Goal: Task Accomplishment & Management: Use online tool/utility

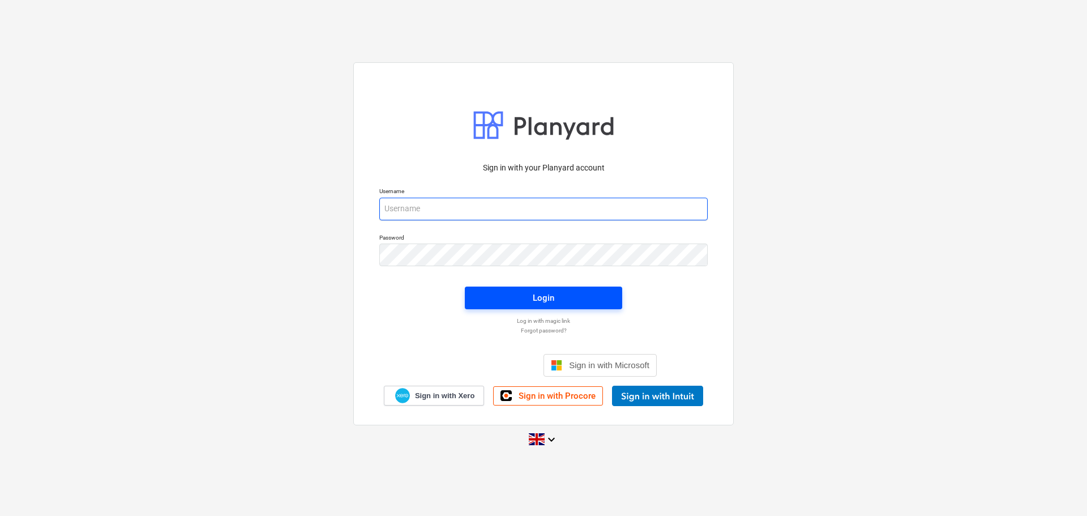
type input "[EMAIL_ADDRESS][DOMAIN_NAME]"
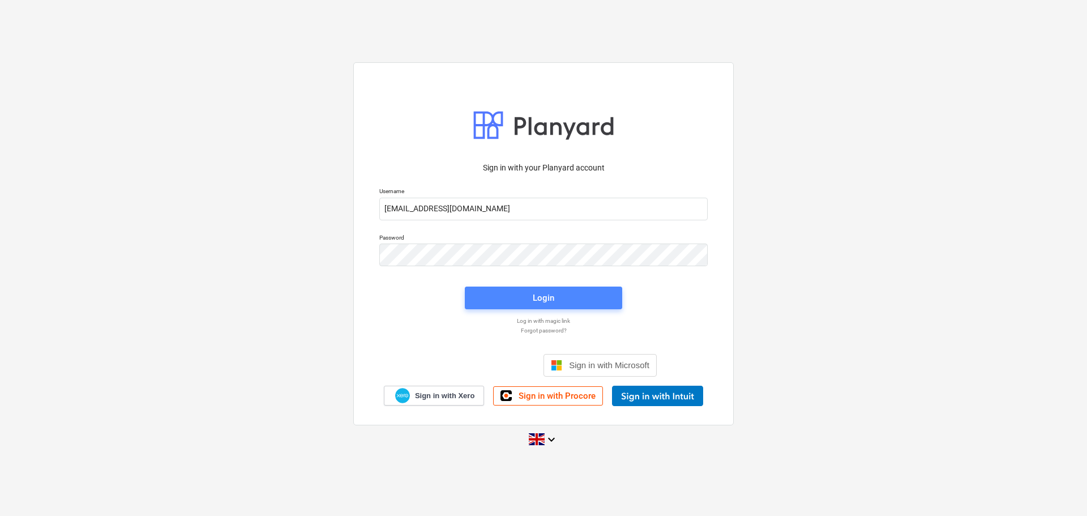
click at [565, 305] on span "Login" at bounding box center [543, 297] width 130 height 15
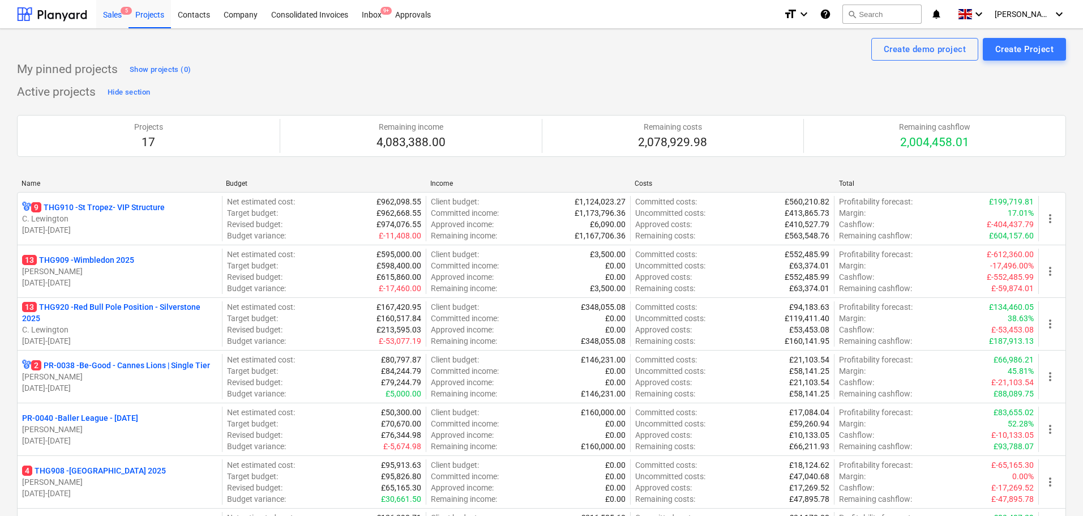
click at [108, 15] on div "Sales 5" at bounding box center [112, 13] width 32 height 29
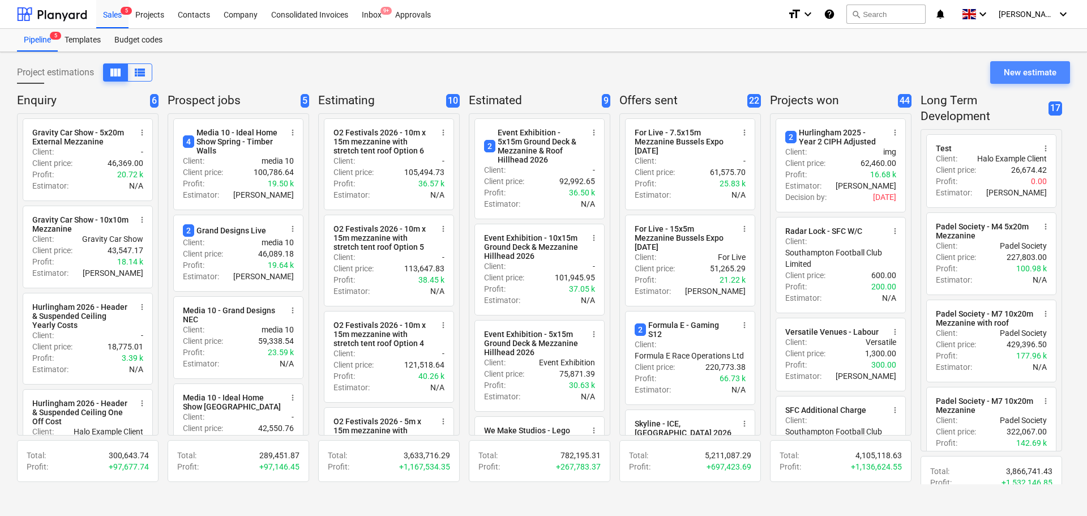
click at [1010, 67] on div "New estimate" at bounding box center [1030, 72] width 53 height 15
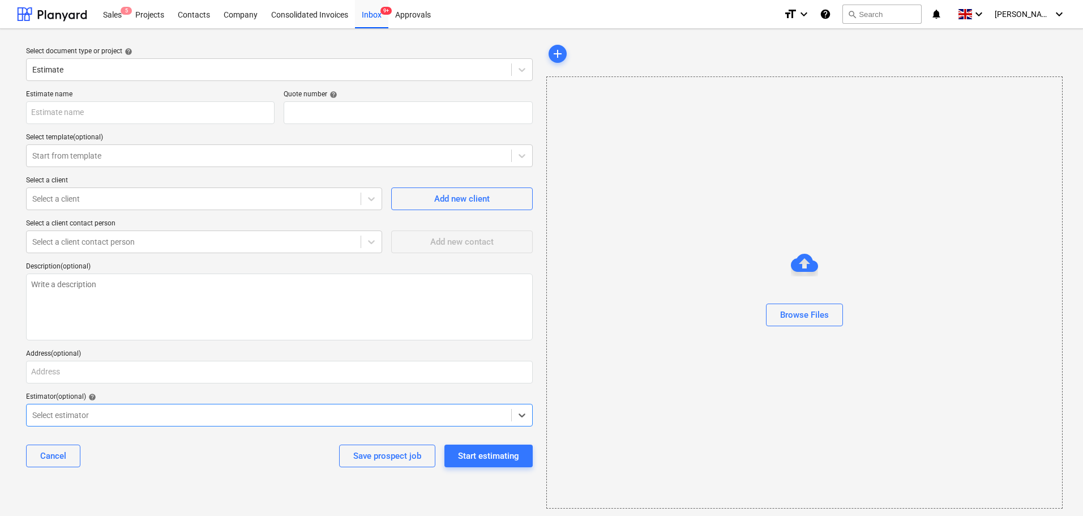
type textarea "x"
type input "QU-0246"
type textarea "x"
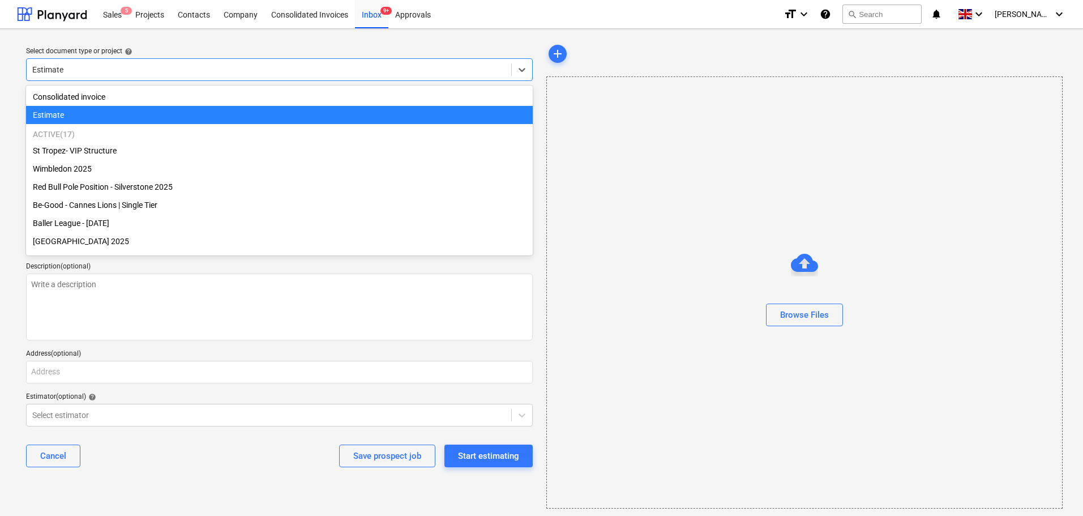
click at [123, 72] on div at bounding box center [268, 69] width 473 height 11
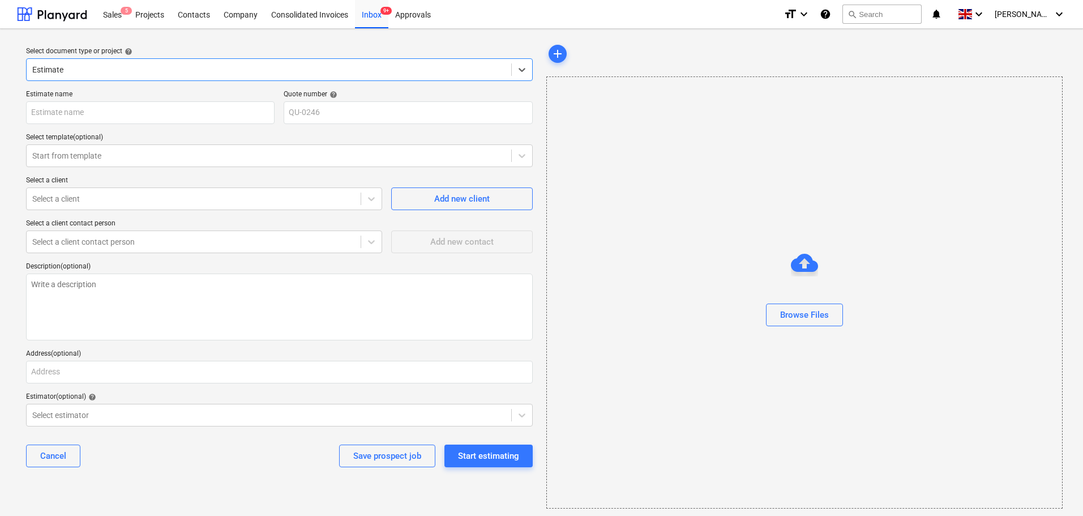
click at [110, 125] on div "Estimate name Quote number help QU-0246 Select template (optional) Start from t…" at bounding box center [280, 282] width 516 height 395
click at [113, 119] on input "text" at bounding box center [150, 112] width 248 height 23
type input "W"
type textarea "x"
type input "Wa"
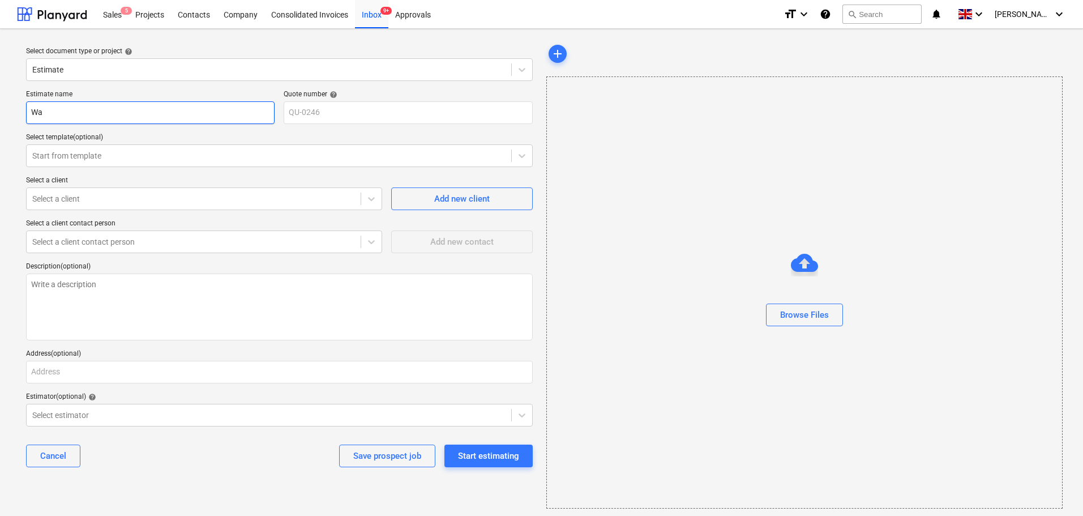
type textarea "x"
type input "Wat"
type textarea "x"
type input "Wate"
type textarea "x"
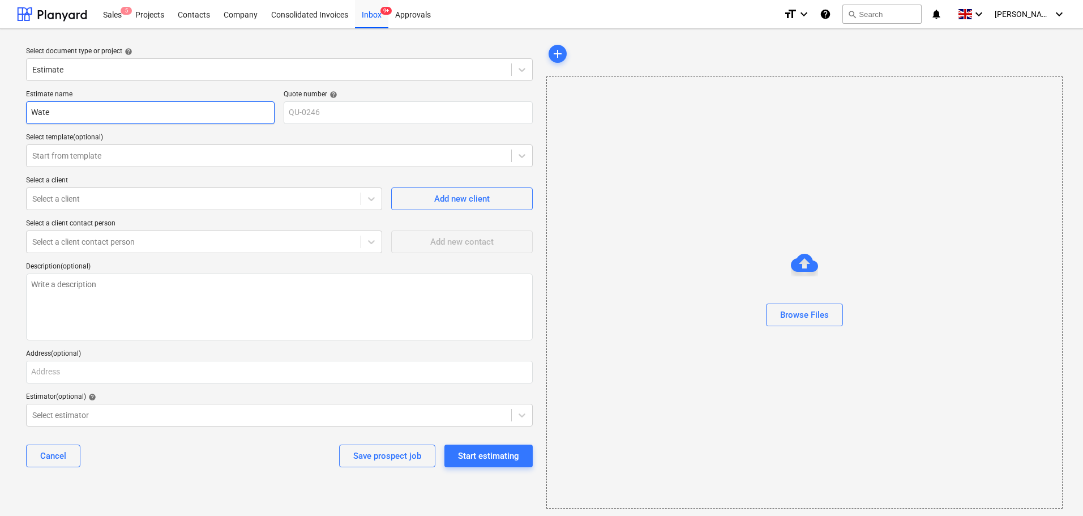
type input "Water"
type textarea "x"
type input "Waterl"
type textarea "x"
type input "Waterlo"
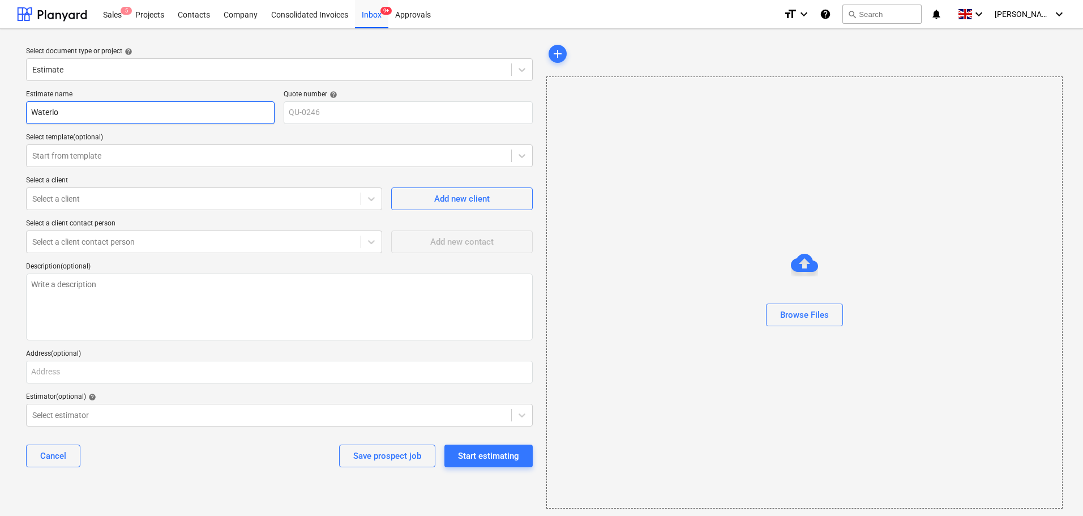
type textarea "x"
type input "[GEOGRAPHIC_DATA]"
type textarea "x"
type input "[GEOGRAPHIC_DATA]"
type textarea "x"
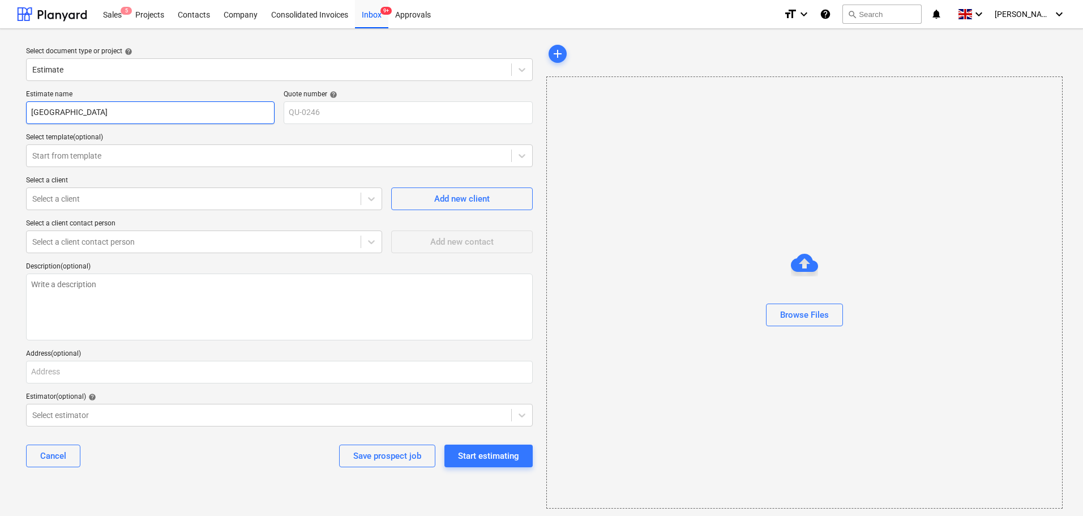
type input "Waterloo S"
type textarea "x"
type input "Waterloo Su"
type textarea "x"
type input "Waterloo Sun"
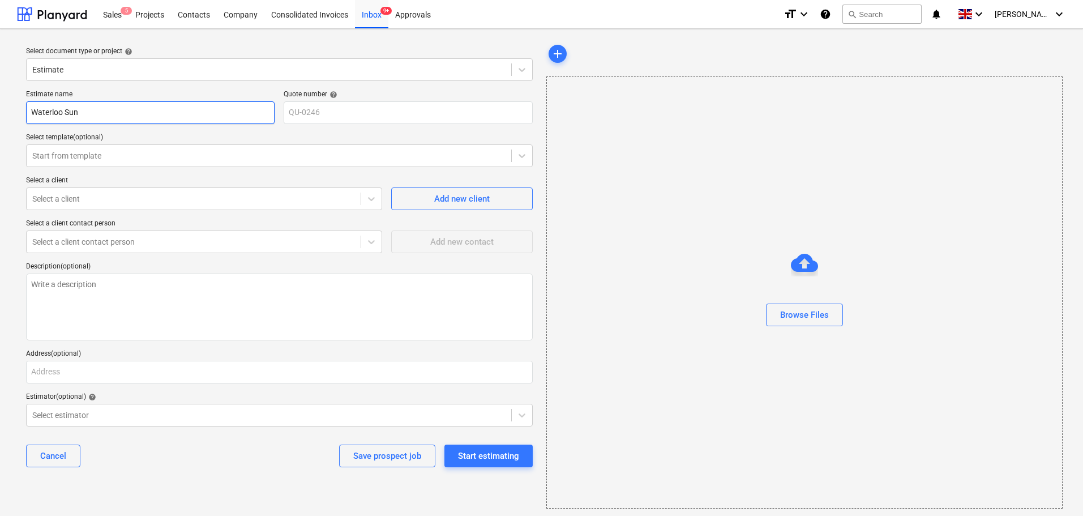
type textarea "x"
type input "Waterloo Suns"
type textarea "x"
type input "Waterloo Sunse"
type textarea "x"
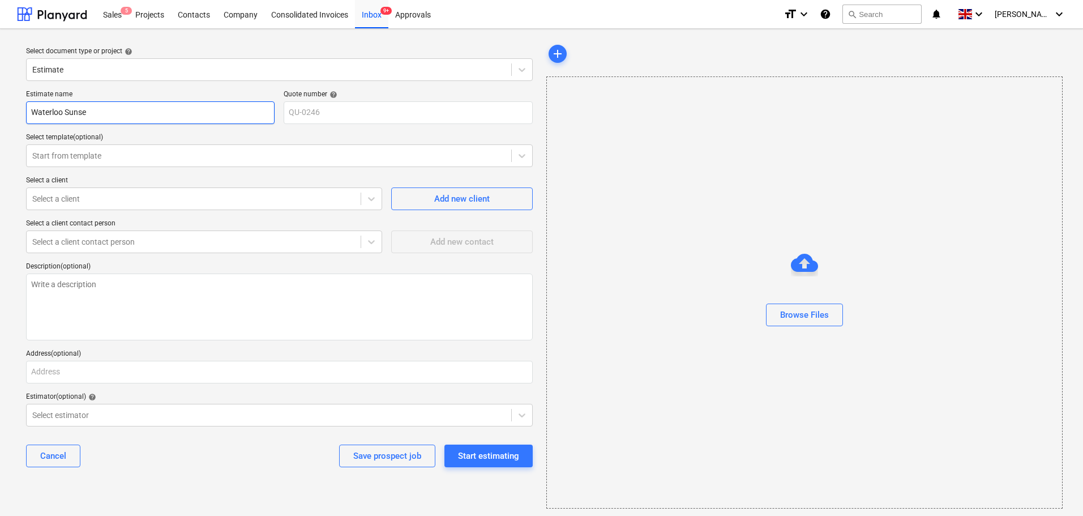
type input "Waterloo Sunset"
type textarea "x"
type input "Waterloo Sunset"
type textarea "x"
type input "Waterloo Sunset -"
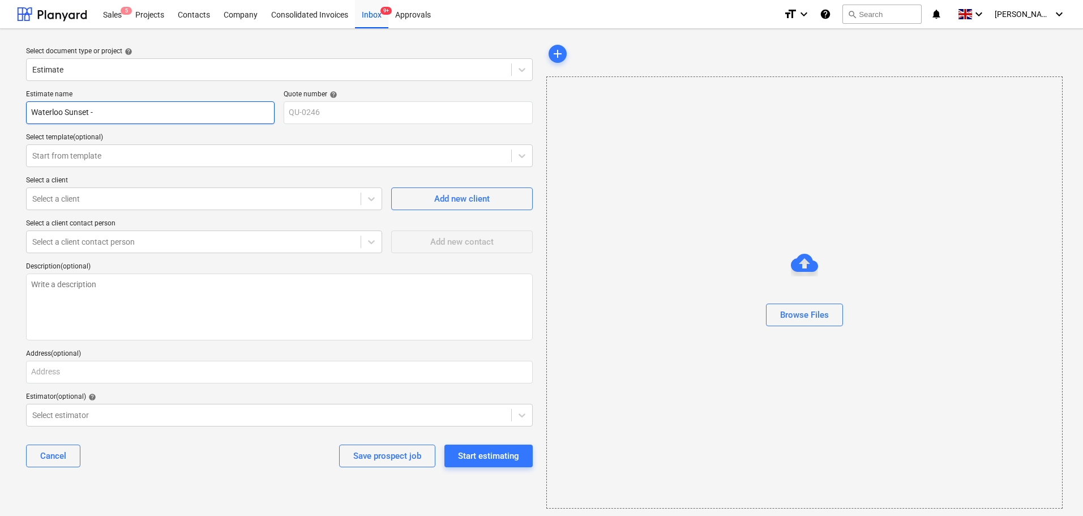
type textarea "x"
type input "Waterloo Sunset -"
type textarea "x"
type input "Waterloo Sunset - P"
type textarea "x"
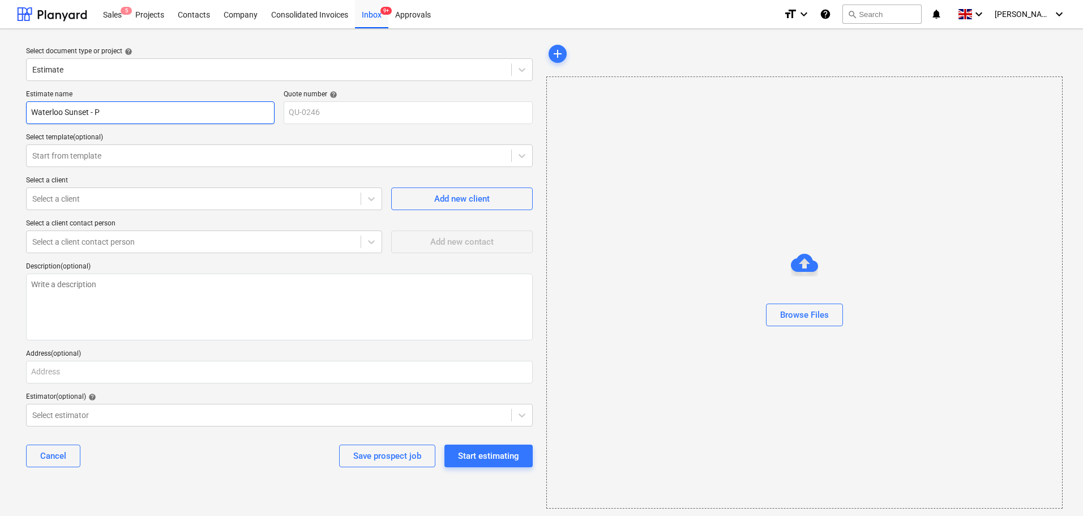
type input "Waterloo Sunset - Pr"
type textarea "x"
type input "Waterloo Sunset - Pre"
type textarea "x"
type input "Waterloo Sunset - Prel"
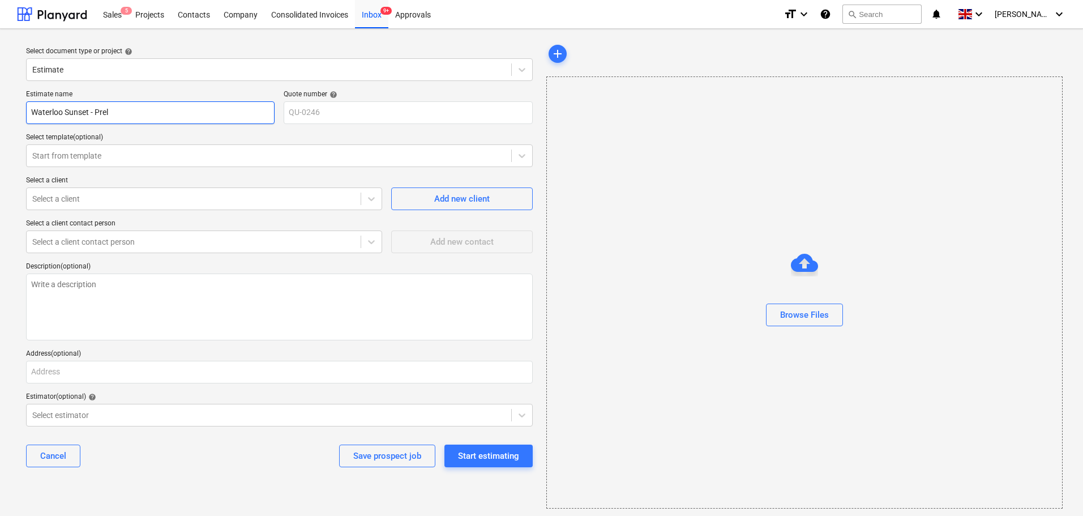
type textarea "x"
type input "Waterloo Sunset - [PERSON_NAME]"
type textarea "x"
type input "Waterloo Sunset - Prelim"
type textarea "x"
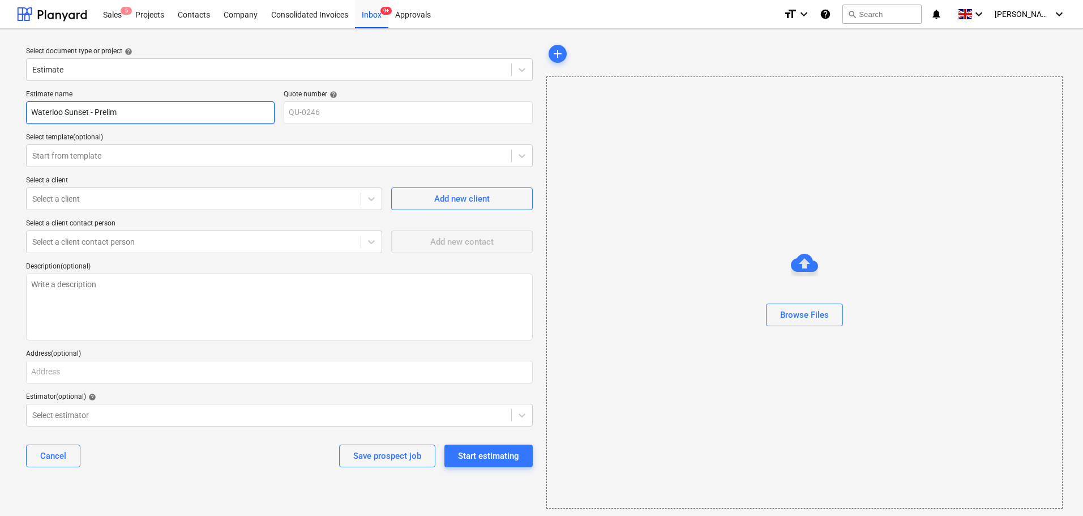
type input "Waterloo Sunset - Prelimi"
type textarea "x"
type input "Waterloo Sunset - Prelimin"
type textarea "x"
type input "Waterloo Sunset - Prelimina"
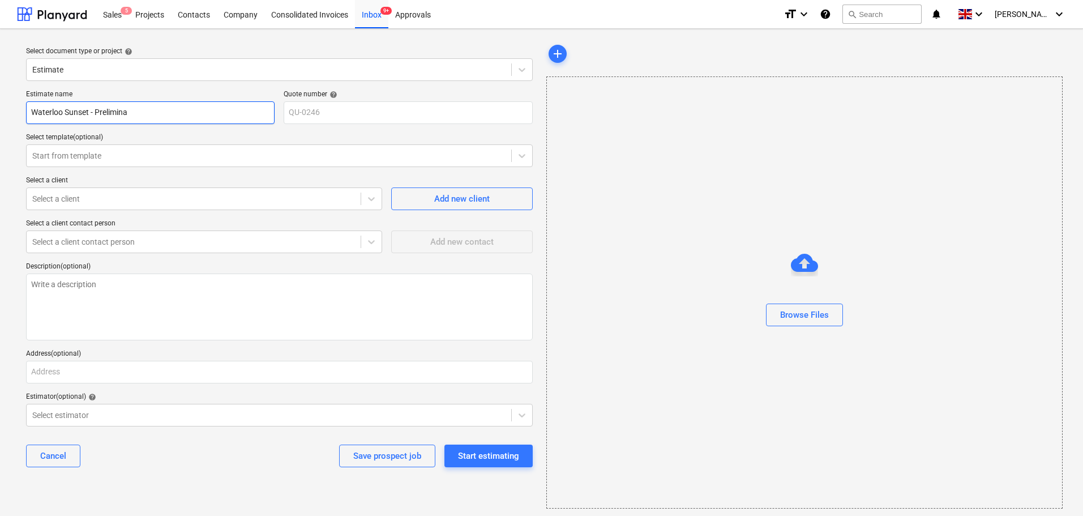
type textarea "x"
type input "Waterloo Sunset - Preliminar"
type textarea "x"
type input "Waterloo Sunset - Preliminary"
type textarea "x"
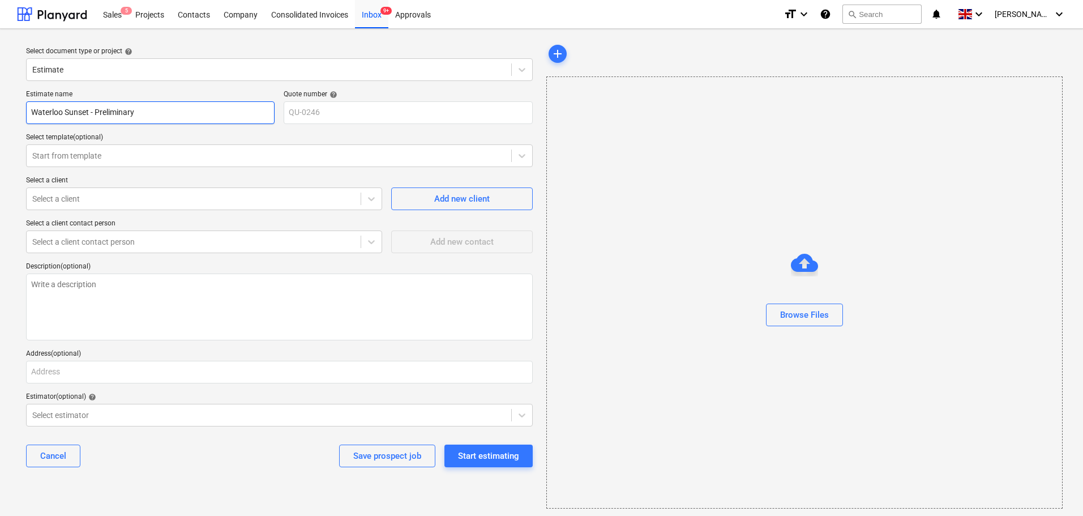
type input "Waterloo Sunset - Preliminary"
type textarea "x"
type input "Waterloo Sunset - Preliminary B"
type textarea "x"
type input "Waterloo Sunset - Preliminary Bu"
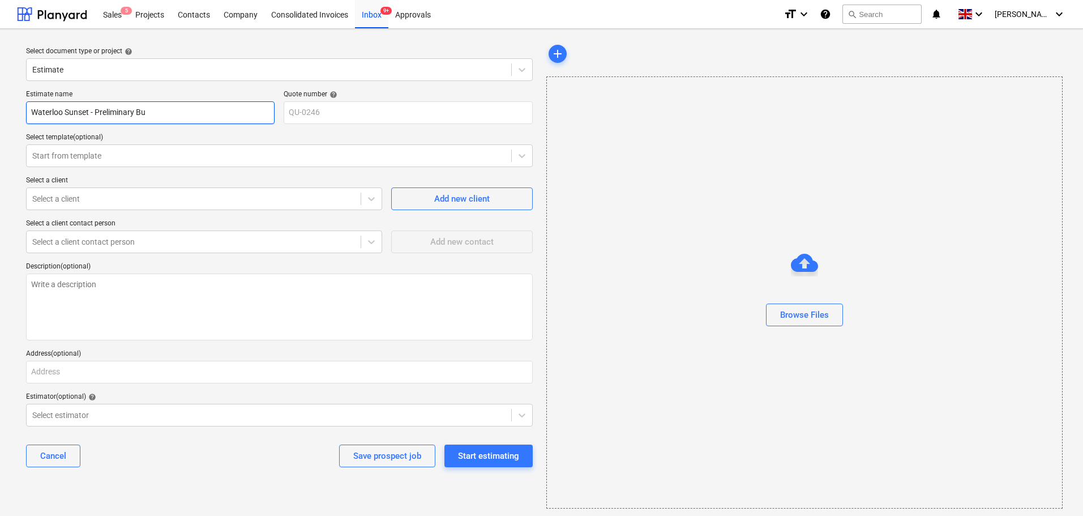
type textarea "x"
type input "Waterloo Sunset - Preliminary Bud"
type textarea "x"
type input "Waterloo Sunset - Preliminary Budg"
type textarea "x"
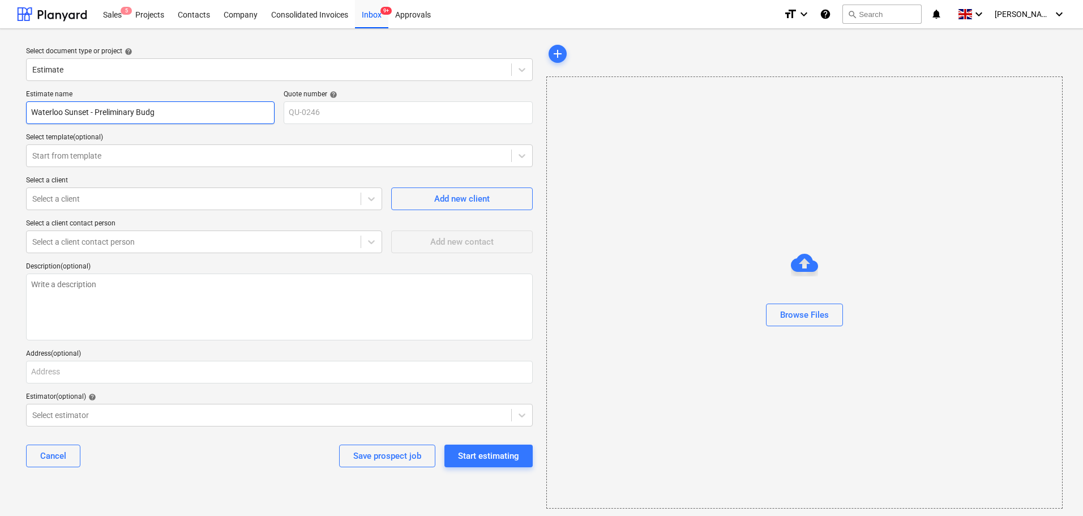
type input "Waterloo Sunset - Preliminary Budge"
type textarea "x"
type input "Waterloo Sunset - Preliminary Budget"
type textarea "x"
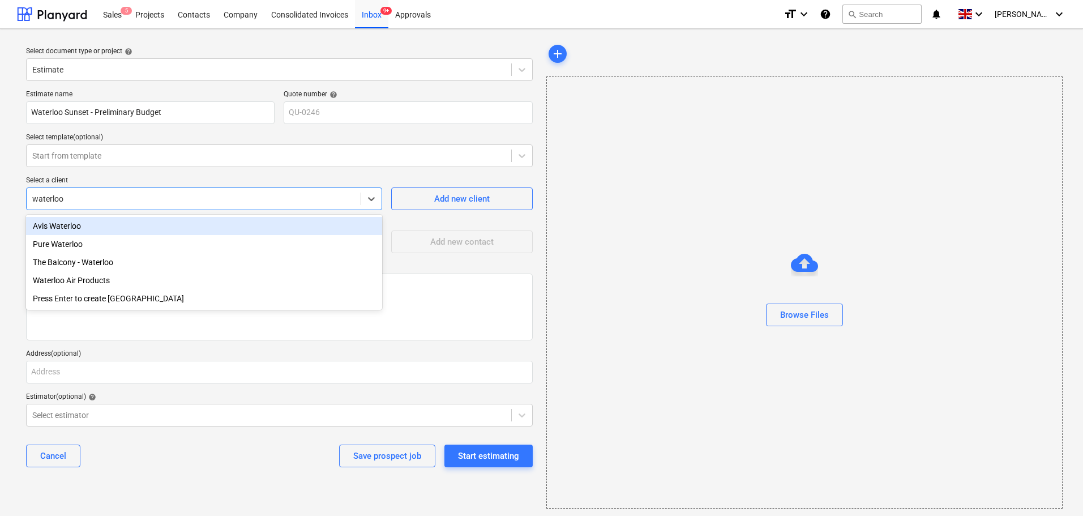
type input "waterloo"
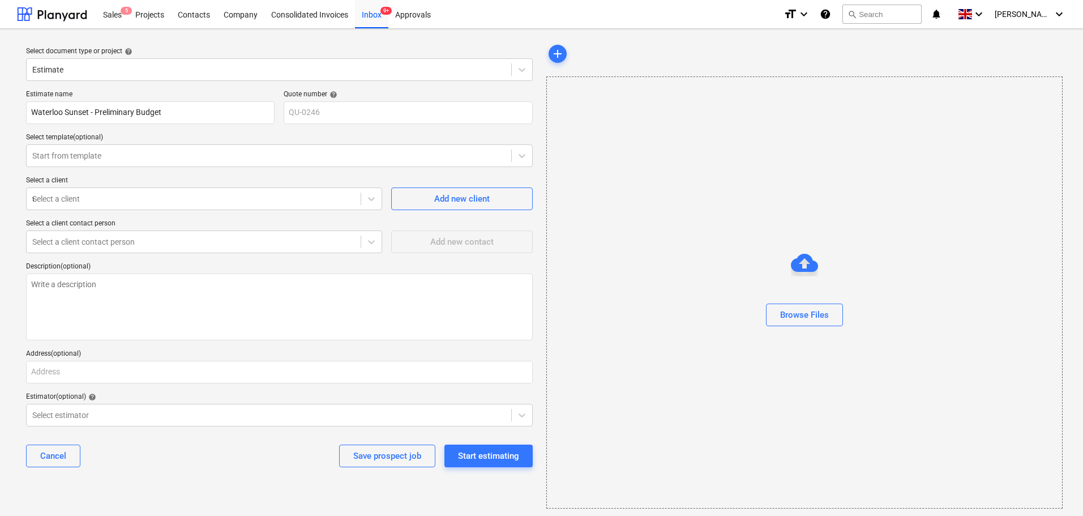
type textarea "x"
click at [134, 207] on div "Select a client" at bounding box center [204, 198] width 356 height 23
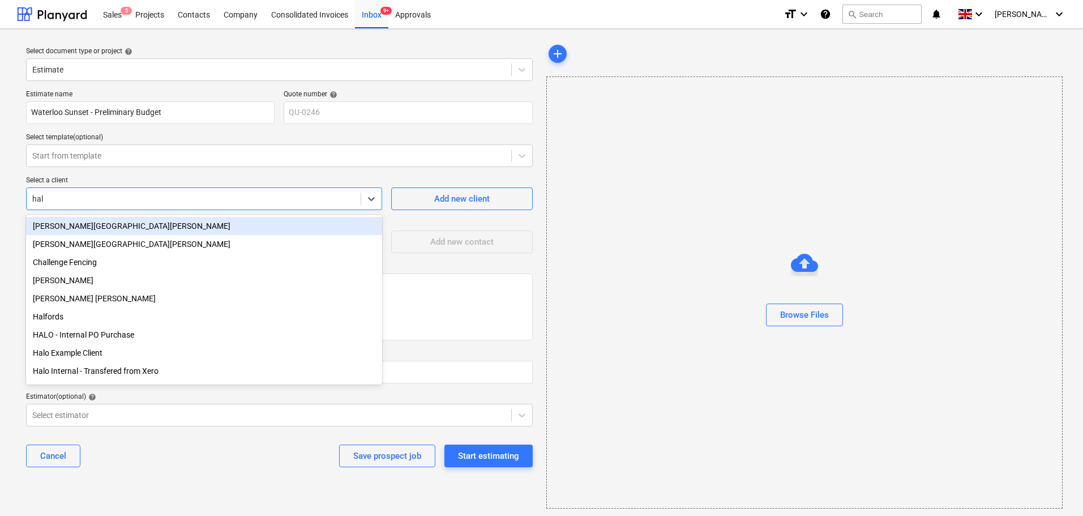
type input "halo"
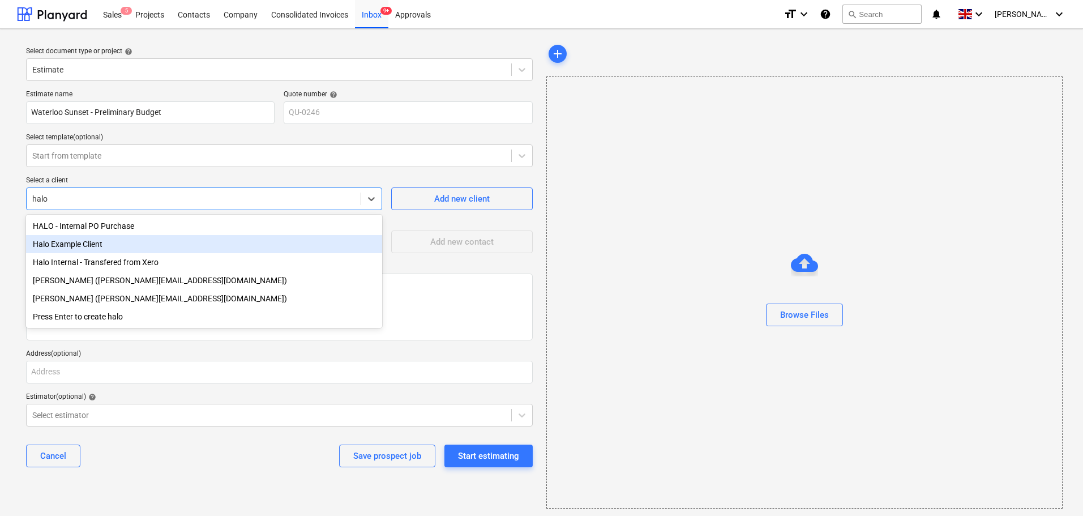
type textarea "x"
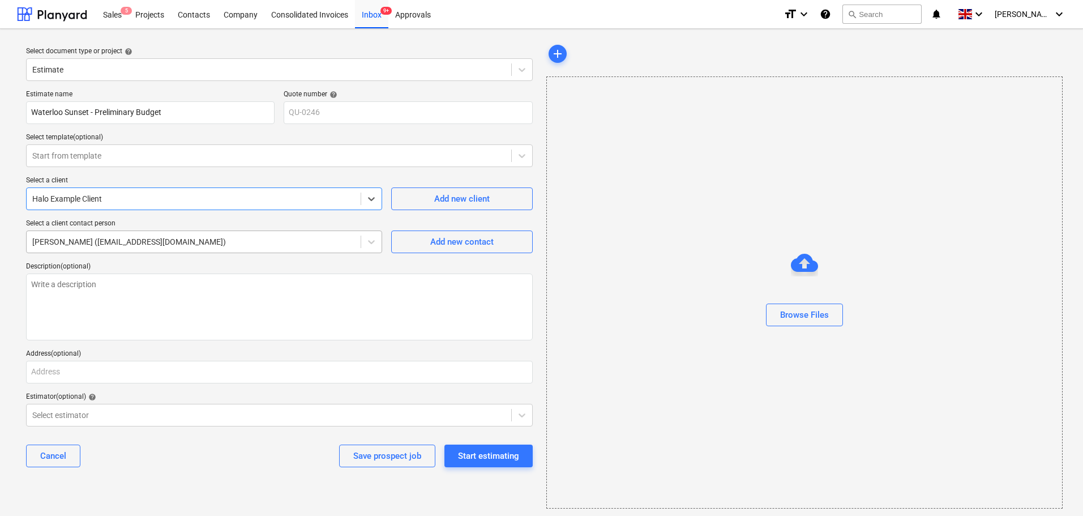
click at [161, 247] on div at bounding box center [193, 241] width 323 height 11
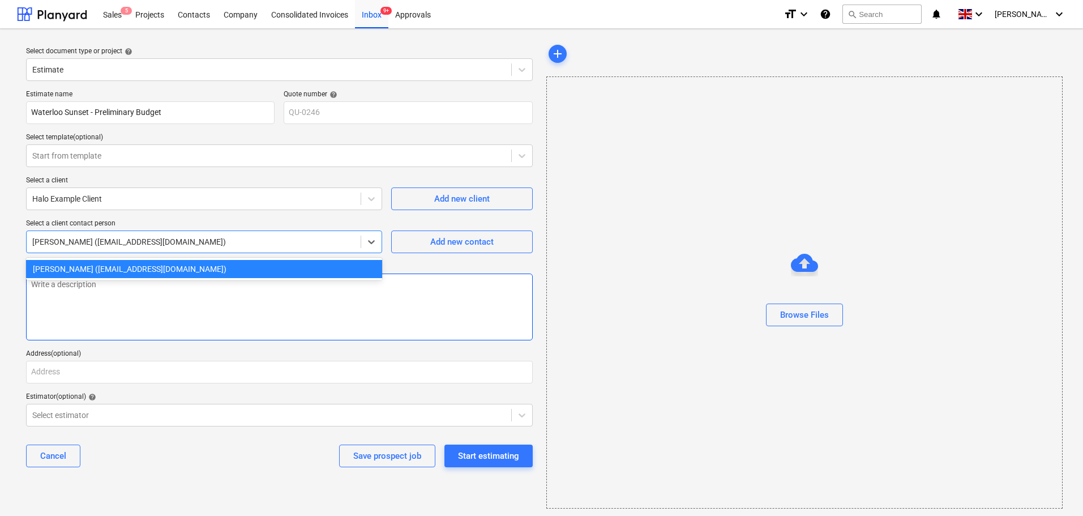
click at [142, 329] on textarea at bounding box center [279, 306] width 507 height 67
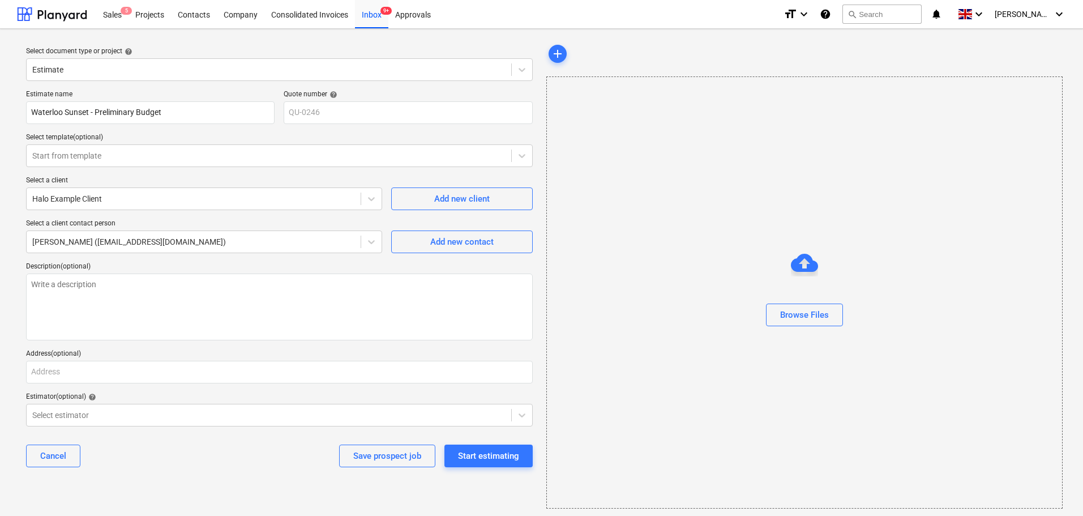
click at [117, 384] on div "Estimate name Waterloo Sunset - Preliminary Budget Quote number help QU-0246 Se…" at bounding box center [280, 282] width 516 height 395
click at [127, 371] on input "text" at bounding box center [279, 372] width 507 height 23
click at [119, 417] on div "Select estimator" at bounding box center [269, 415] width 485 height 16
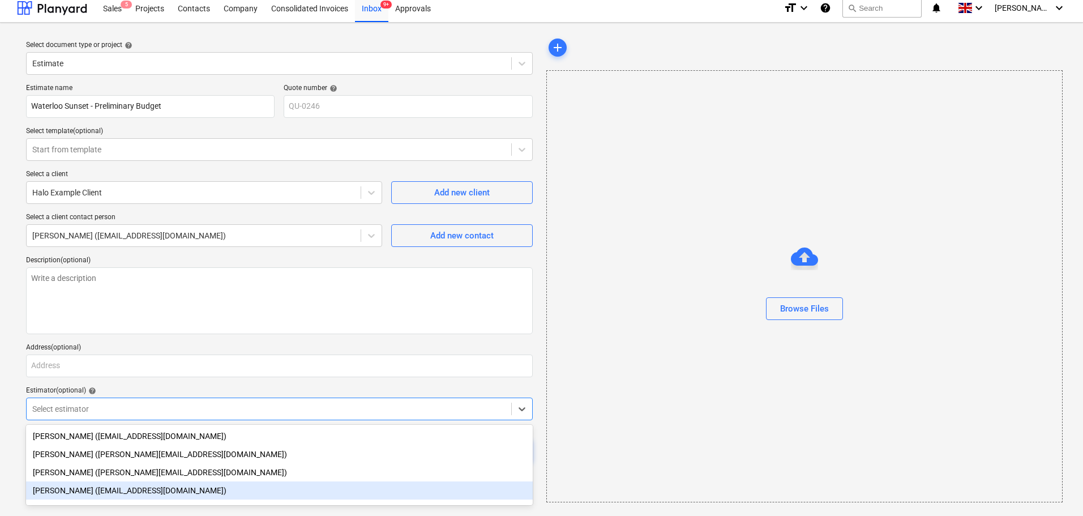
click at [97, 493] on div "[PERSON_NAME] ([EMAIL_ADDRESS][DOMAIN_NAME])" at bounding box center [279, 490] width 507 height 18
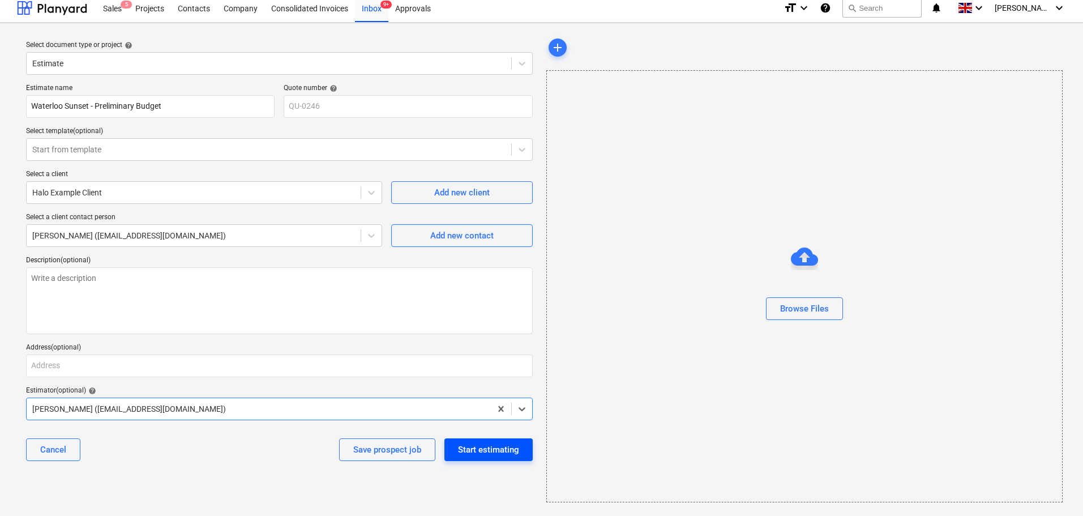
click at [467, 449] on div "Start estimating" at bounding box center [488, 449] width 61 height 15
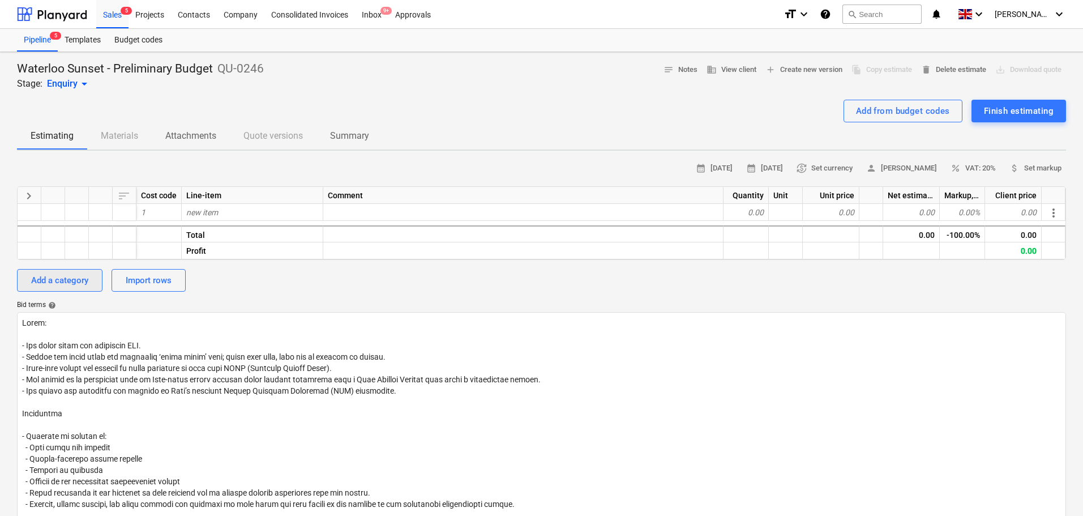
click at [72, 278] on div "Add a category" at bounding box center [59, 280] width 57 height 15
type textarea "x"
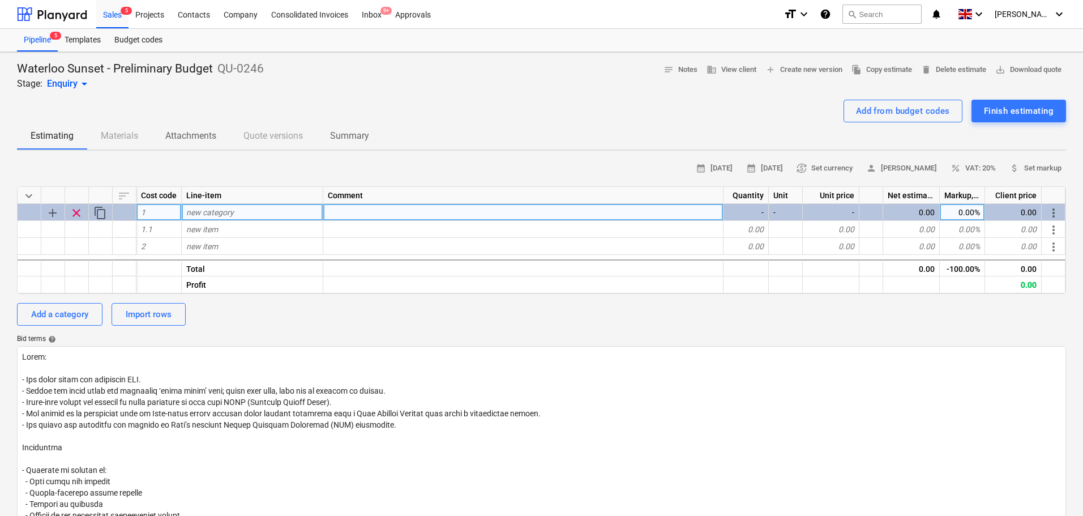
click at [250, 212] on div "new category" at bounding box center [253, 212] width 142 height 17
type input "Demolition"
type input "Enabling Works & Downtakings"
type textarea "x"
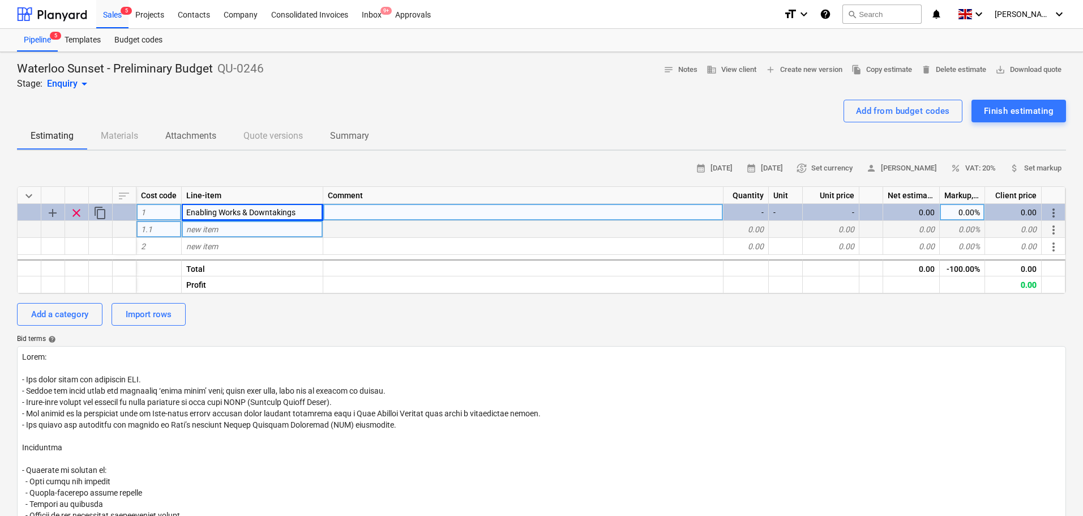
click at [198, 230] on span "new item" at bounding box center [202, 229] width 32 height 9
type input "S"
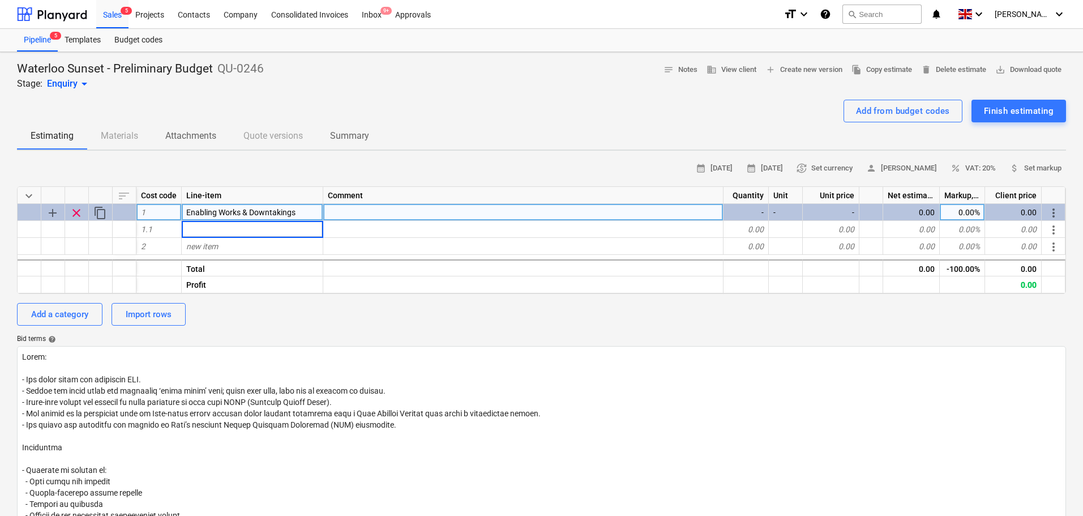
click at [277, 343] on div "Bid terms help" at bounding box center [541, 339] width 1049 height 9
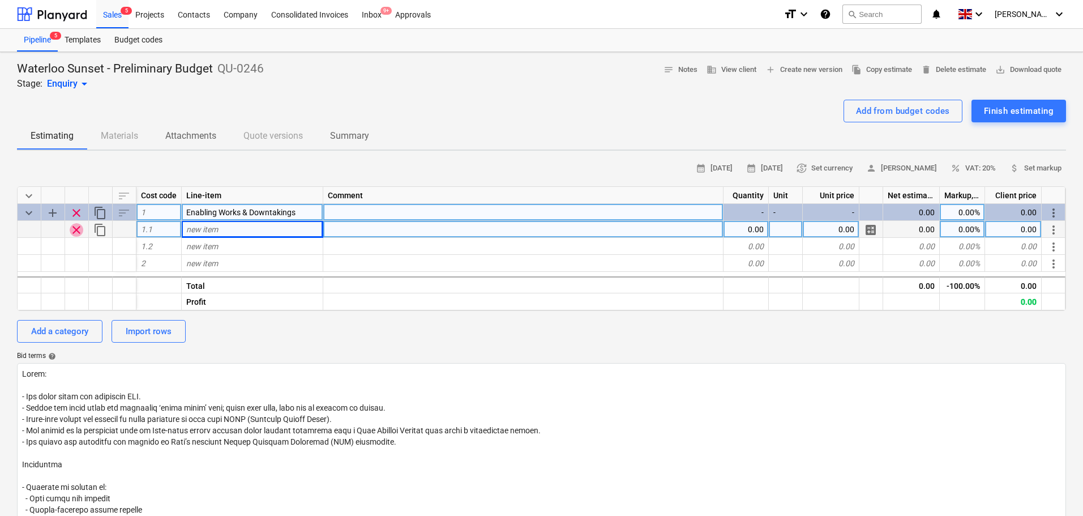
click at [73, 230] on span "clear" at bounding box center [77, 230] width 14 height 14
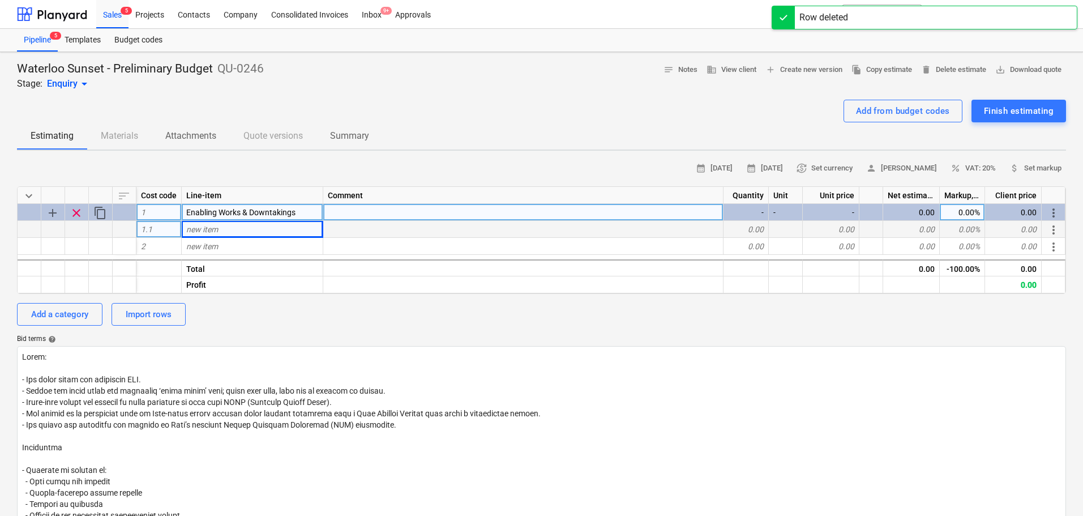
click at [52, 214] on span "add" at bounding box center [53, 213] width 14 height 14
type textarea "x"
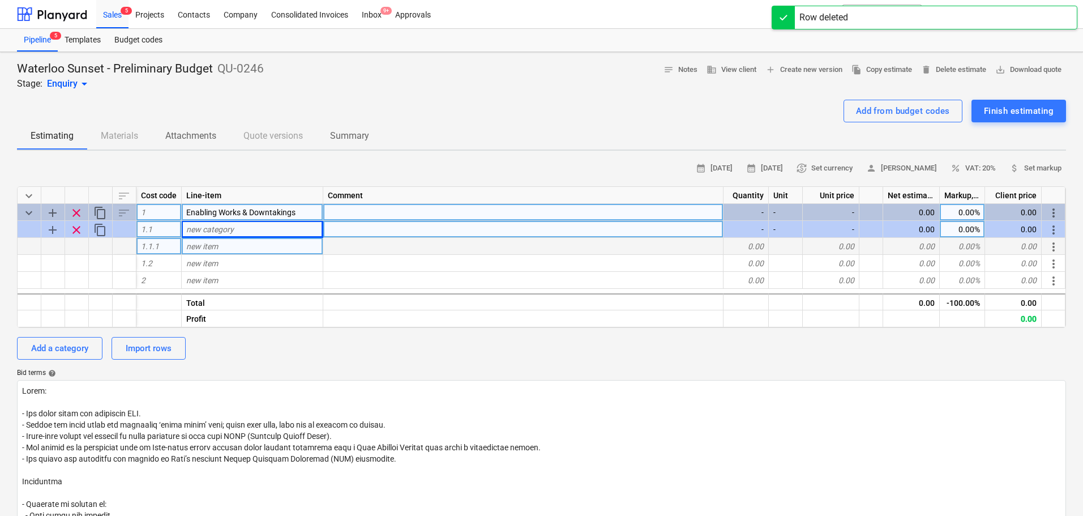
click at [222, 225] on span "new category" at bounding box center [210, 229] width 48 height 9
type input "Site Clearance"
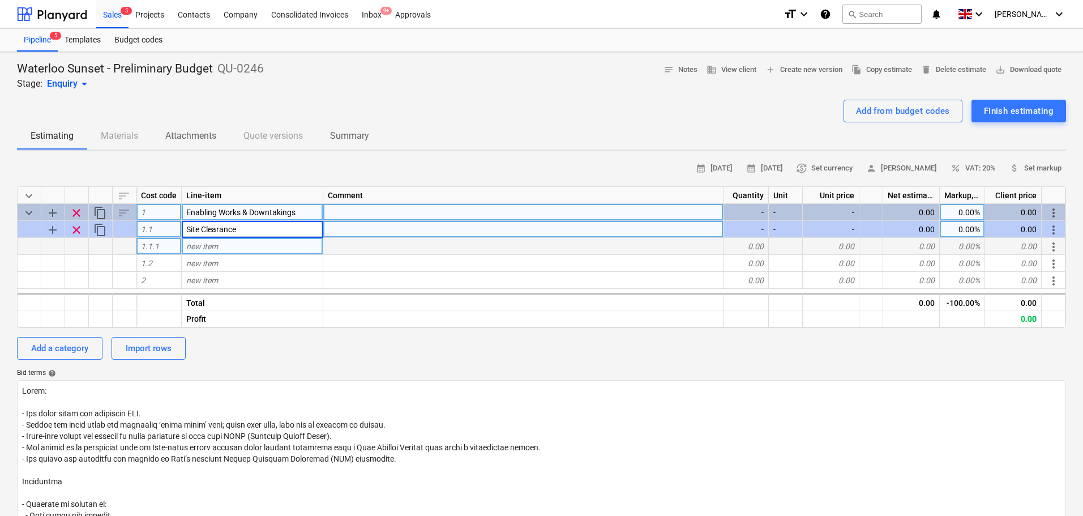
type textarea "x"
click at [217, 248] on span "new item" at bounding box center [202, 246] width 32 height 9
type input "8th Floor Site Clearance"
type textarea "x"
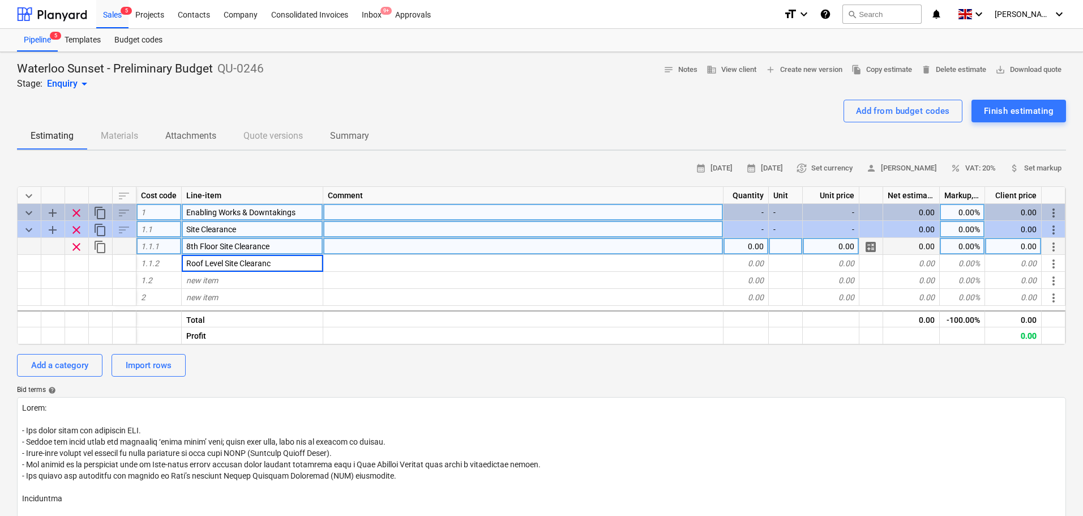
type input "Roof Level Site Clearance"
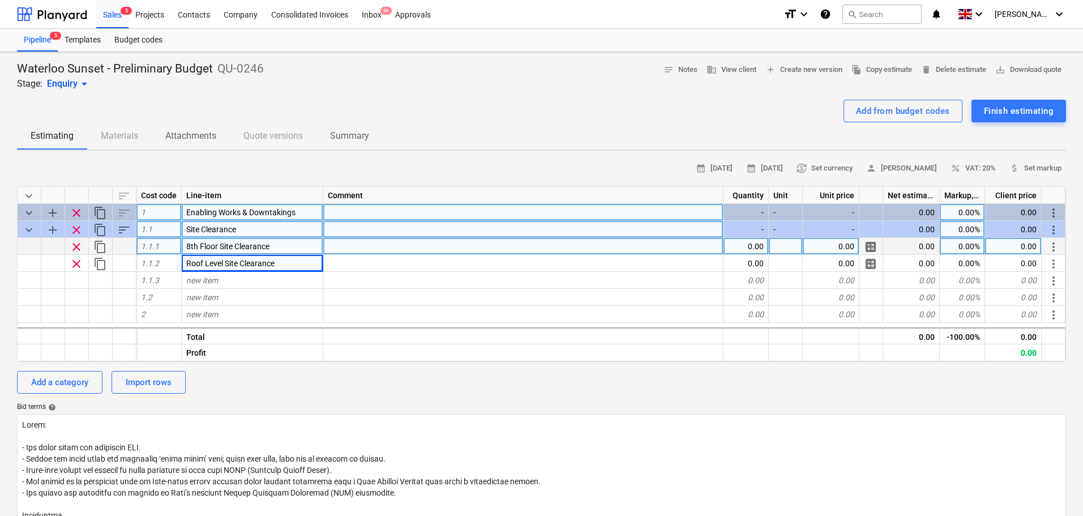
click at [48, 231] on span "add" at bounding box center [53, 230] width 14 height 14
type textarea "x"
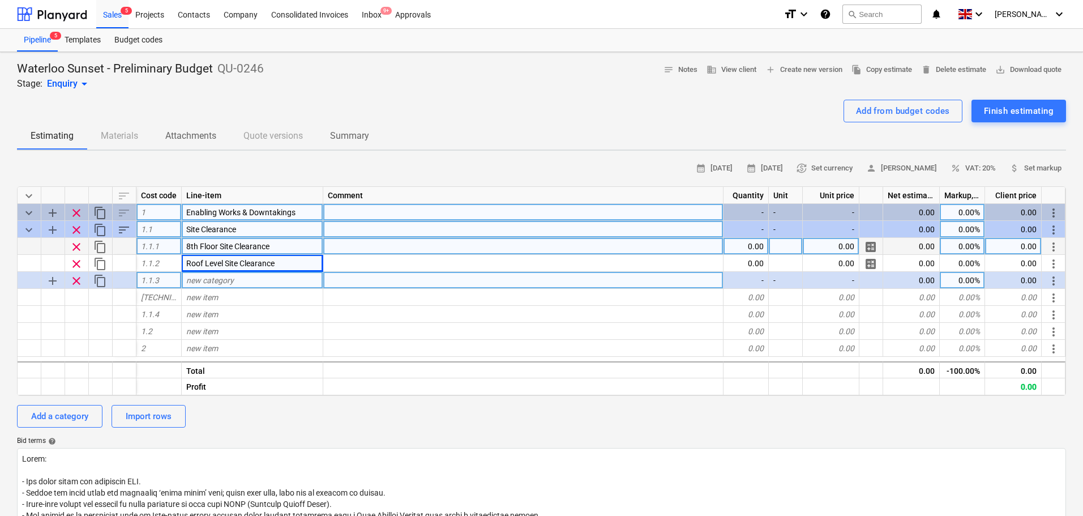
click at [200, 280] on span "new category" at bounding box center [210, 280] width 48 height 9
click at [230, 287] on div "new category" at bounding box center [253, 280] width 142 height 17
click at [395, 248] on div at bounding box center [523, 246] width 400 height 17
click at [200, 276] on span "new category" at bounding box center [210, 280] width 48 height 9
click at [207, 284] on span "new category" at bounding box center [210, 280] width 48 height 9
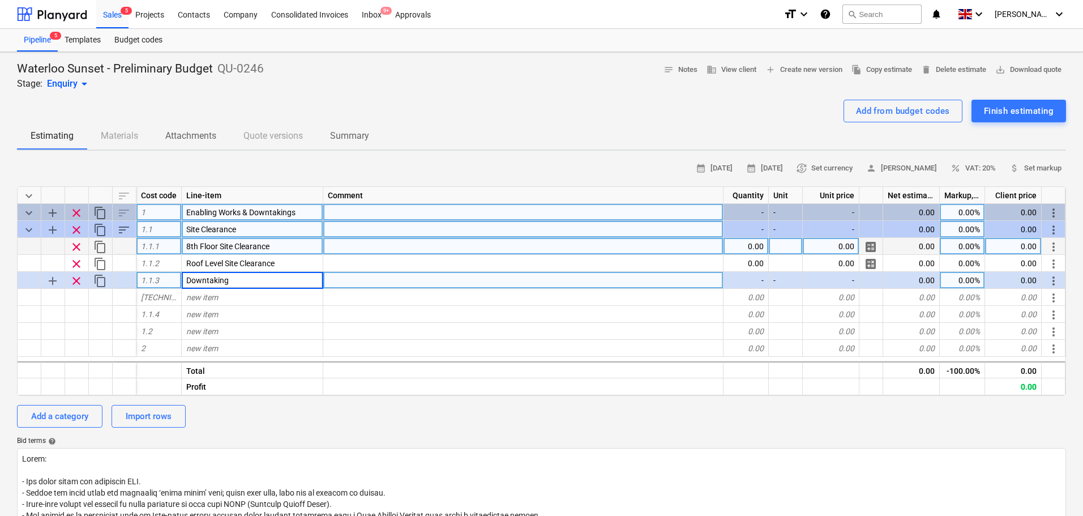
type input "Downtakings"
type textarea "x"
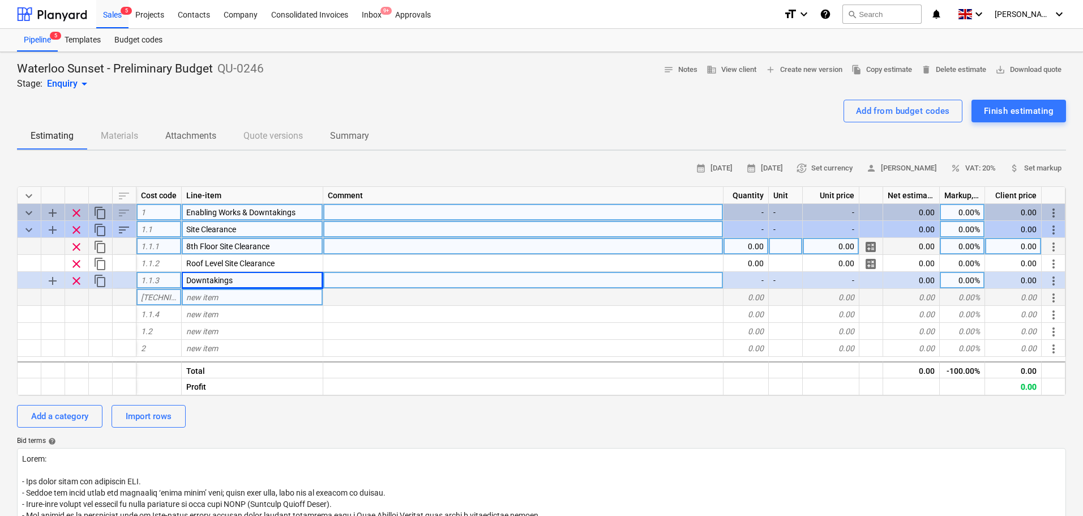
click at [216, 300] on span "new item" at bounding box center [202, 297] width 32 height 9
type input "8th Floor Structural Downtakings"
type textarea "x"
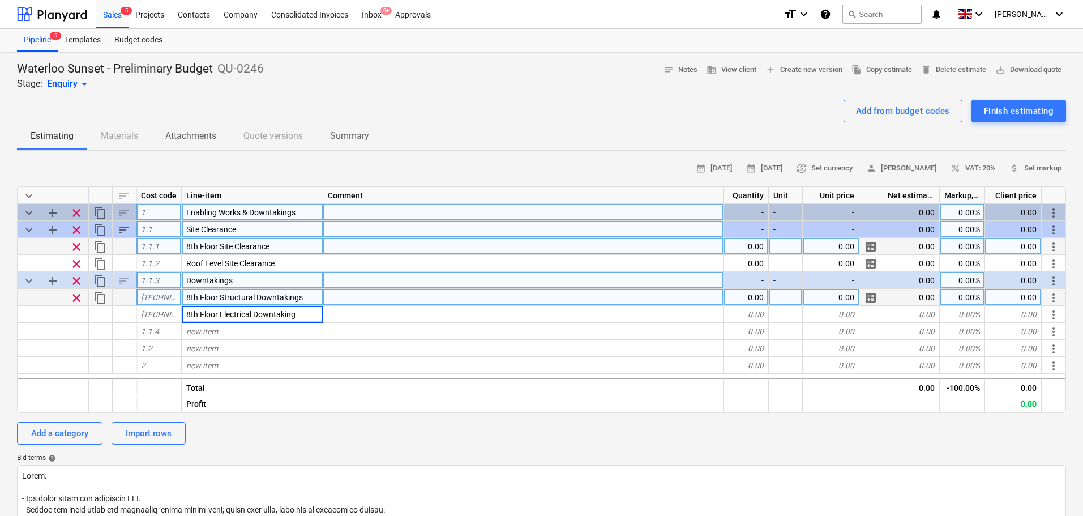
type input "8th Floor Electrical Downtakings"
type textarea "x"
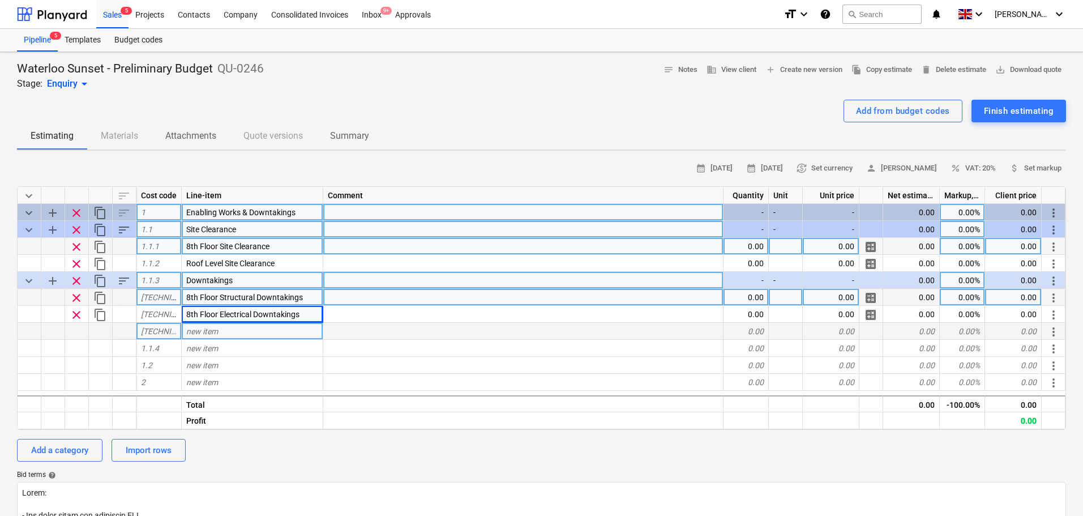
click at [212, 328] on span "new item" at bounding box center [202, 331] width 32 height 9
click at [229, 335] on div "new item" at bounding box center [253, 331] width 142 height 17
type input "Roof Level Downtakings"
type textarea "x"
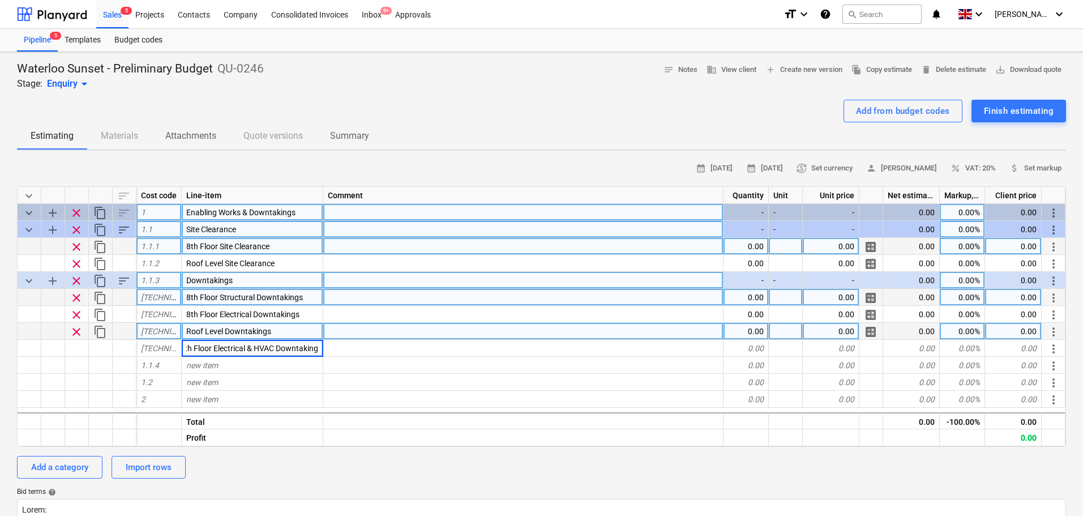
type input "8th Floor Electrical & HVAC Downtakings"
type textarea "x"
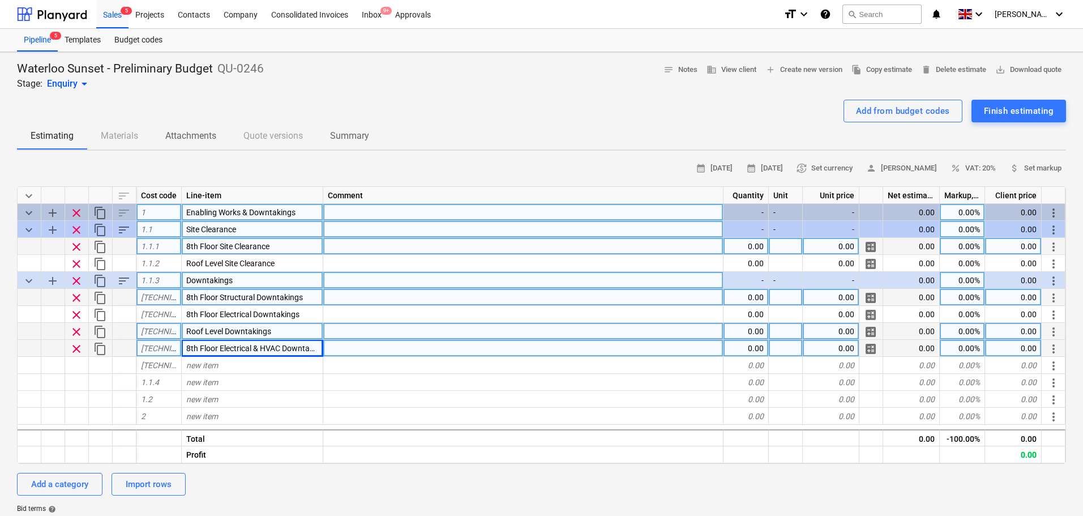
click at [276, 350] on span "8th Floor Electrical & HVAC Downtakings" at bounding box center [257, 348] width 142 height 9
click at [258, 353] on input "8th Floor Electrical & HVAC Downtakings" at bounding box center [252, 348] width 141 height 16
drag, startPoint x: 209, startPoint y: 346, endPoint x: 466, endPoint y: 341, distance: 257.0
click at [0, 0] on div "clear content_copy [TECHNICAL_ID] 8th Floor Electrical & HVAC Downtakings 0.00 …" at bounding box center [0, 0] width 0 height 0
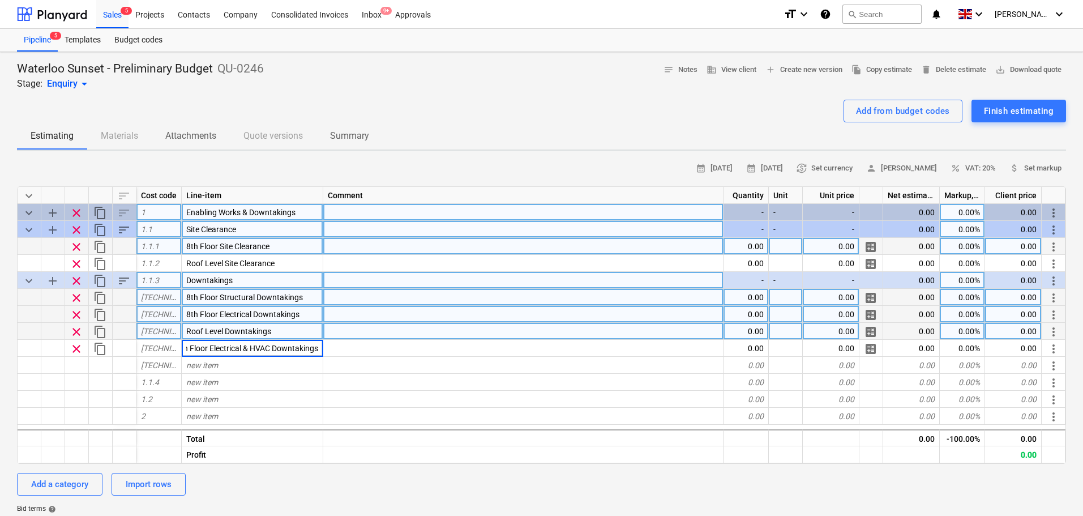
click at [258, 310] on span "8th Floor Electrical Downtakings" at bounding box center [242, 314] width 113 height 9
click at [220, 315] on input "8th Floor Electrical Downtakings" at bounding box center [252, 314] width 141 height 16
drag, startPoint x: 220, startPoint y: 315, endPoint x: 427, endPoint y: 307, distance: 207.3
click at [0, 0] on div "clear content_copy [TECHNICAL_ID] 8th Floor Electrical Downtakings 0.00 0.00 ca…" at bounding box center [0, 0] width 0 height 0
type input "8th Floor Electrical & HVAC Downtakings"
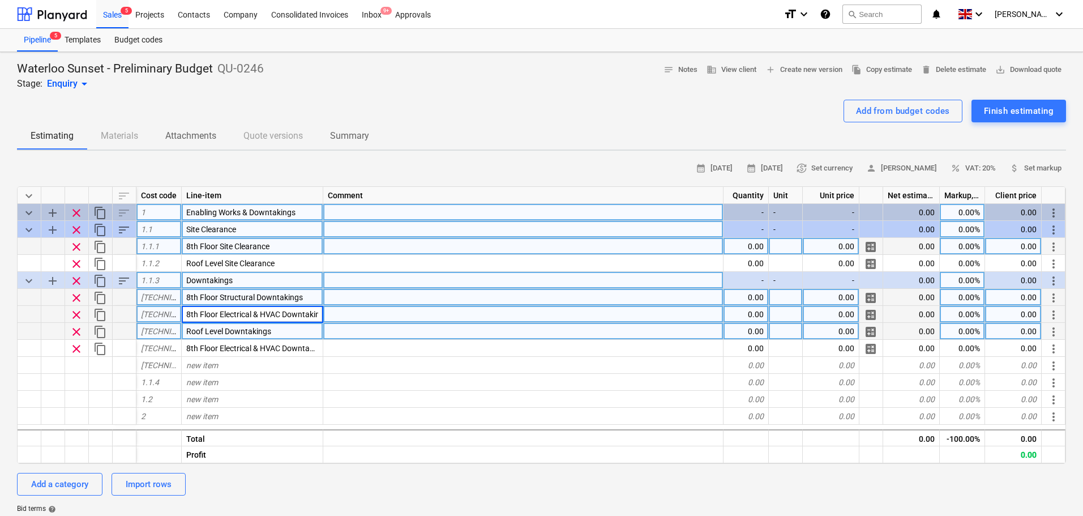
scroll to position [0, 11]
type textarea "x"
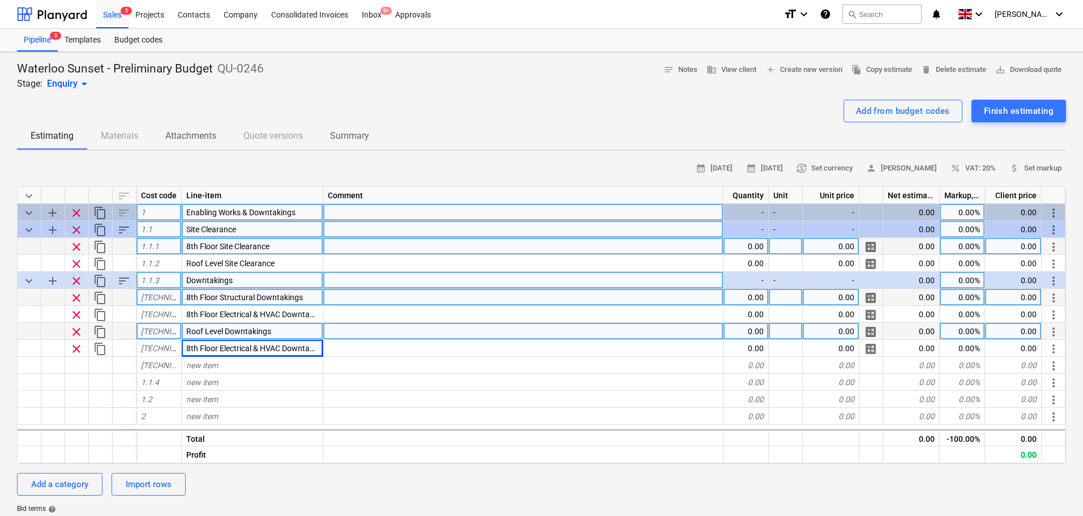
click at [0, 315] on div "Waterloo Sunset - Preliminary Budget QU-0246 Stage: Enquiry arrow_drop_down not…" at bounding box center [541, 504] width 1083 height 905
click at [741, 298] on div "0.00" at bounding box center [745, 297] width 45 height 17
type input "1"
type textarea "x"
type input "Package"
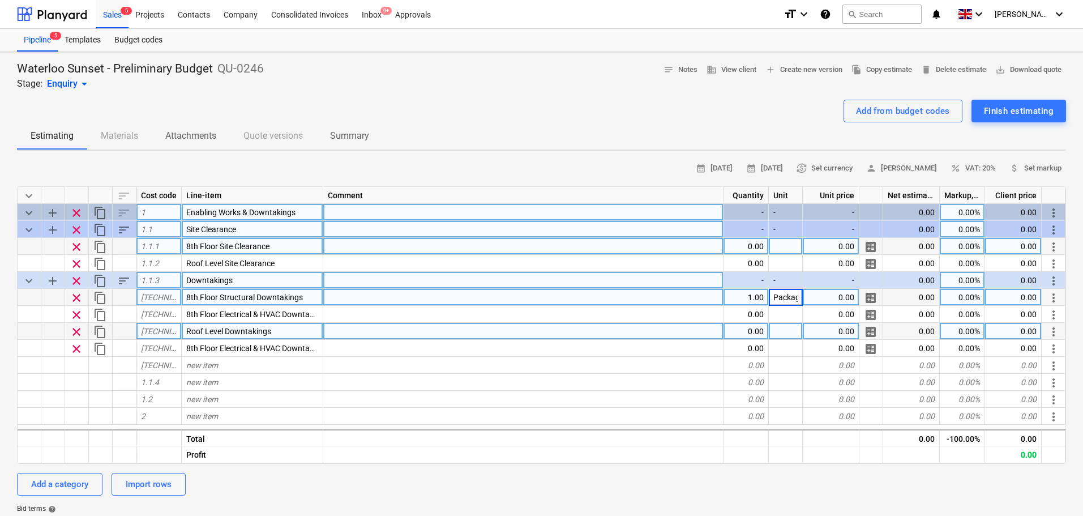
scroll to position [0, 6]
type textarea "x"
type input "Package"
type textarea "x"
type input "Package"
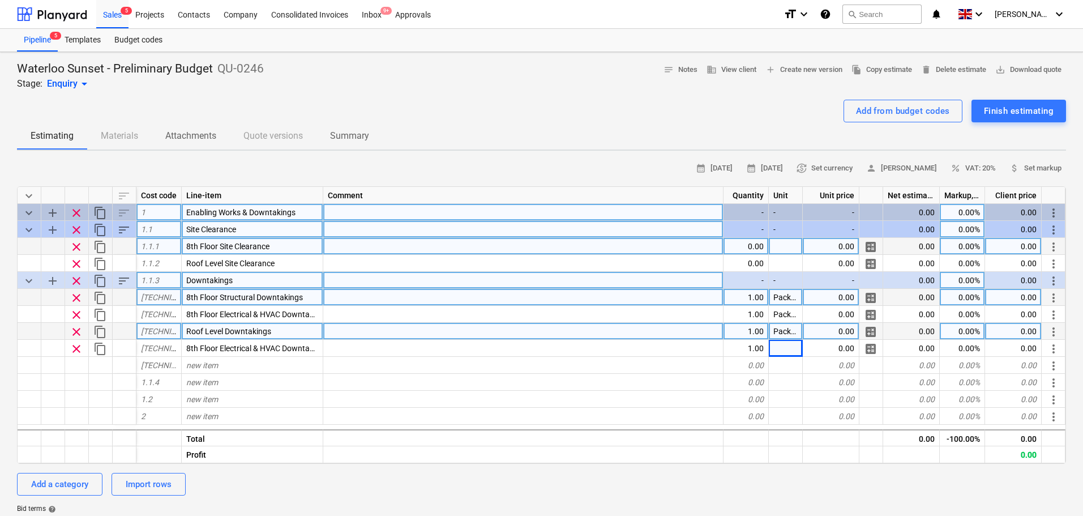
type textarea "x"
type input "Package"
type textarea "x"
click at [0, 256] on div "Waterloo Sunset - Preliminary Budget QU-0246 Stage: Enquiry arrow_drop_down not…" at bounding box center [541, 504] width 1083 height 905
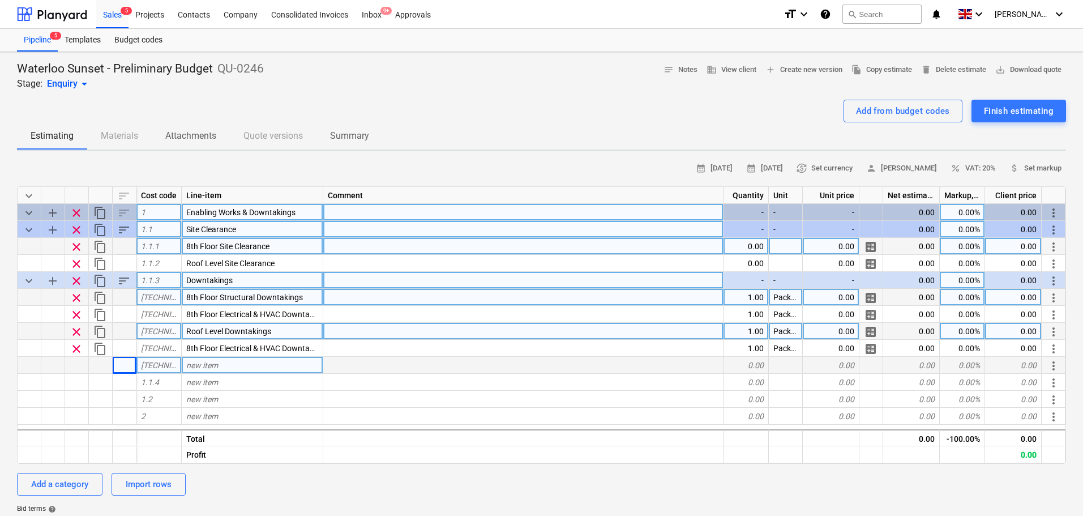
click at [205, 362] on span "new item" at bounding box center [202, 365] width 32 height 9
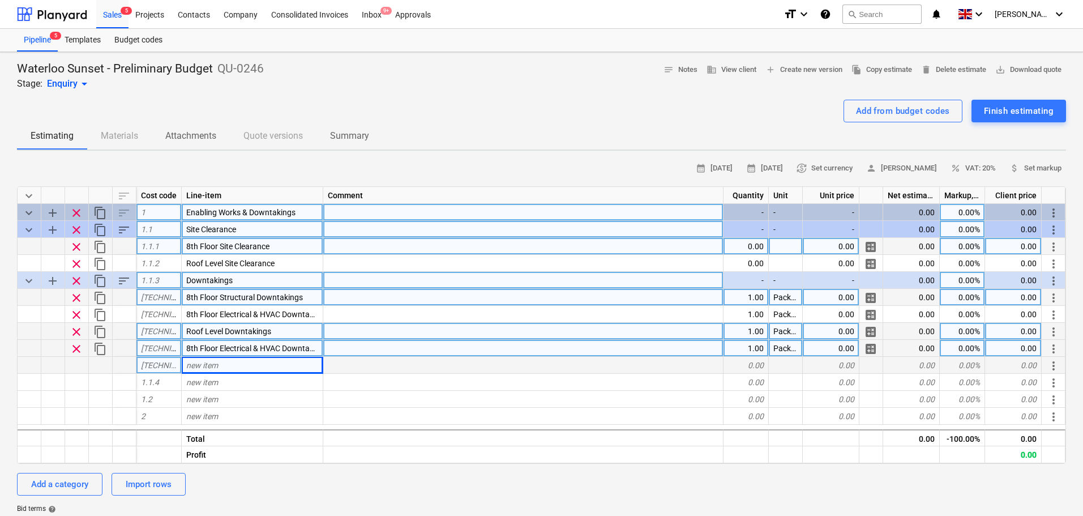
click at [200, 348] on span "8th Floor Electrical & HVAC Downtakings" at bounding box center [257, 348] width 142 height 9
type input "Roof Level Electrical & HVAC Downtakings"
type textarea "x"
type input "Roof"
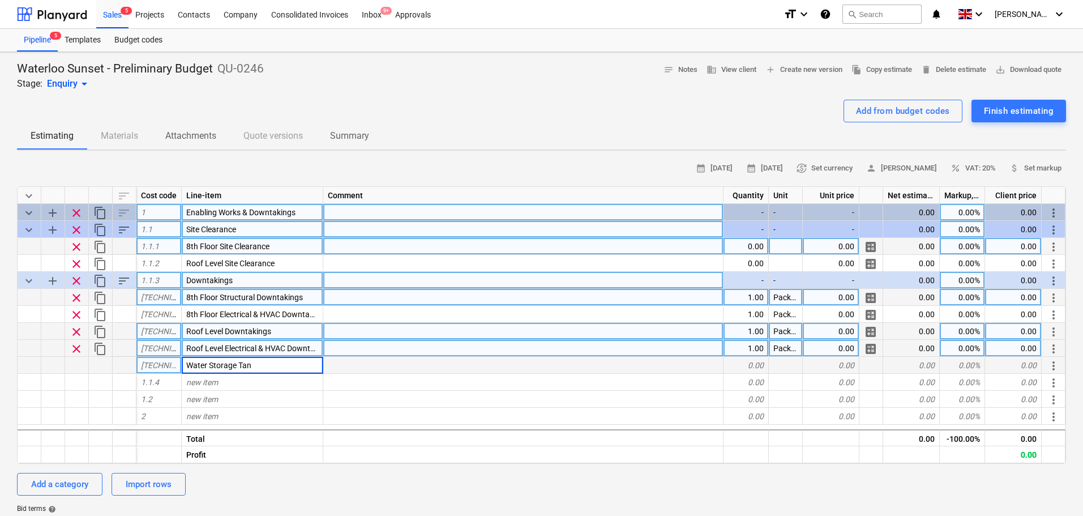
type input "Water Storage Tank"
type textarea "x"
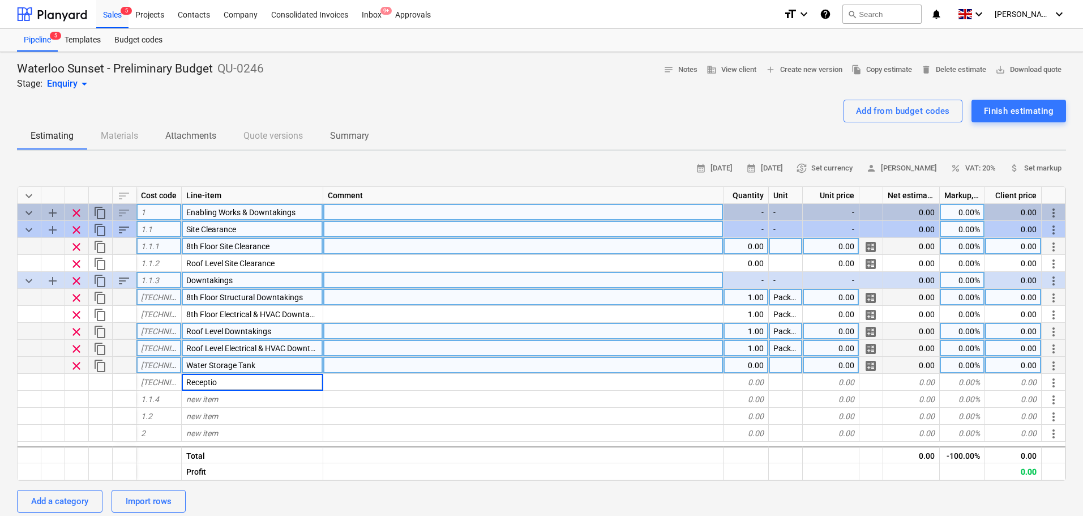
type input "Reception"
click at [190, 371] on div "Water Storage Tank" at bounding box center [253, 365] width 142 height 17
type textarea "x"
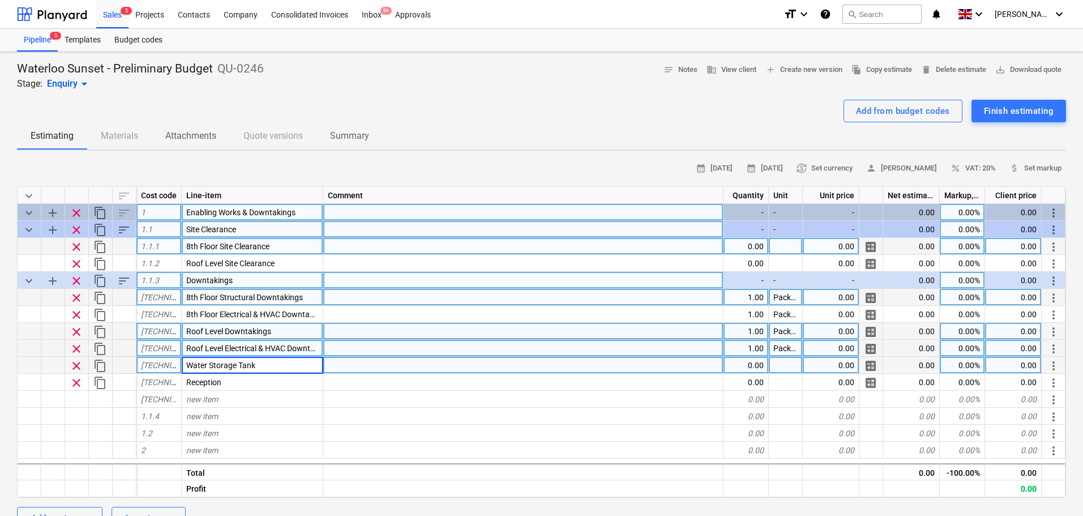
click at [190, 364] on input "Water Storage Tank" at bounding box center [252, 365] width 141 height 16
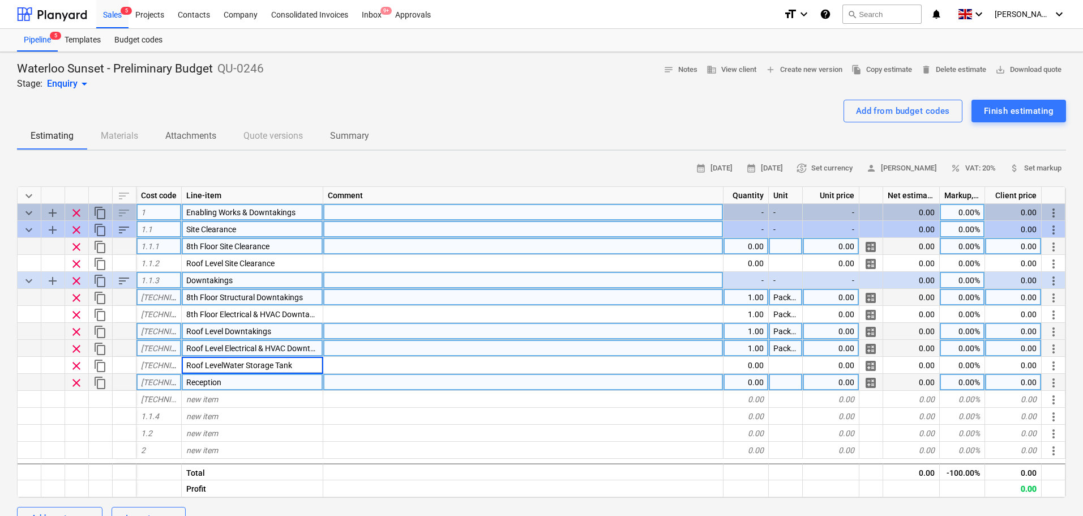
type input "Roof Level Water Storage Tank"
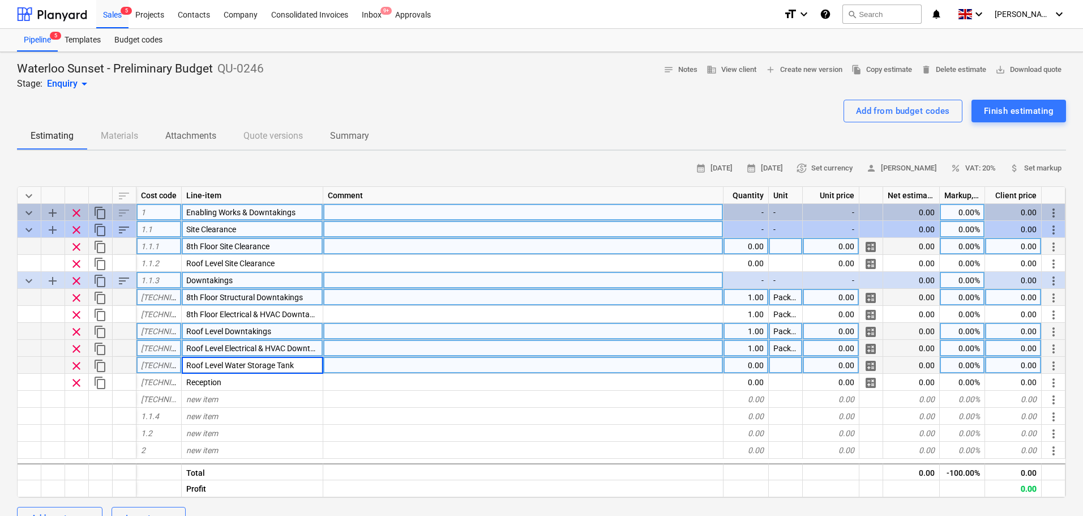
drag, startPoint x: 226, startPoint y: 367, endPoint x: 162, endPoint y: 368, distance: 64.0
click at [0, 0] on div "clear content_copy [TECHNICAL_ID] Roof Level Water Storage Tank 0.00 0.00 calcu…" at bounding box center [0, 0] width 0 height 0
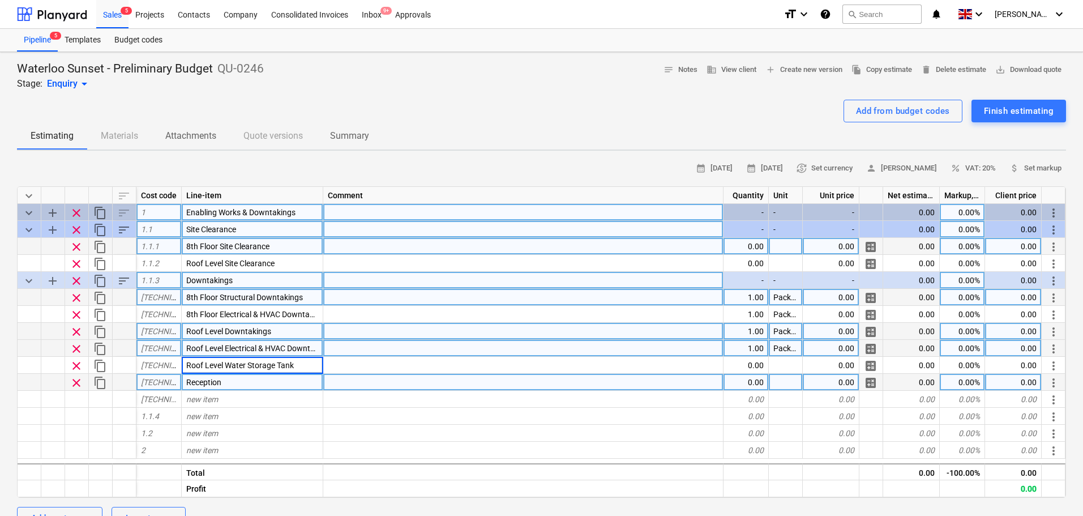
type textarea "x"
click at [182, 380] on div "Reception" at bounding box center [253, 382] width 142 height 17
click at [184, 380] on input "Reception" at bounding box center [252, 382] width 141 height 16
type input "Roof Level Reception"
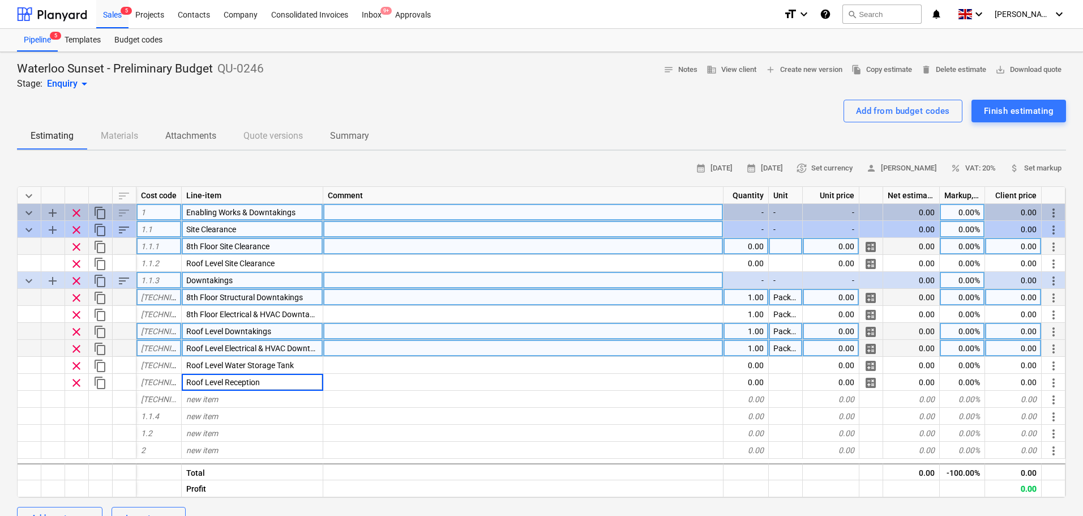
type textarea "x"
click at [0, 396] on div "Waterloo Sunset - Preliminary Budget QU-0246 Stage: Enquiry arrow_drop_down not…" at bounding box center [541, 521] width 1083 height 938
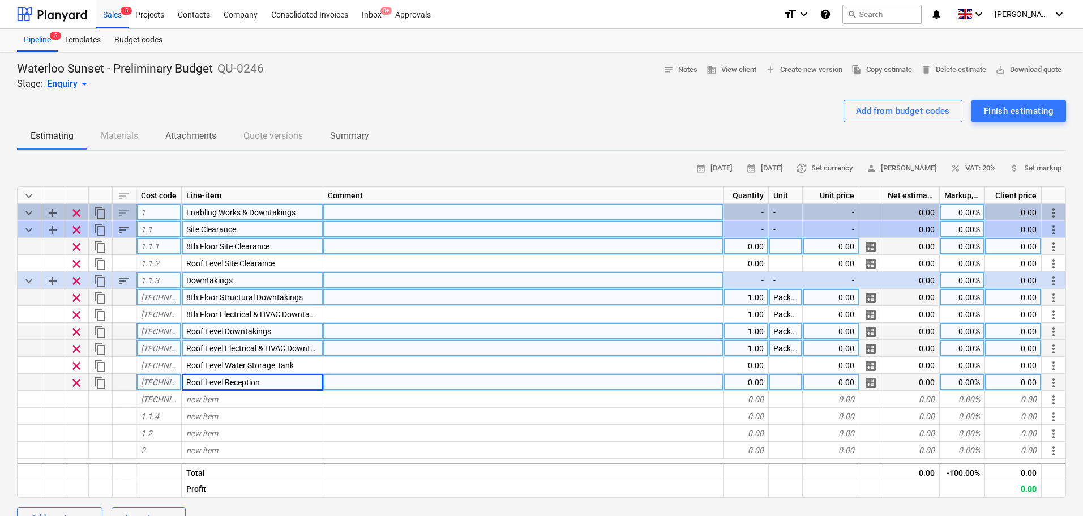
click at [265, 381] on div "Roof Level Reception" at bounding box center [253, 382] width 142 height 17
click at [270, 383] on input "Roof Level Reception" at bounding box center [252, 382] width 141 height 16
type input "Roof Level Reception & Kitchen"
type textarea "x"
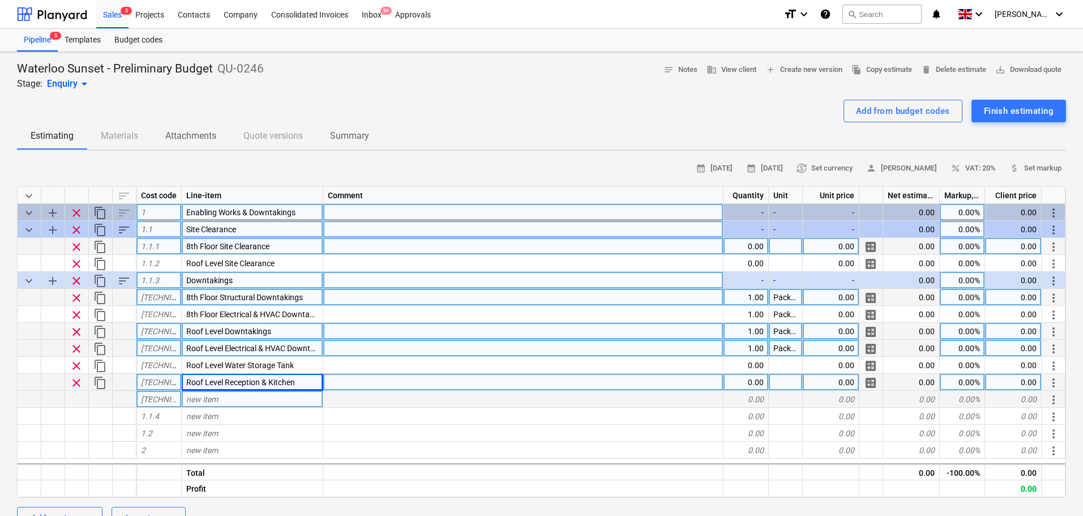
click at [232, 399] on div "new item" at bounding box center [253, 399] width 142 height 17
type input "Opening Up Roof at Staircase 1"
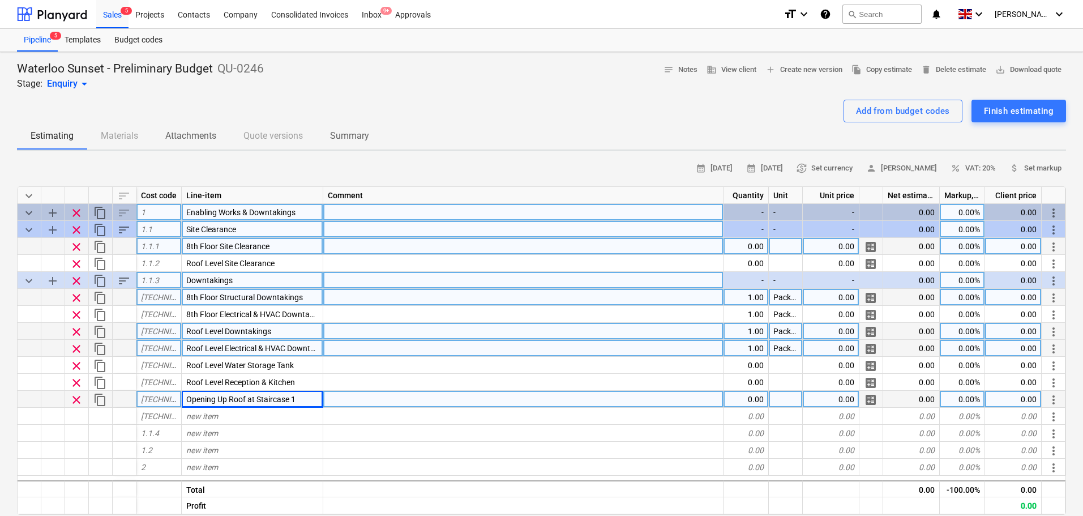
click at [100, 402] on span "content_copy" at bounding box center [100, 400] width 14 height 14
type textarea "x"
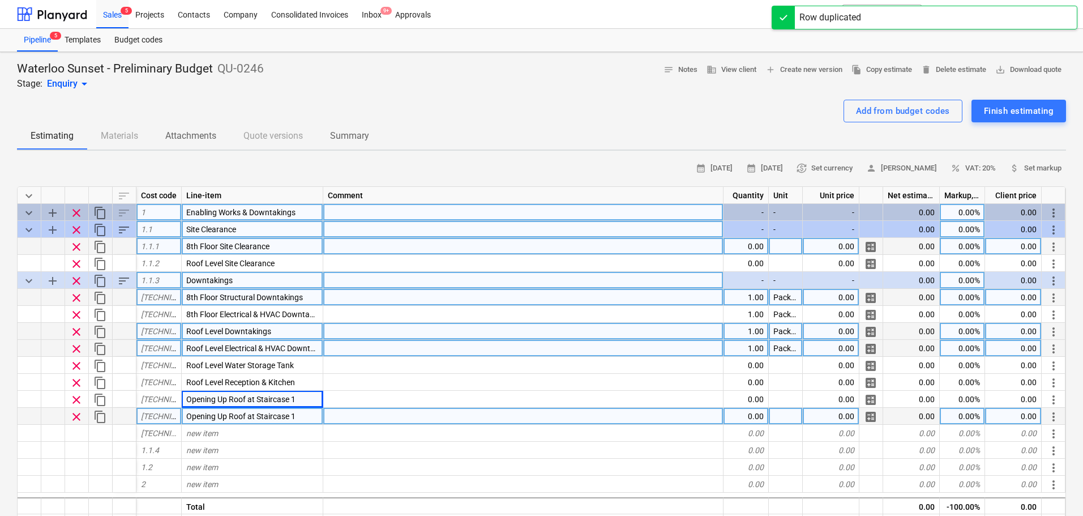
click at [314, 419] on div "Opening Up Roof at Staircase 1" at bounding box center [253, 416] width 142 height 17
click at [314, 419] on input "Opening Up Roof at Staircase 1" at bounding box center [252, 416] width 141 height 16
type input "Opening Up Roof at Staircase 2"
type textarea "x"
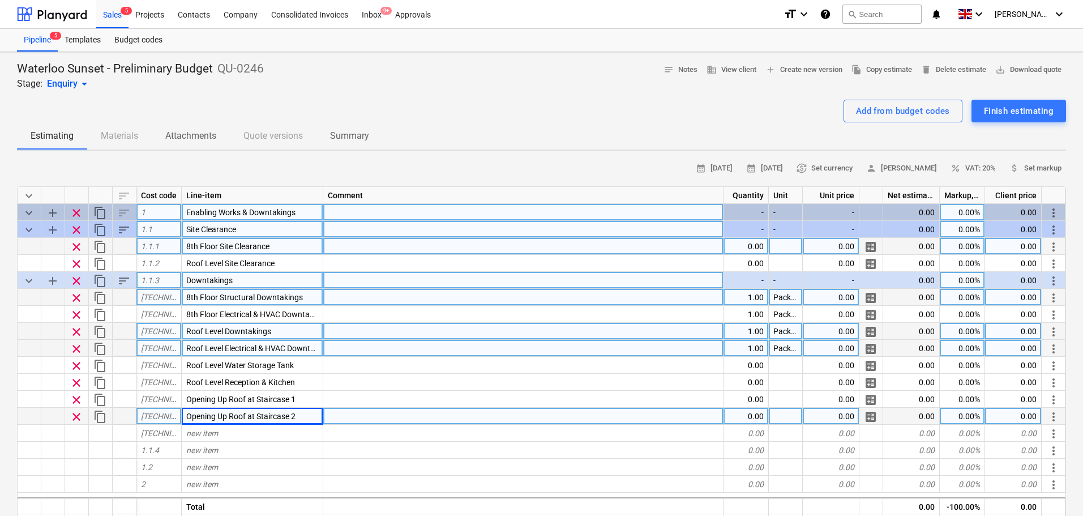
click at [786, 348] on div "Package" at bounding box center [786, 348] width 34 height 17
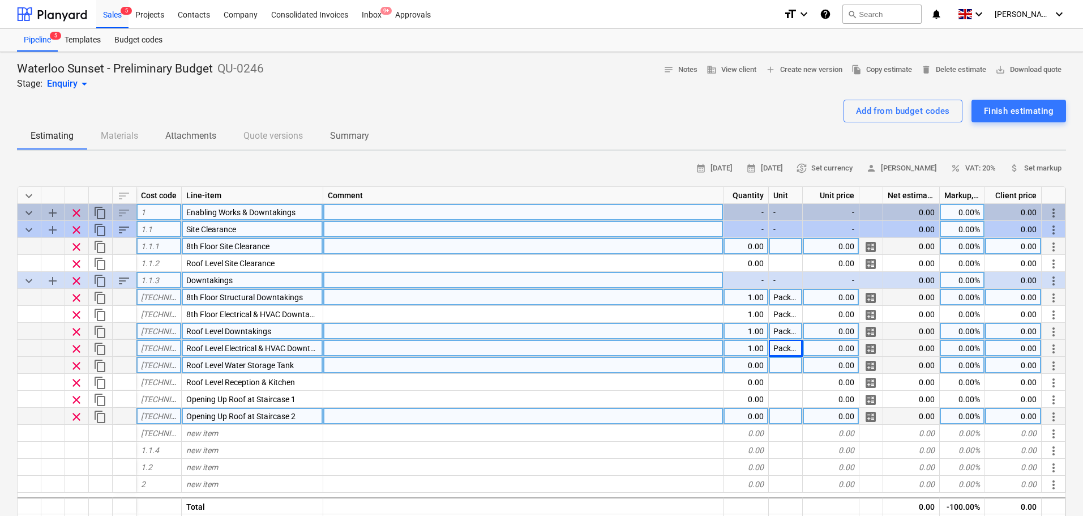
click at [788, 363] on div at bounding box center [786, 365] width 34 height 17
type input "Package"
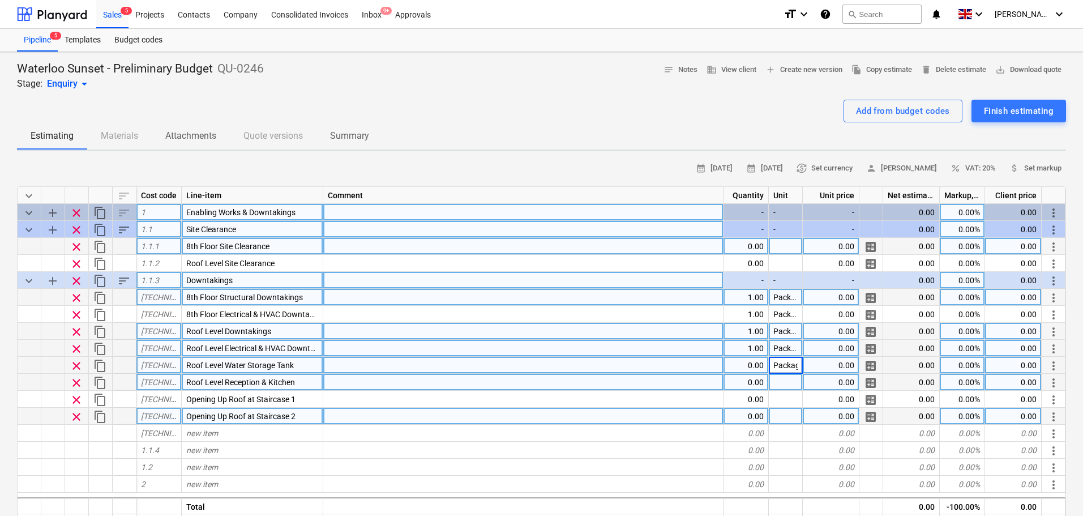
scroll to position [0, 6]
click at [794, 379] on div at bounding box center [786, 382] width 34 height 17
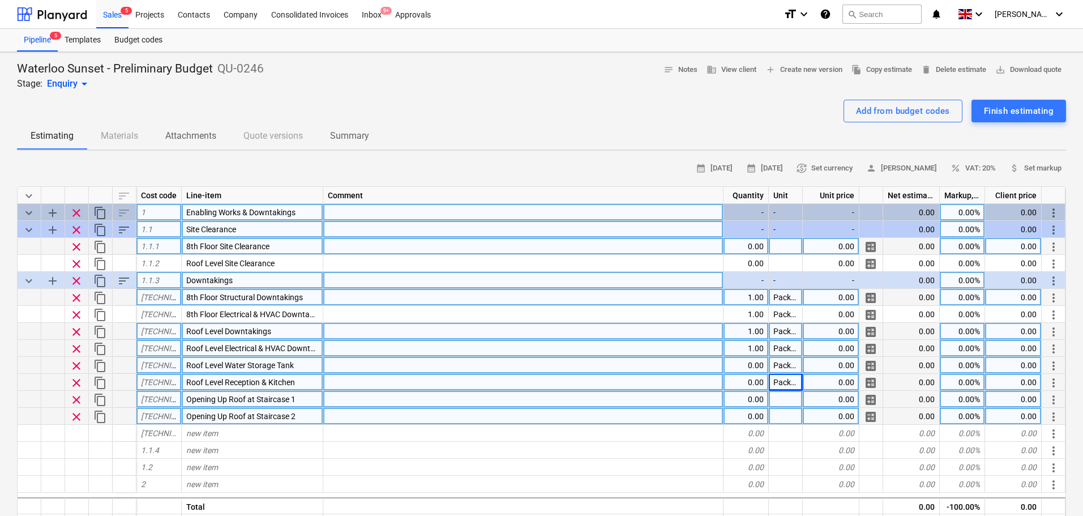
click at [795, 405] on div at bounding box center [786, 399] width 34 height 17
type textarea "x"
click at [790, 417] on div at bounding box center [786, 416] width 34 height 17
type input "Package"
type textarea "x"
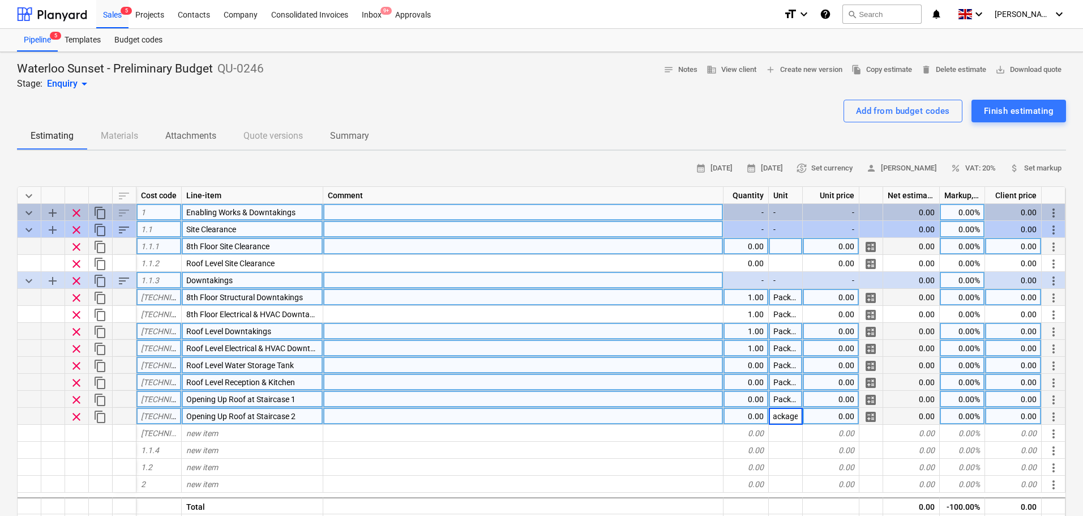
click at [745, 370] on div "0.00" at bounding box center [745, 365] width 45 height 17
type input "1"
click at [1048, 278] on span "more_vert" at bounding box center [1054, 281] width 14 height 14
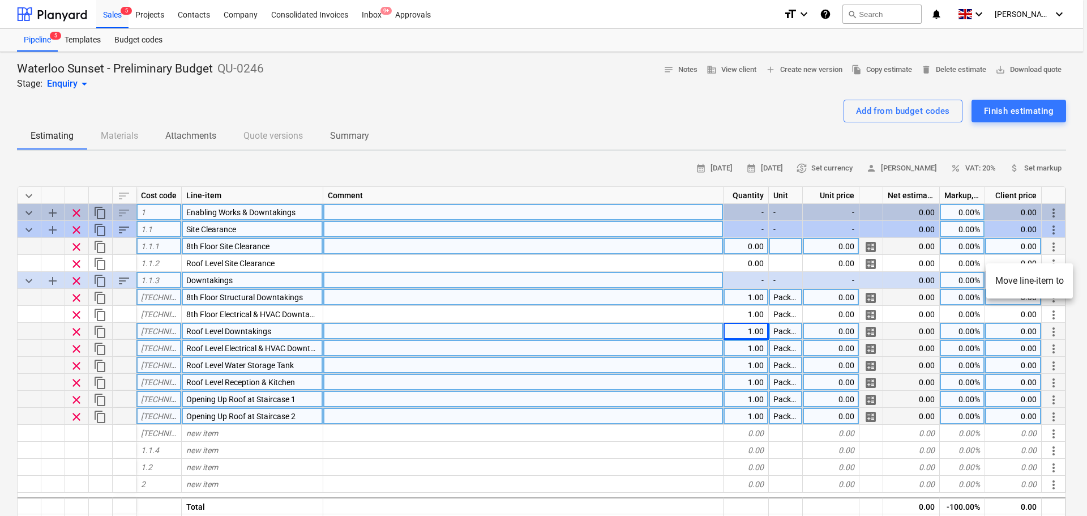
click at [1048, 278] on li "Move line-item to" at bounding box center [1029, 281] width 87 height 26
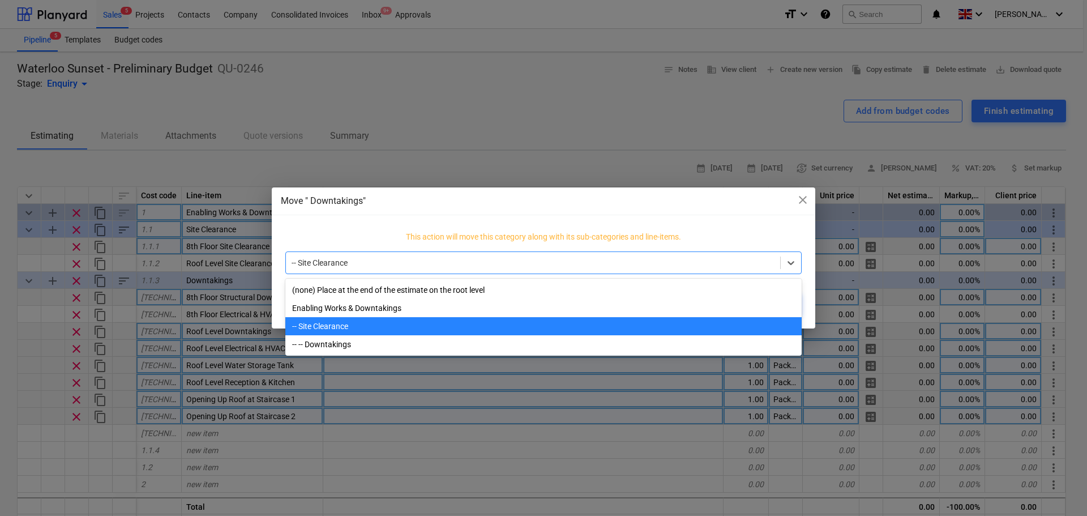
click at [543, 265] on div at bounding box center [533, 262] width 483 height 11
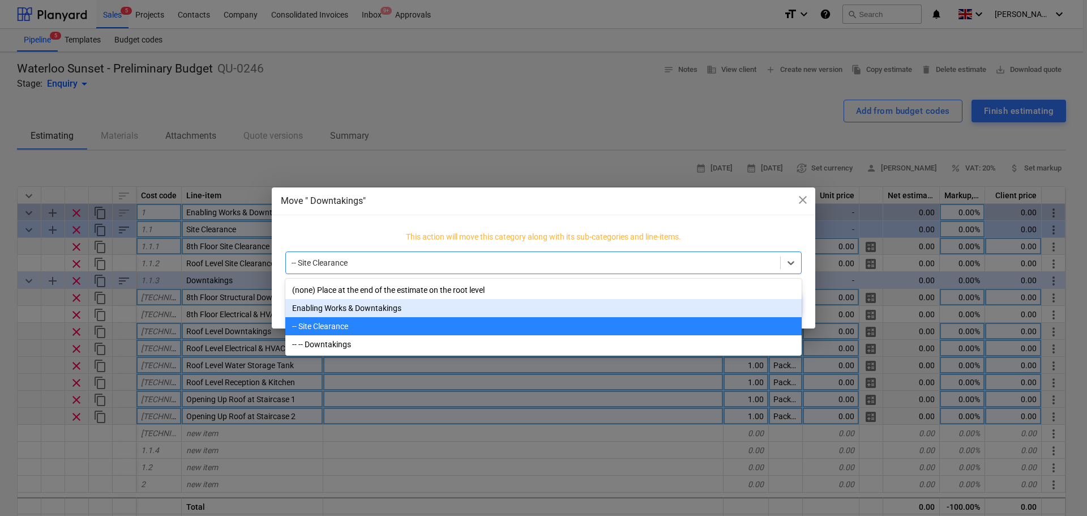
click at [485, 310] on div "Enabling Works & Downtakings" at bounding box center [543, 308] width 516 height 18
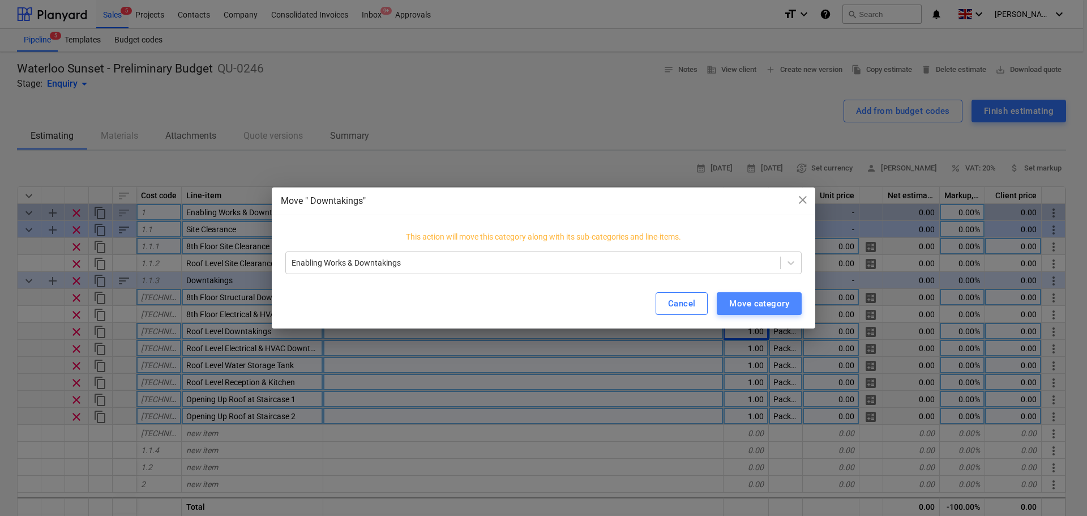
click at [748, 299] on div "Move category" at bounding box center [759, 303] width 60 height 15
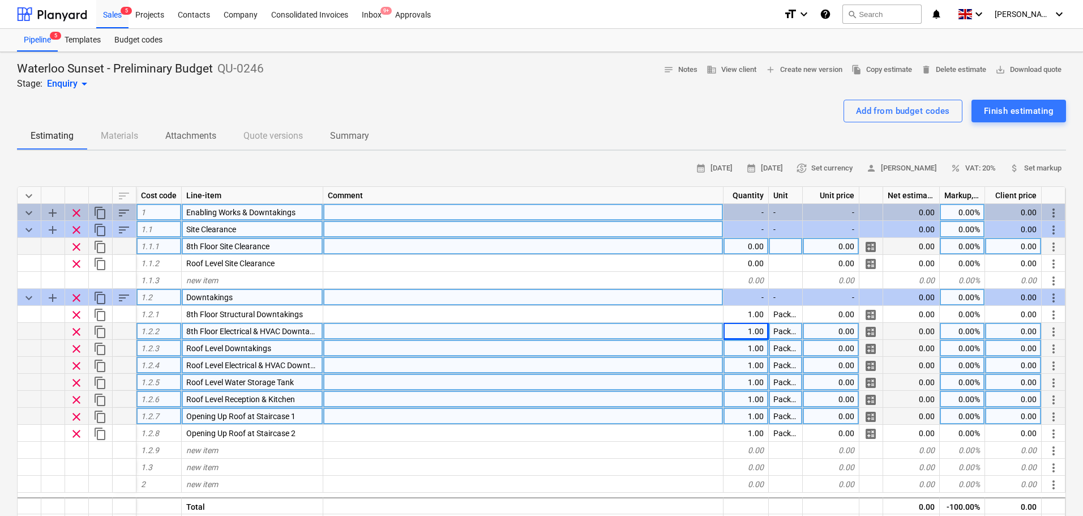
click at [125, 295] on span "sort" at bounding box center [124, 298] width 14 height 14
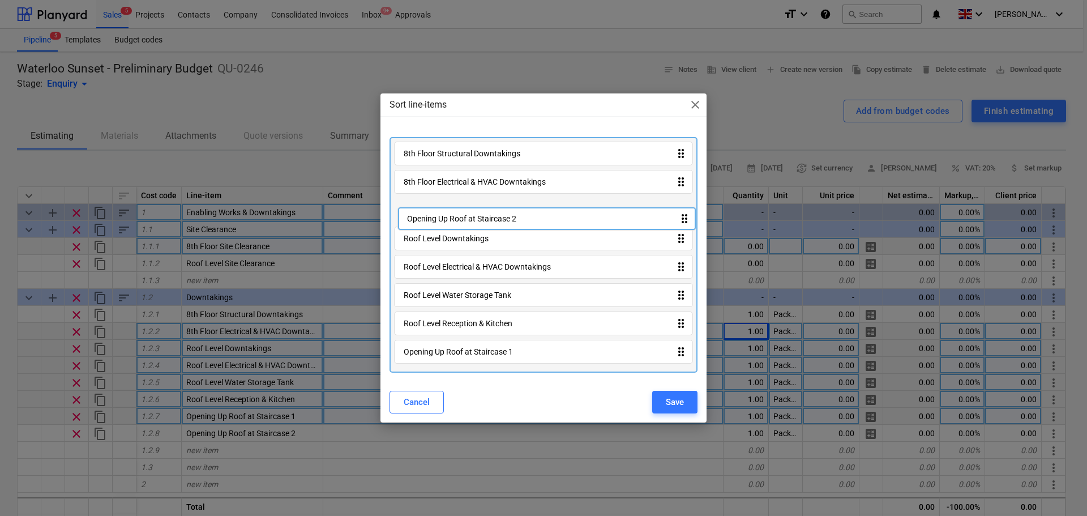
drag, startPoint x: 513, startPoint y: 354, endPoint x: 515, endPoint y: 210, distance: 143.8
click at [515, 210] on div "8th Floor Structural Downtakings drag_indicator 8th Floor Electrical & HVAC Dow…" at bounding box center [543, 254] width 308 height 235
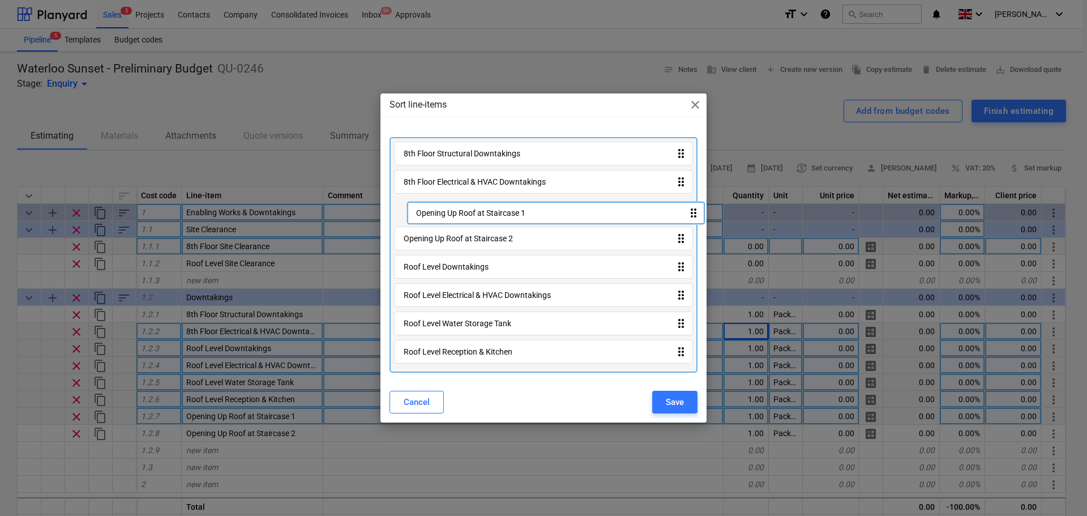
drag, startPoint x: 489, startPoint y: 346, endPoint x: 500, endPoint y: 203, distance: 144.2
click at [500, 203] on div "8th Floor Structural Downtakings drag_indicator 8th Floor Electrical & HVAC Dow…" at bounding box center [543, 254] width 308 height 235
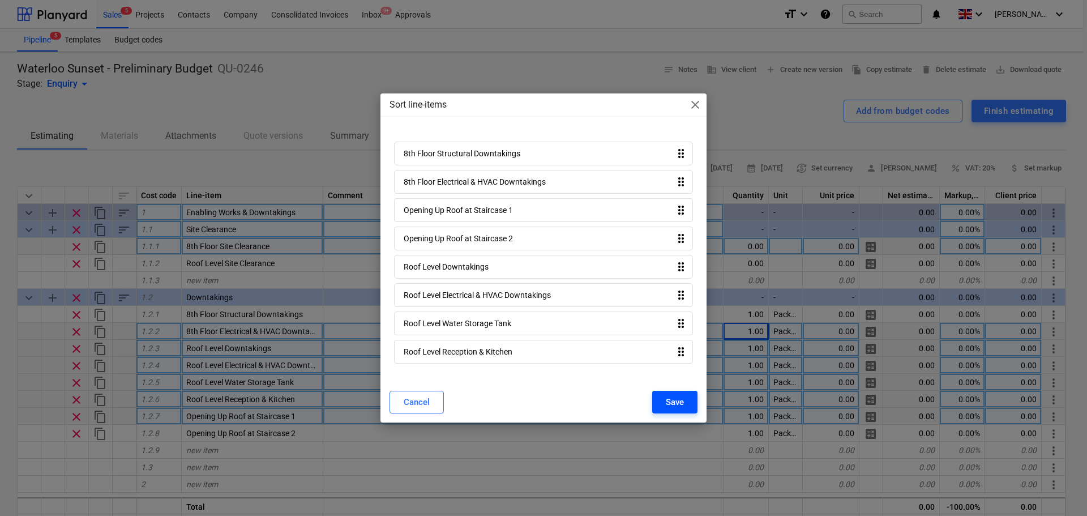
click at [659, 397] on button "Save" at bounding box center [674, 402] width 45 height 23
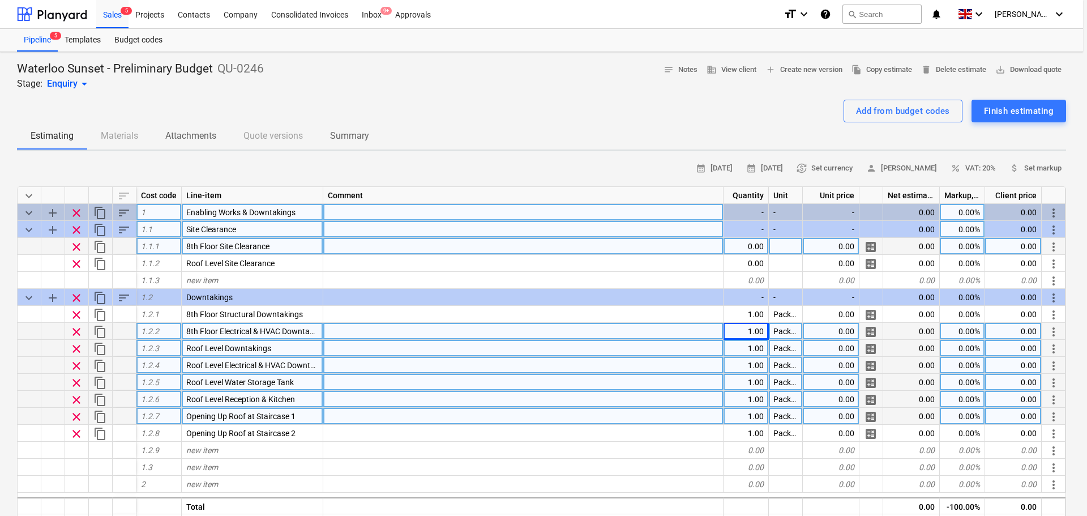
type textarea "x"
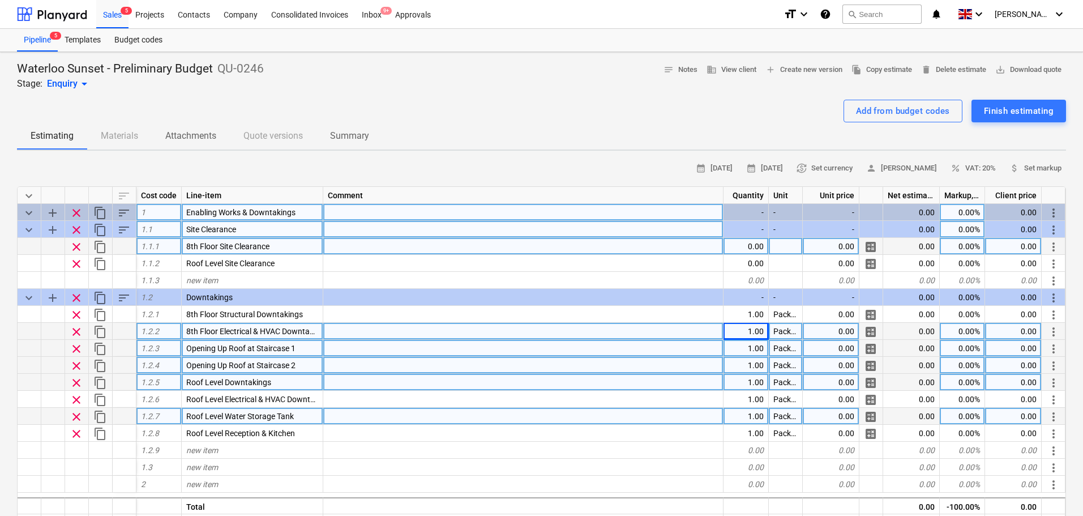
click at [285, 381] on div "Roof Level Downtakings" at bounding box center [253, 382] width 142 height 17
click at [220, 379] on input "Roof Level Downtakings" at bounding box center [252, 382] width 141 height 16
click at [227, 383] on input "Roof Level Downtakings" at bounding box center [252, 382] width 141 height 16
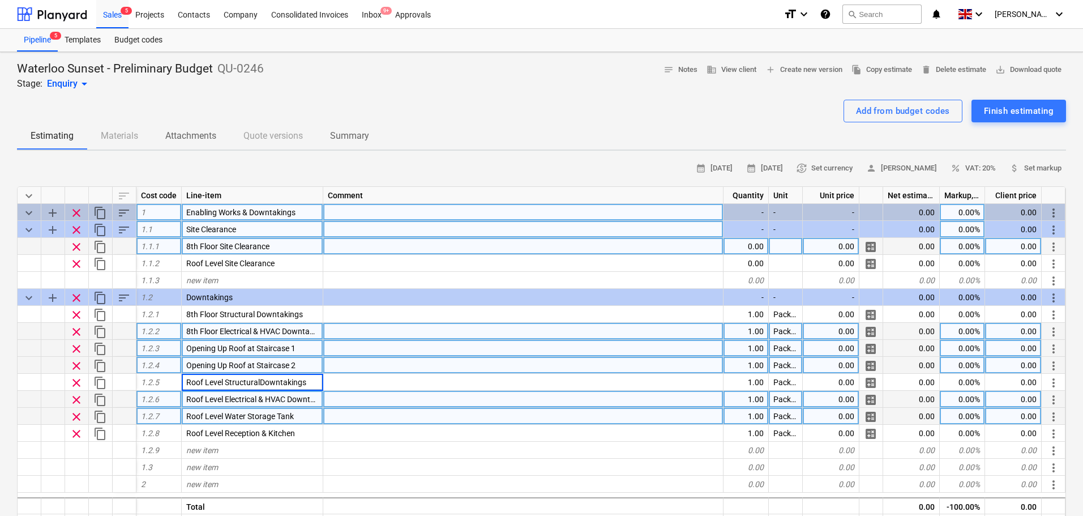
type input "Roof Level Structural Downtakings"
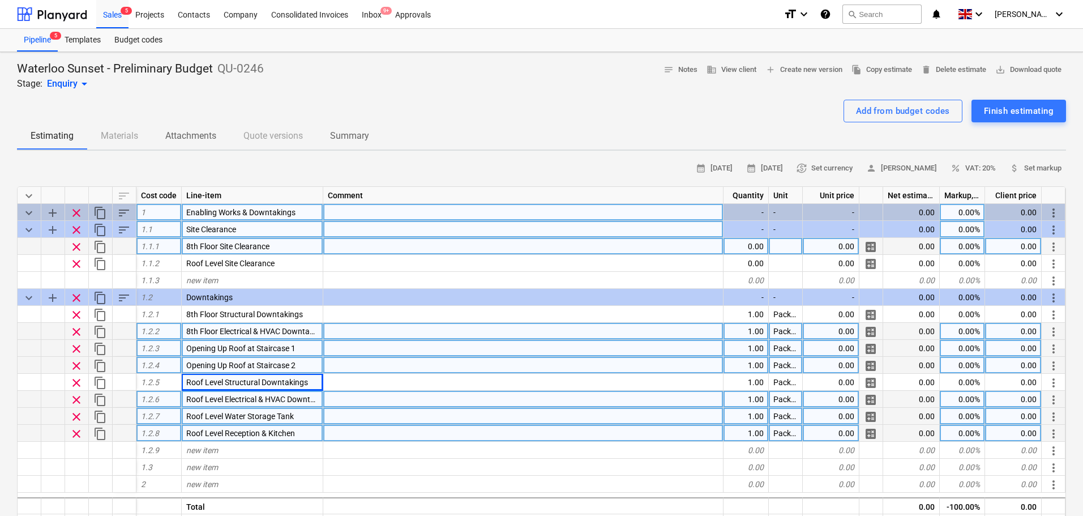
click at [303, 432] on div "Roof Level Reception & Kitchen" at bounding box center [253, 433] width 142 height 17
click at [303, 432] on input "Roof Level Reception & Kitchen" at bounding box center [252, 433] width 141 height 16
click at [93, 175] on div "calendar_month [DATE] calendar_month [DATE] currency_exchange Set currency pers…" at bounding box center [541, 169] width 1049 height 18
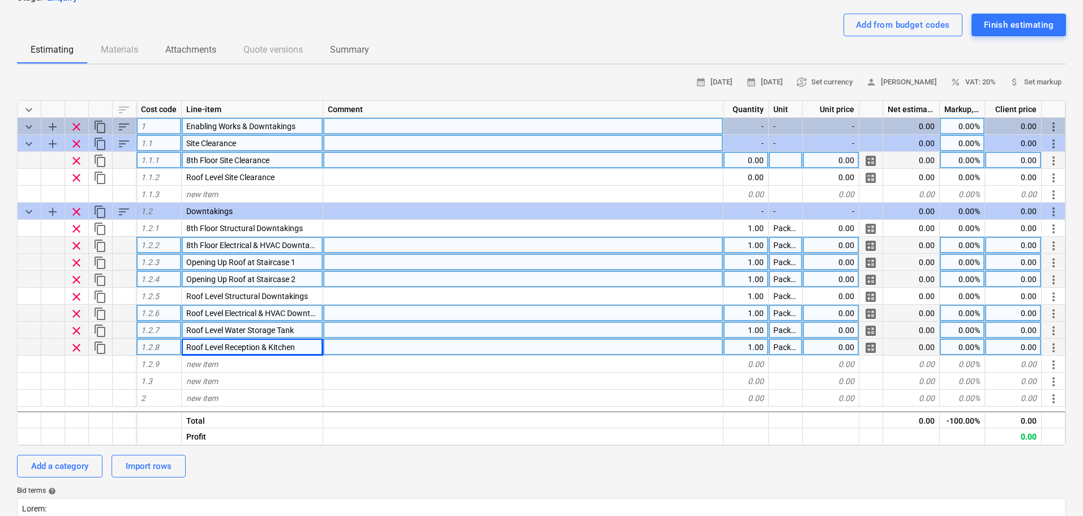
scroll to position [113, 0]
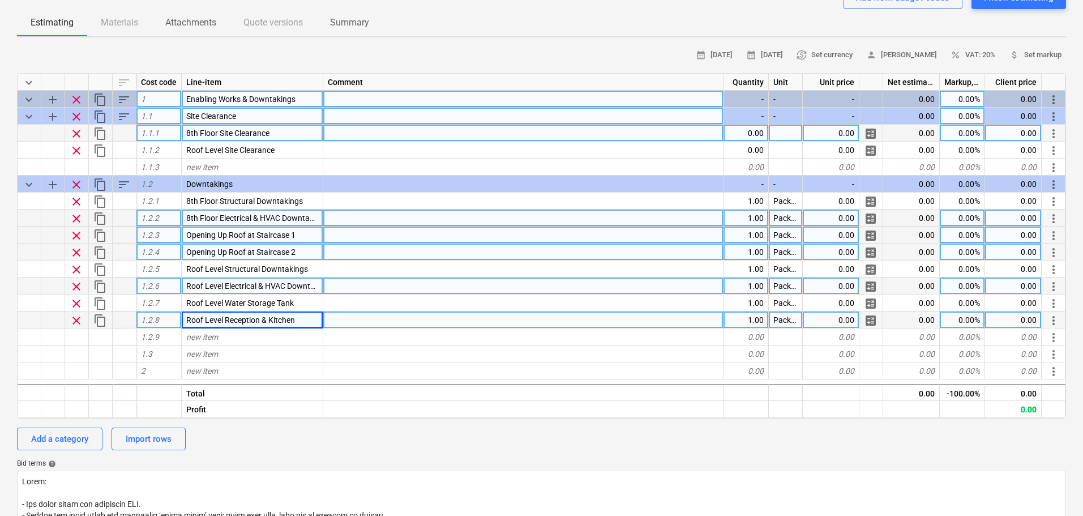
click at [0, 156] on div "Waterloo Sunset - Preliminary Budget QU-0246 Stage: Enquiry arrow_drop_down not…" at bounding box center [541, 425] width 1083 height 972
click at [159, 371] on div "2" at bounding box center [158, 370] width 45 height 17
click at [61, 441] on div "Add a category" at bounding box center [59, 438] width 57 height 15
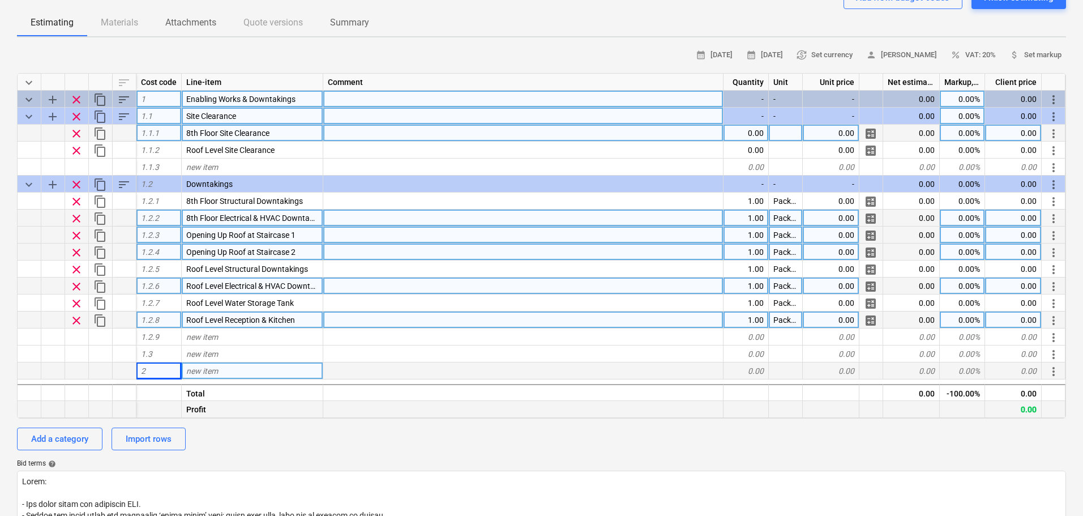
type textarea "x"
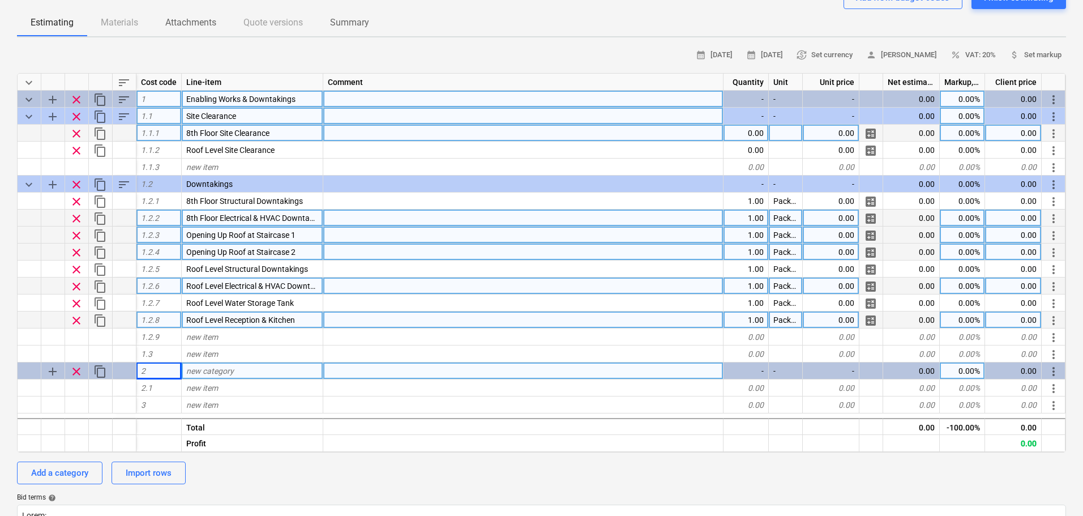
click at [187, 373] on span "new category" at bounding box center [210, 370] width 48 height 9
type input "Structural Works"
type textarea "x"
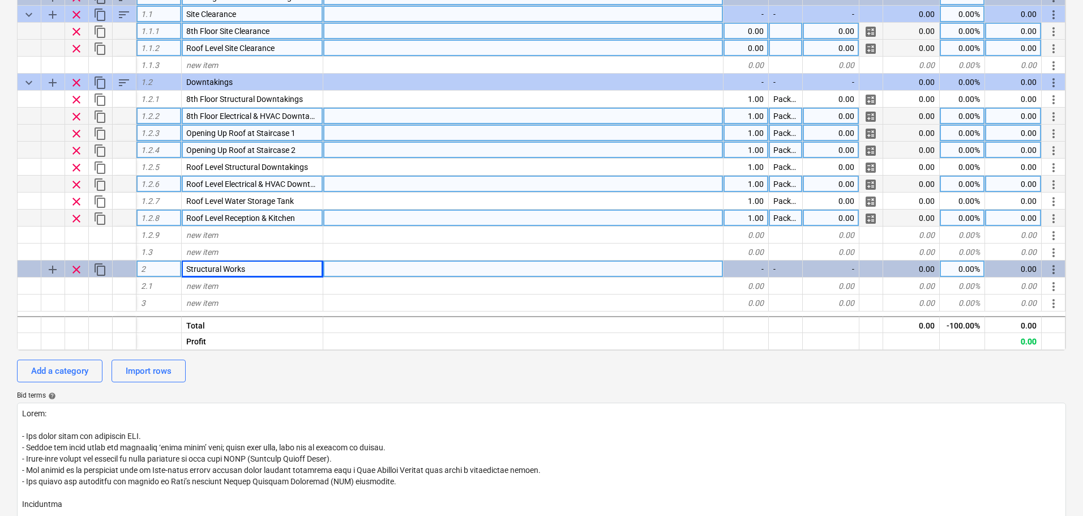
scroll to position [226, 0]
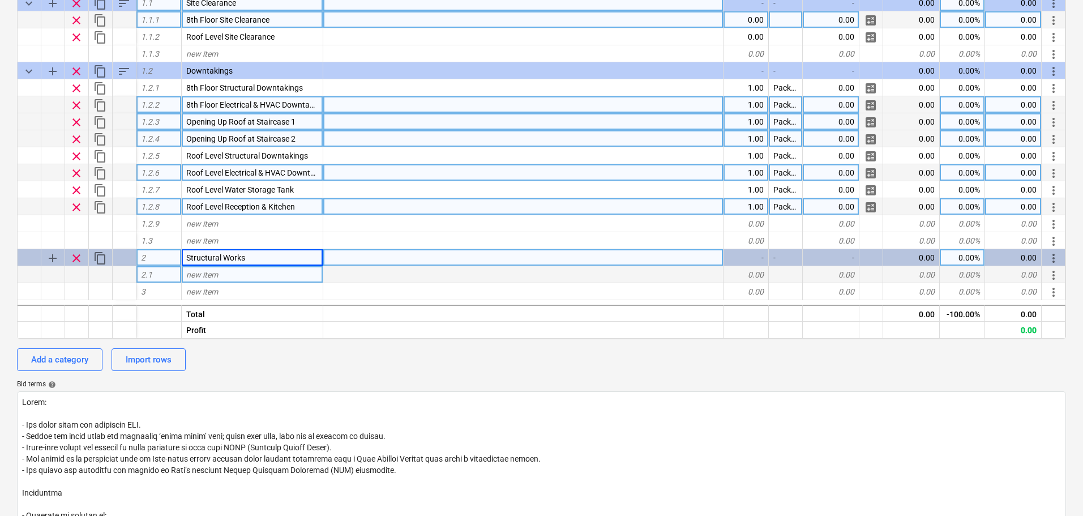
click at [246, 274] on div "new item" at bounding box center [253, 274] width 142 height 17
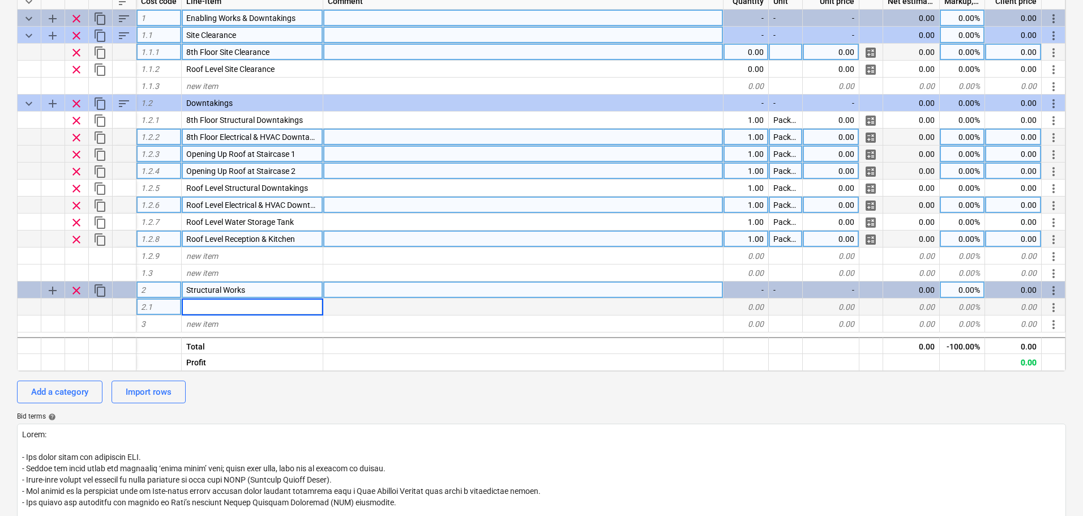
scroll to position [113, 0]
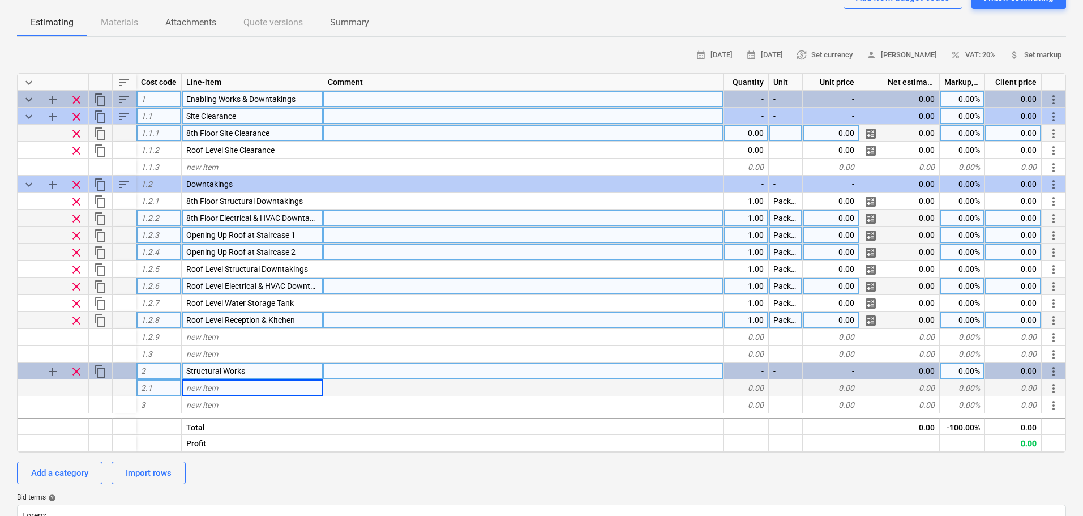
click at [208, 386] on span "new item" at bounding box center [202, 387] width 32 height 9
type input "Staircase"
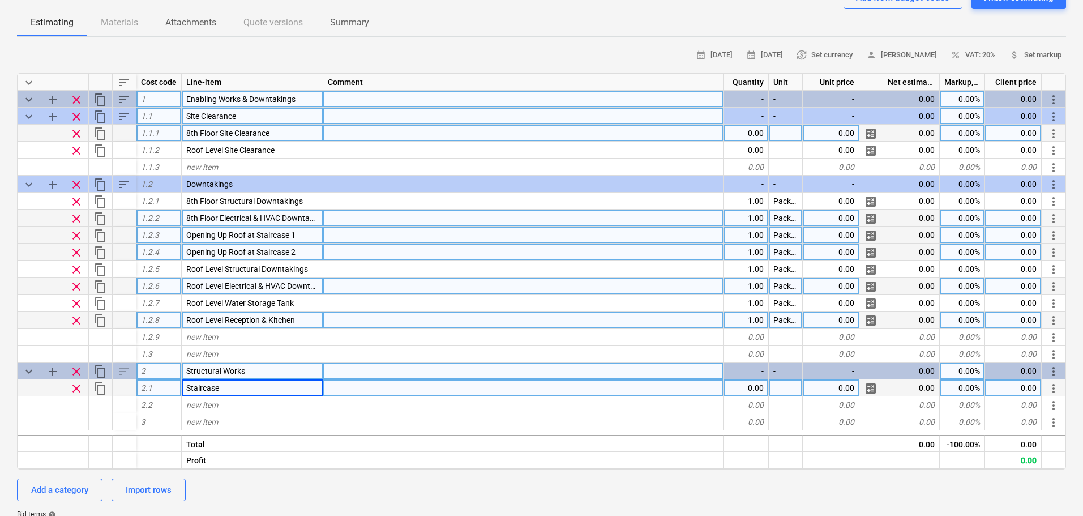
click at [79, 389] on span "clear" at bounding box center [77, 388] width 14 height 14
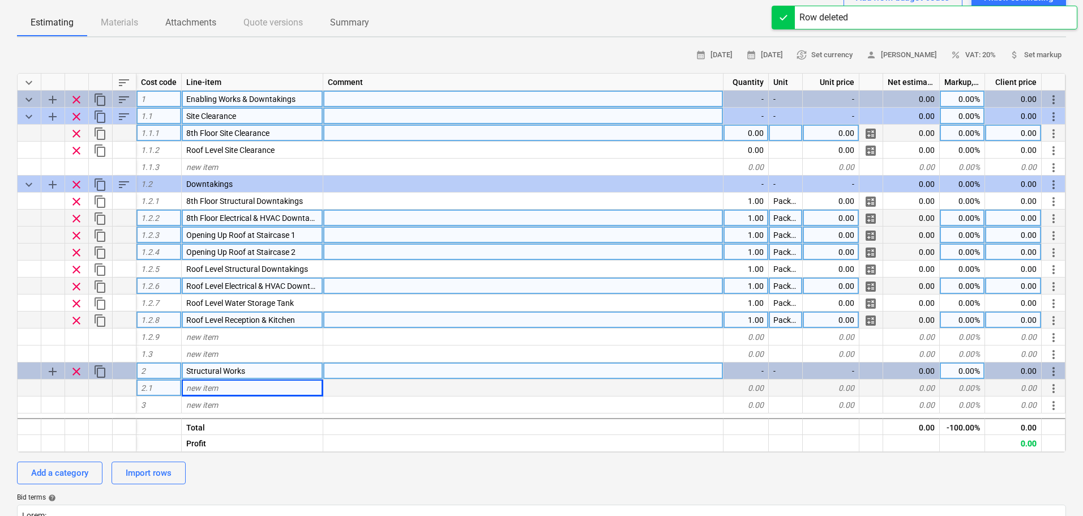
click at [49, 370] on span "add" at bounding box center [53, 372] width 14 height 14
type textarea "x"
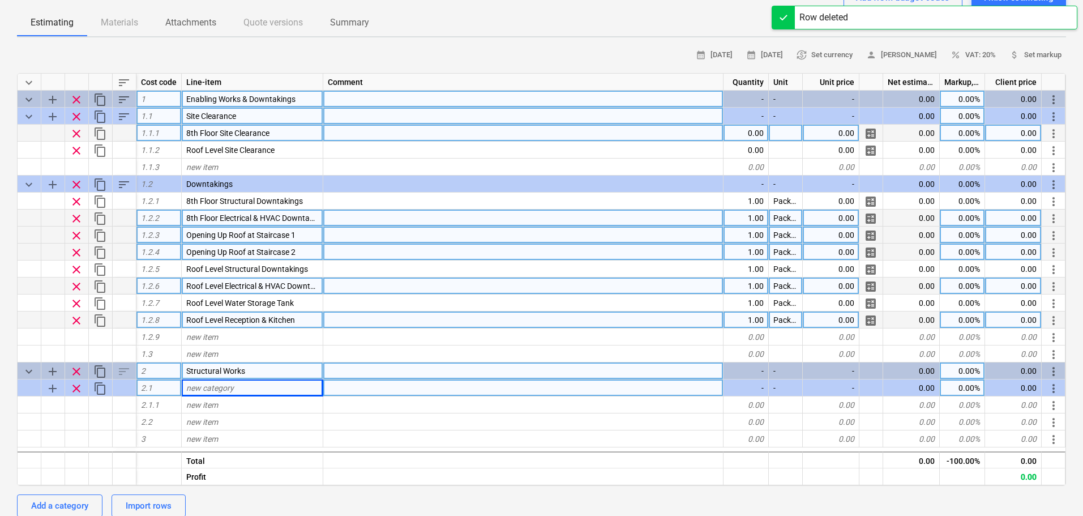
click at [235, 384] on div "new category" at bounding box center [253, 387] width 142 height 17
type input "Staircase"
type textarea "x"
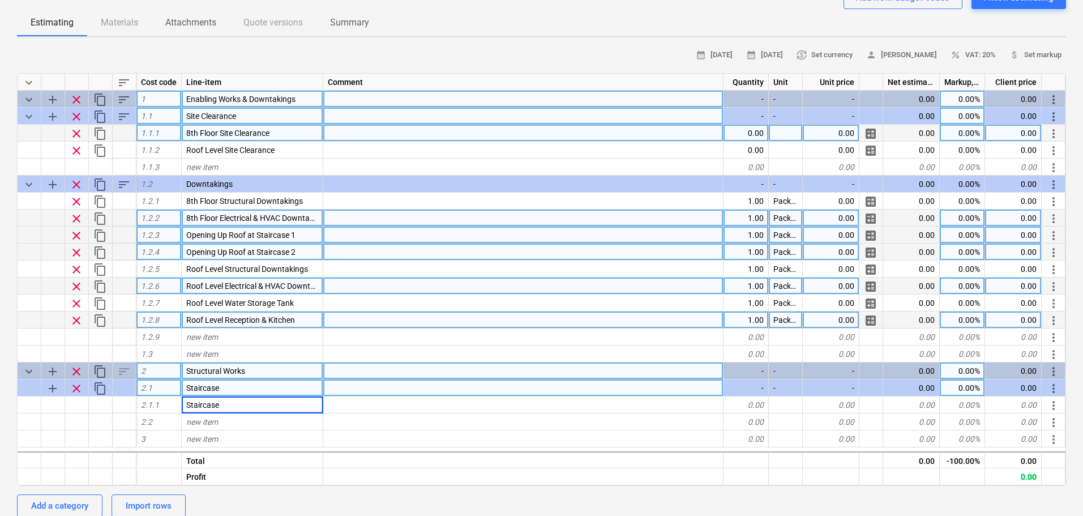
type input "Staircase 1"
type textarea "x"
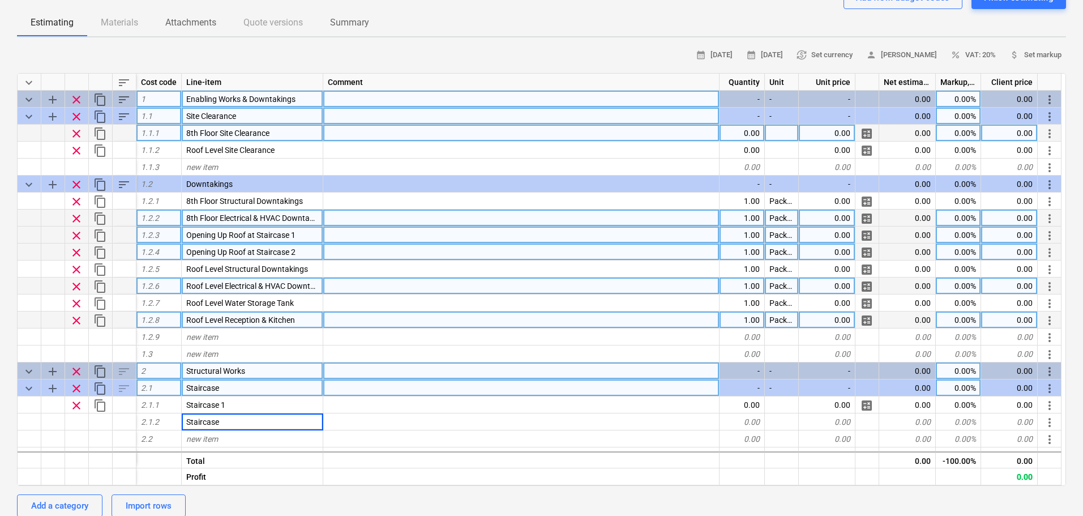
type input "Staircase 2"
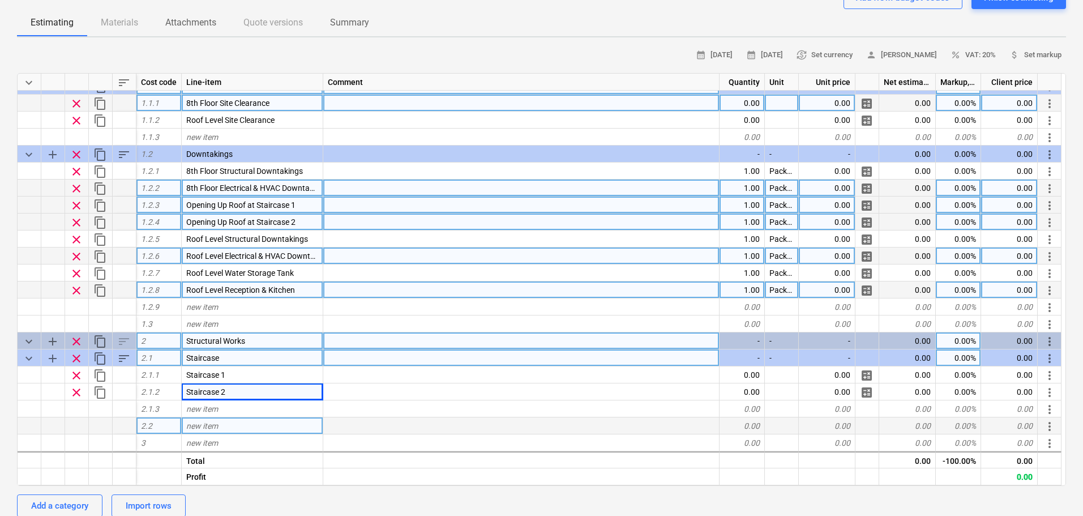
click at [158, 422] on div "2.2" at bounding box center [158, 425] width 45 height 17
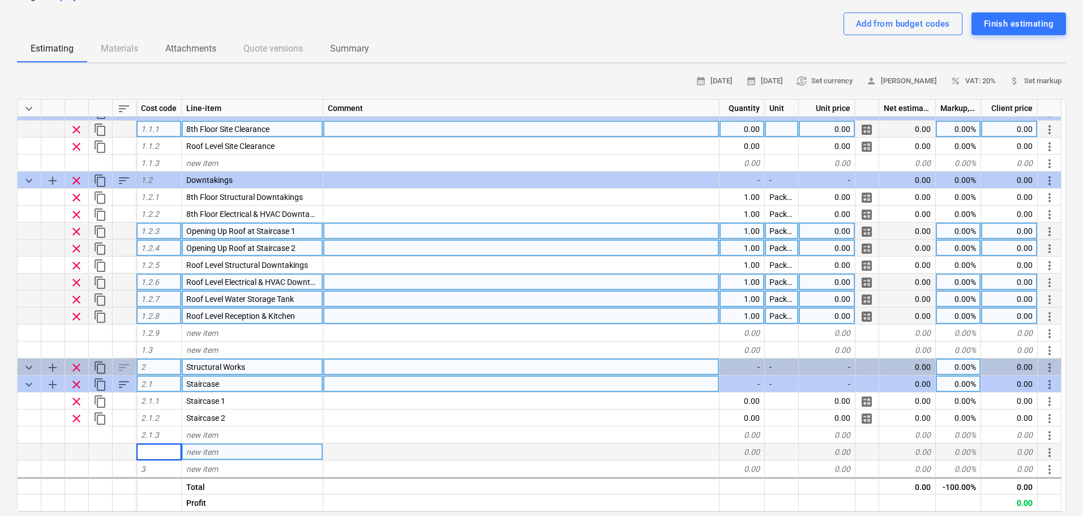
scroll to position [170, 0]
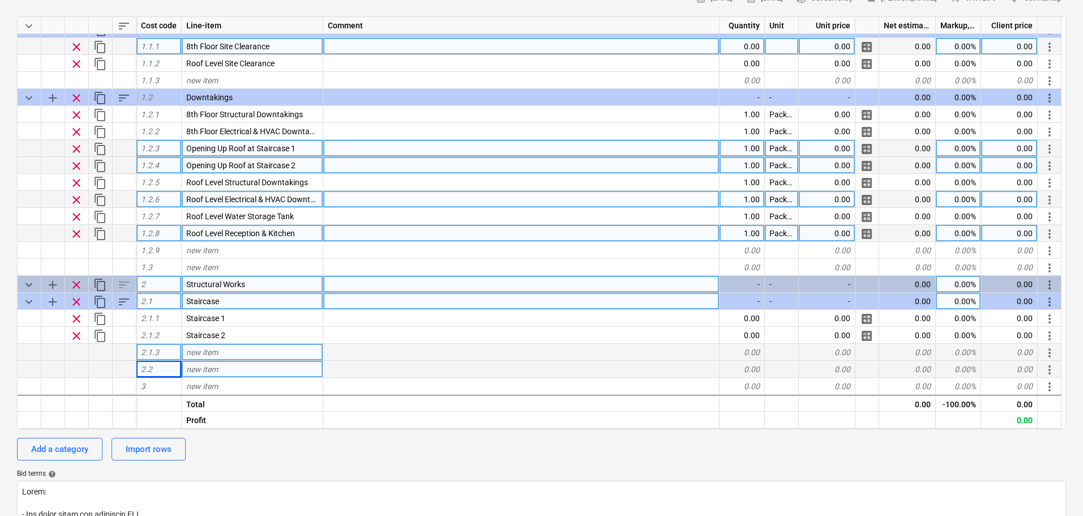
click at [24, 356] on div at bounding box center [30, 352] width 24 height 17
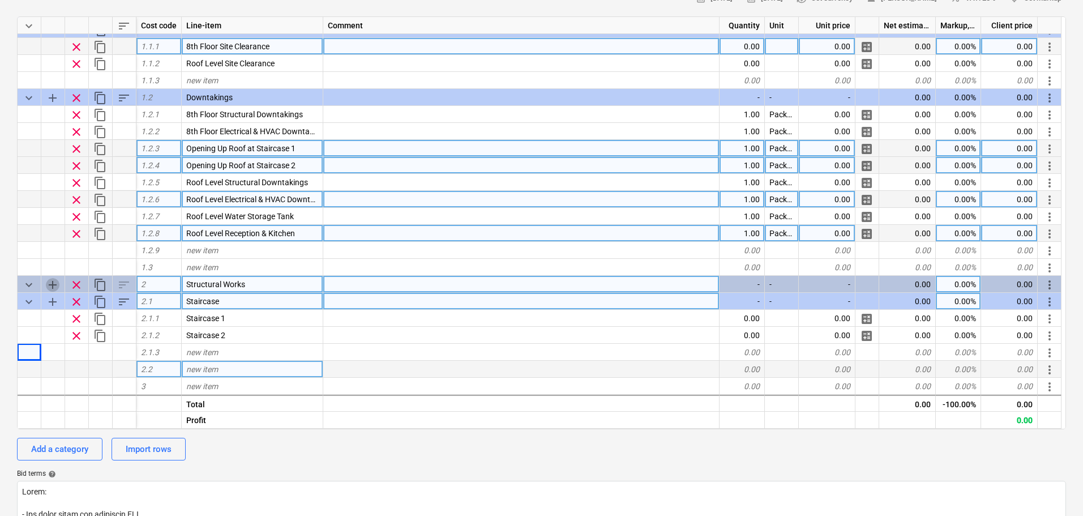
click at [55, 282] on span "add" at bounding box center [53, 285] width 14 height 14
type textarea "x"
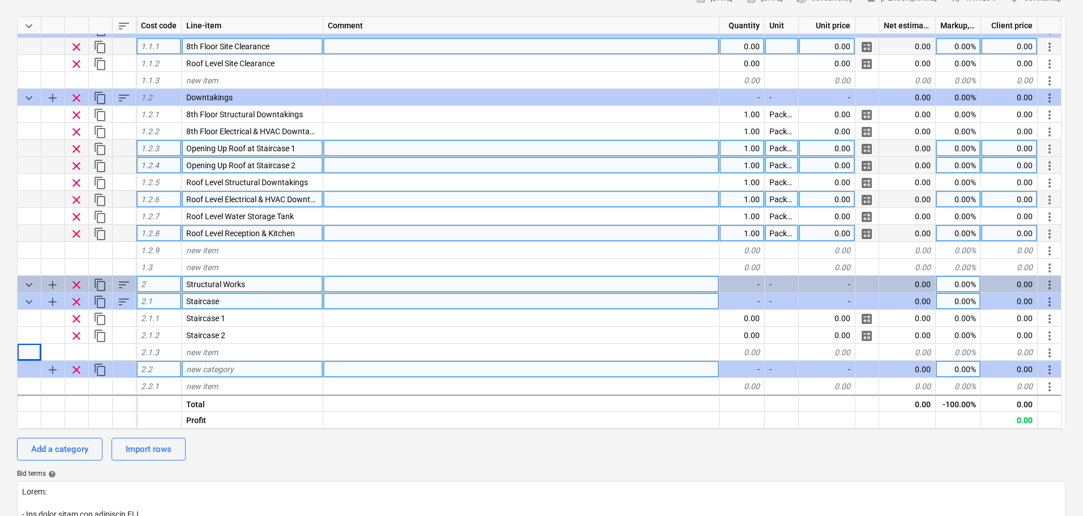
click at [233, 366] on span "new category" at bounding box center [210, 369] width 48 height 9
type input "S"
type input "Raft Structure"
type textarea "x"
type input "Steel Raft Structure to roof"
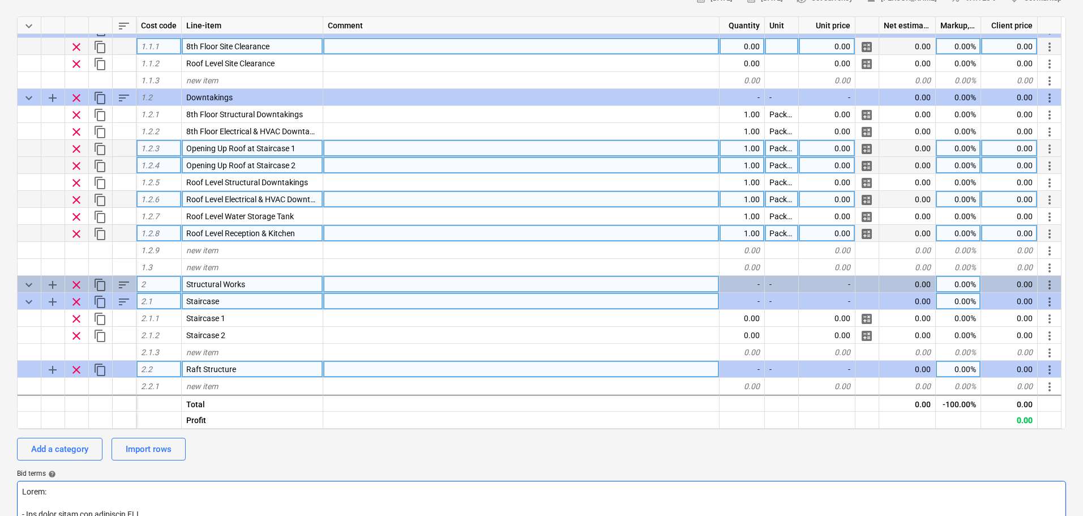
scroll to position [47, 0]
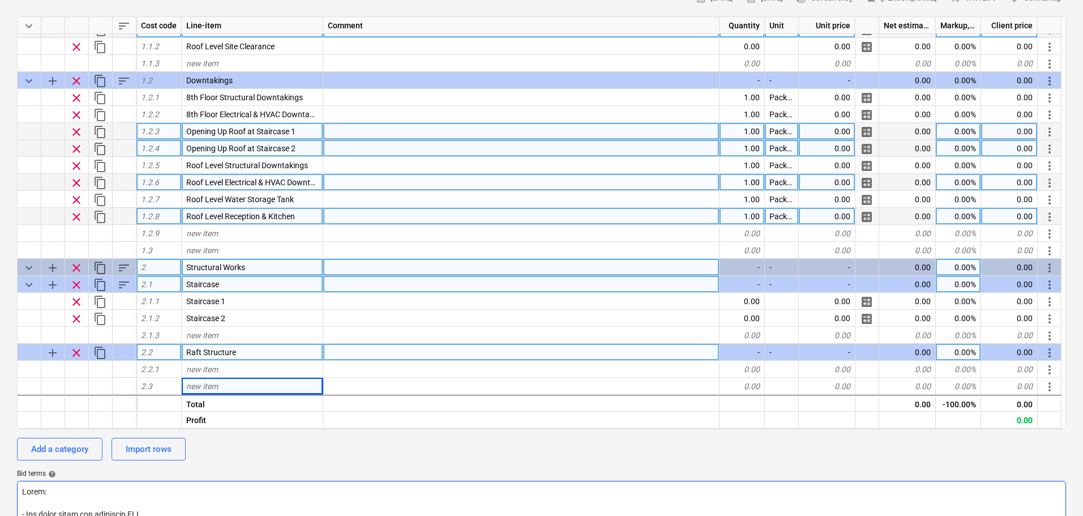
type textarea "x"
type input "Timber Joists"
type textarea "x"
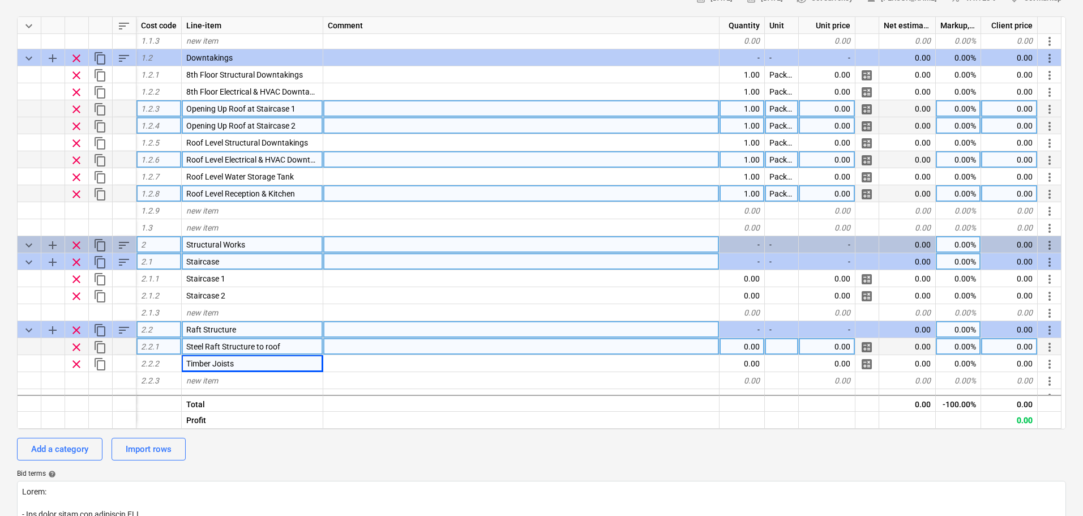
scroll to position [98, 0]
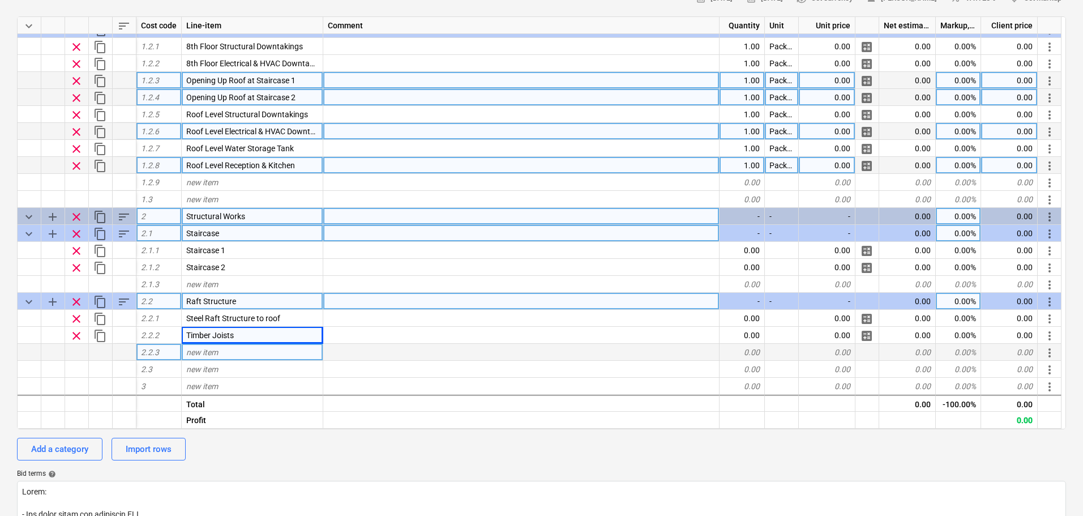
click at [224, 353] on div "new item" at bounding box center [253, 352] width 142 height 17
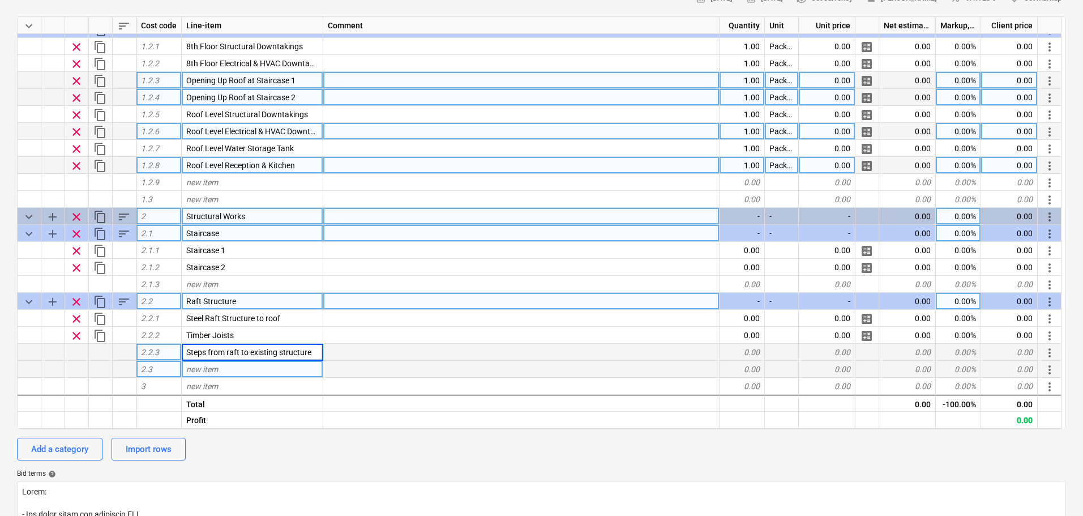
type input "Steps from raft to existing structures"
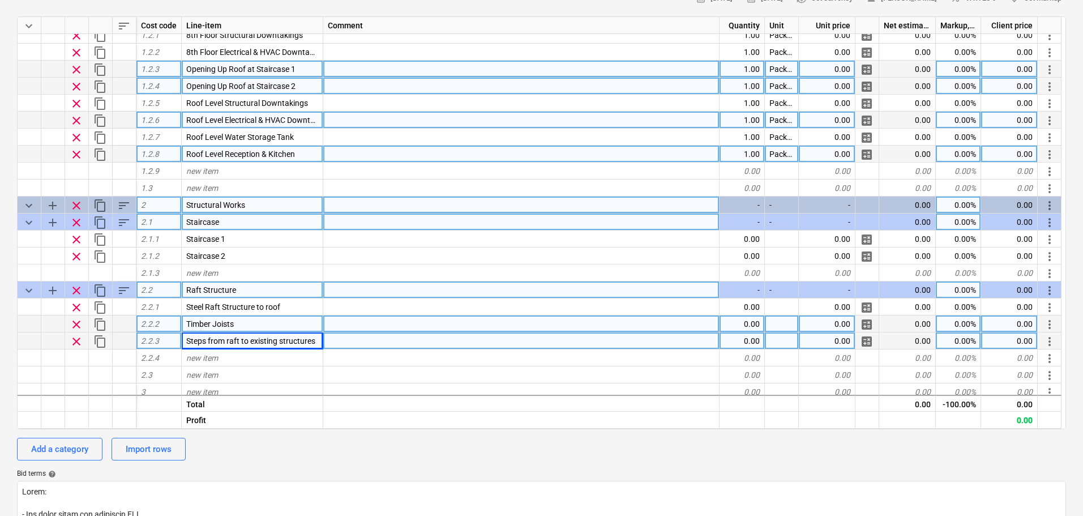
scroll to position [115, 0]
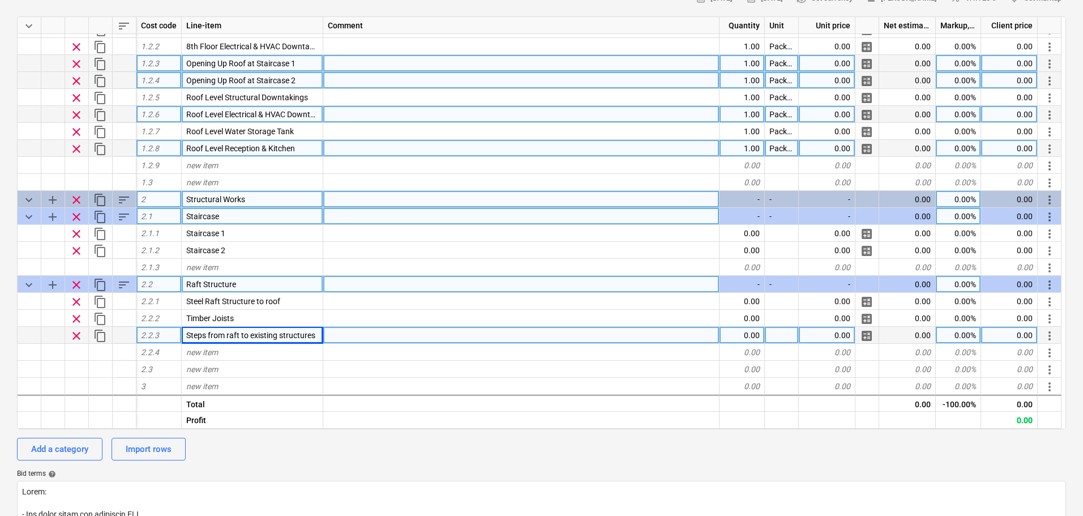
click at [0, 332] on div "Waterloo Sunset - Preliminary Budget QU-0246 Stage: Enquiry arrow_drop_down not…" at bounding box center [541, 401] width 1083 height 1039
click at [50, 196] on span "add" at bounding box center [53, 200] width 14 height 14
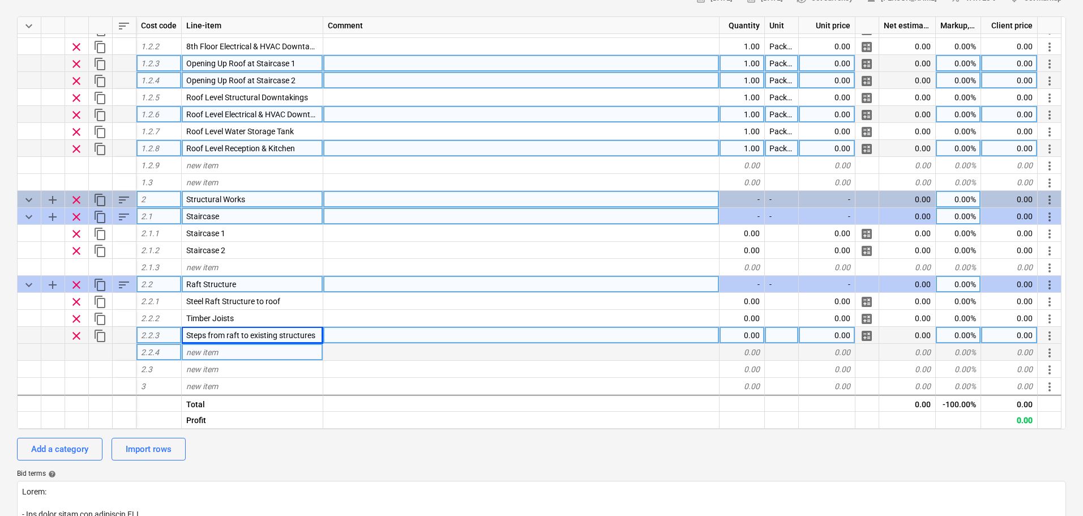
type textarea "x"
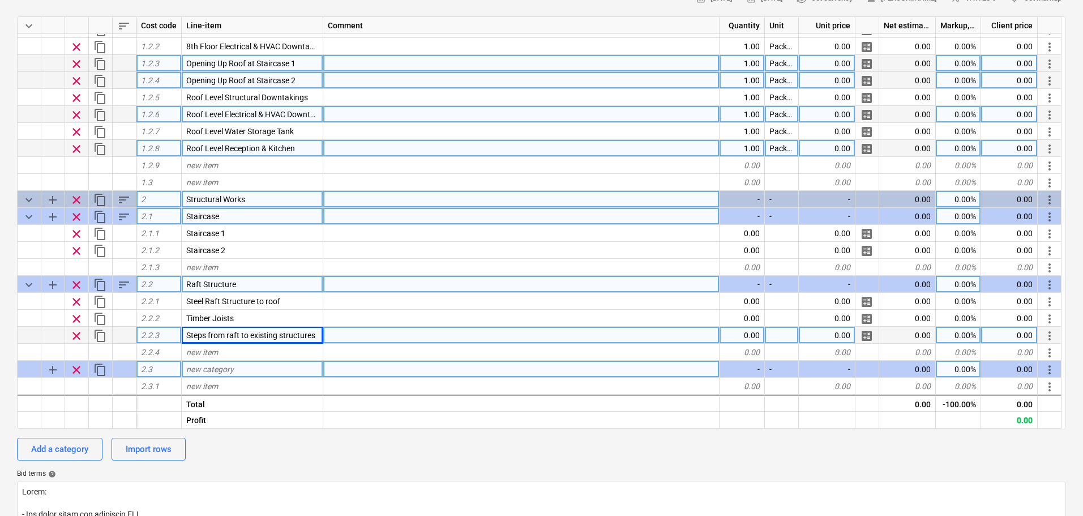
click at [208, 368] on span "new category" at bounding box center [210, 369] width 48 height 9
type input "Halo Steel Structure"
type textarea "x"
type input "Structure Lease"
type textarea "x"
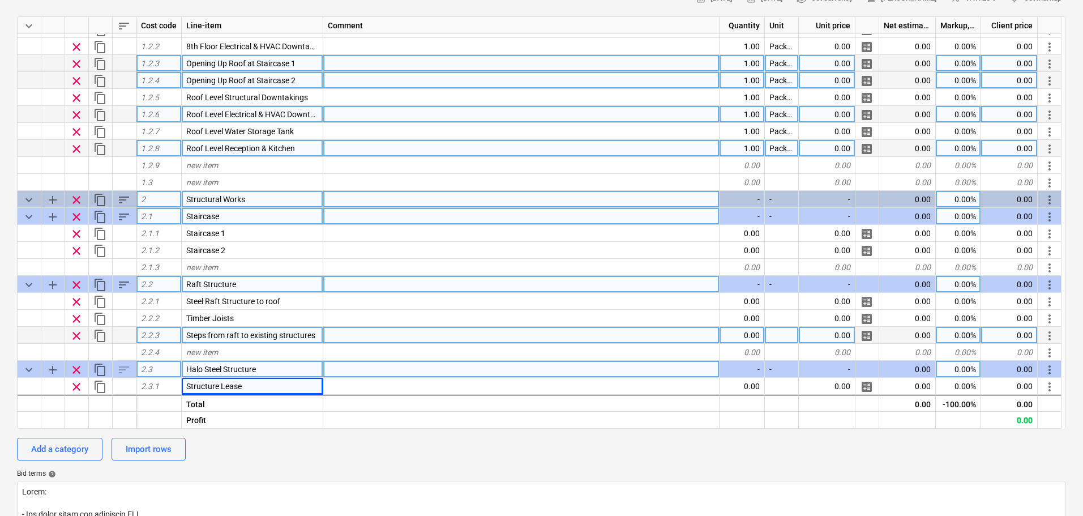
scroll to position [132, 0]
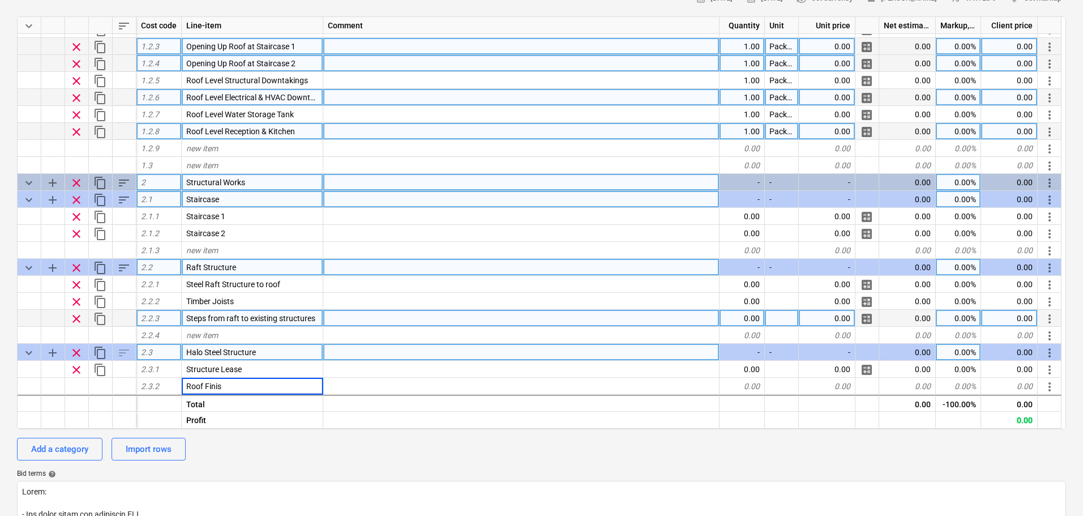
type input "Roof Finish"
type textarea "x"
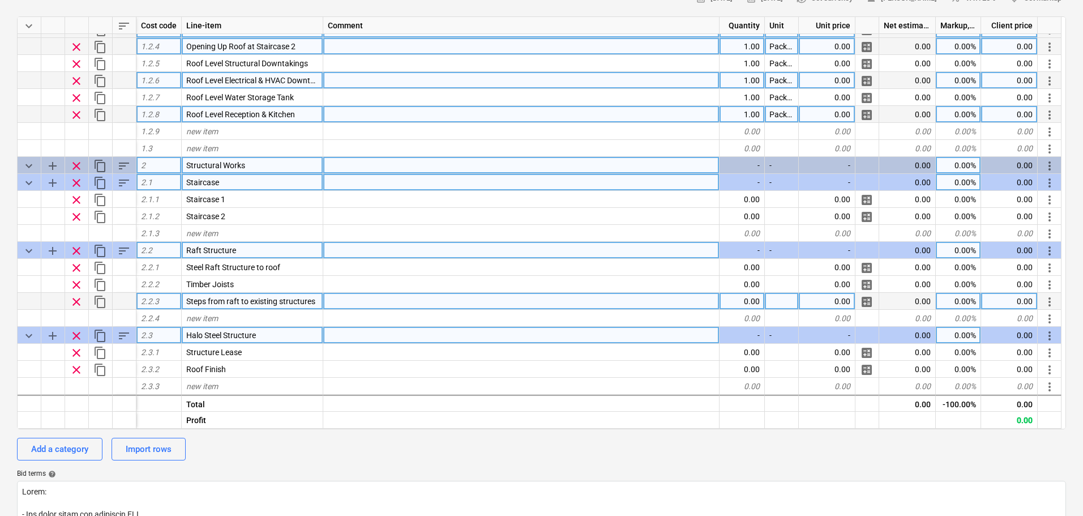
scroll to position [166, 0]
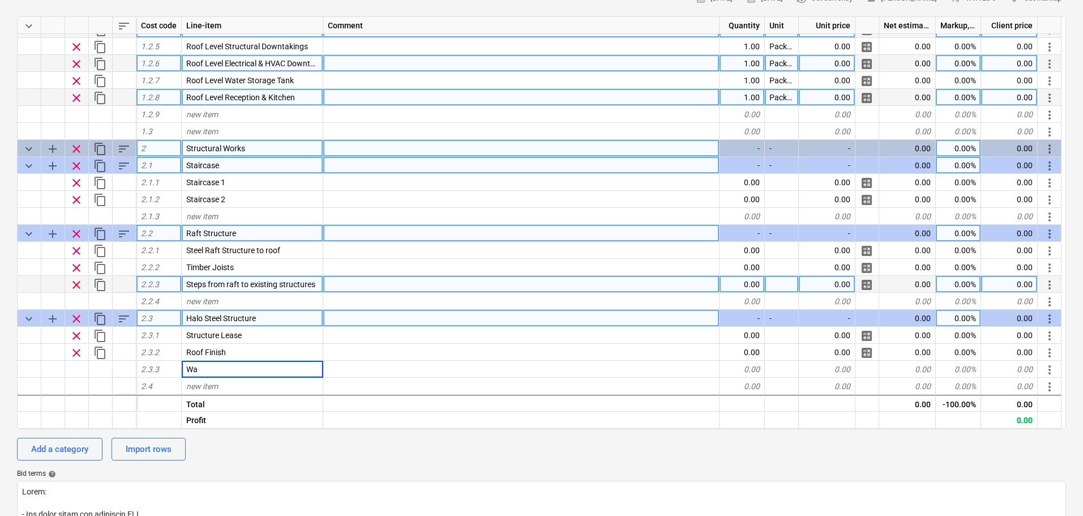
type input "W"
type input "Wall Finish"
type textarea "x"
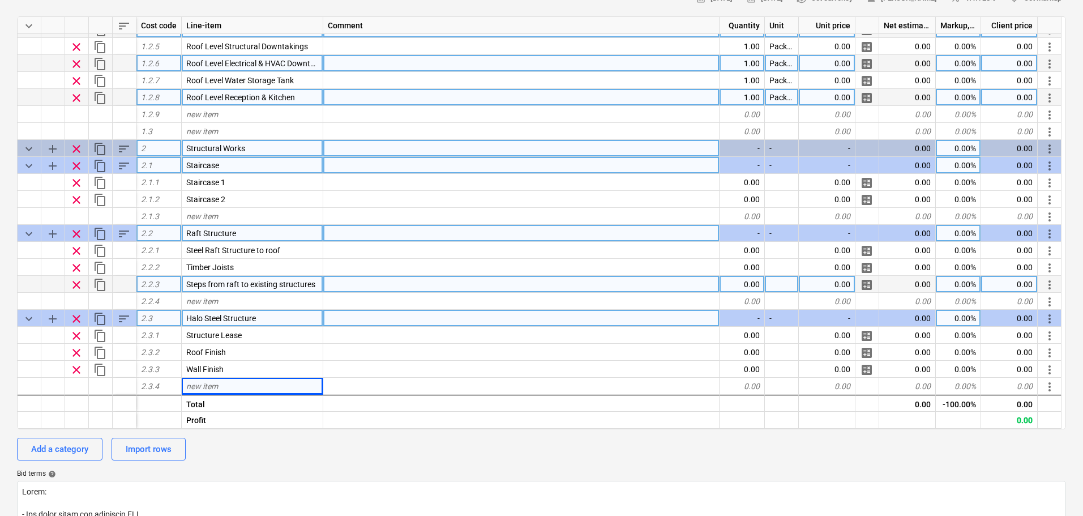
scroll to position [200, 0]
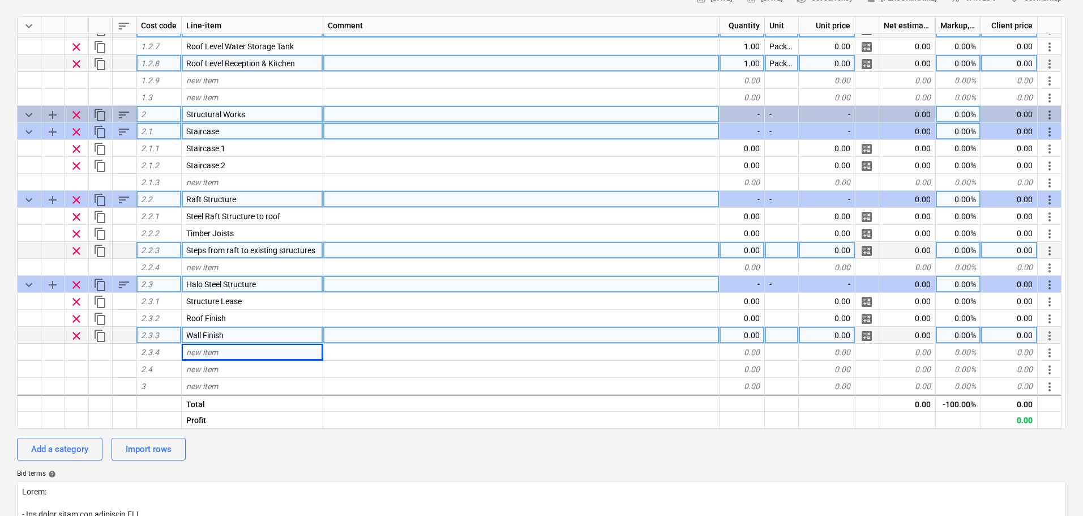
click at [349, 331] on div at bounding box center [521, 335] width 396 height 17
type input "UPVC Curtains"
type textarea "x"
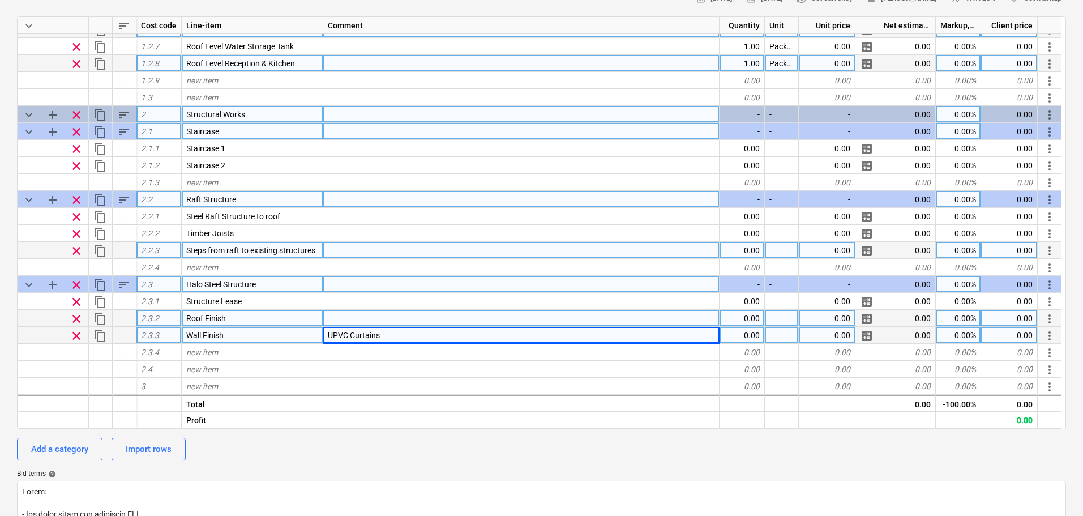
click at [361, 316] on div at bounding box center [521, 318] width 396 height 17
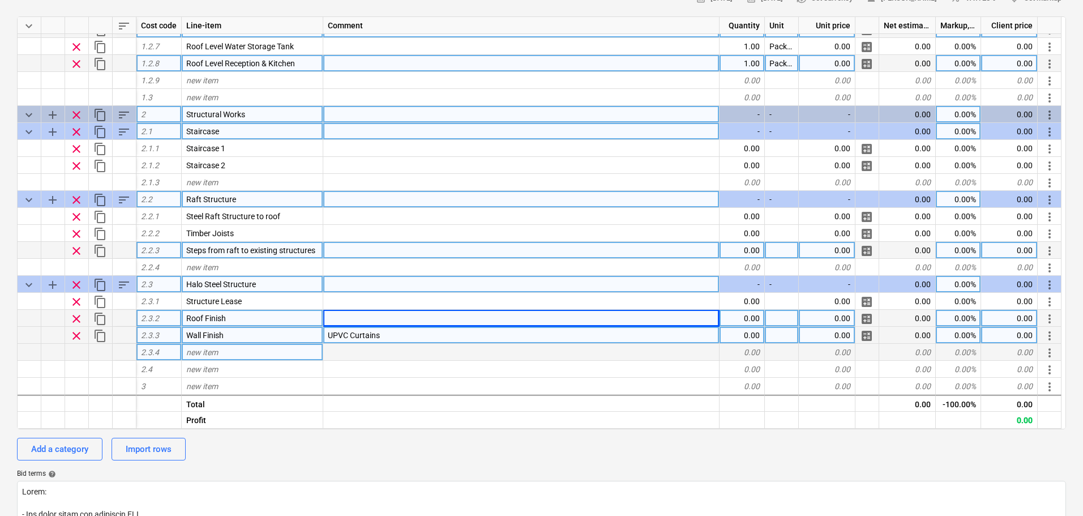
click at [216, 353] on span "new item" at bounding box center [202, 352] width 32 height 9
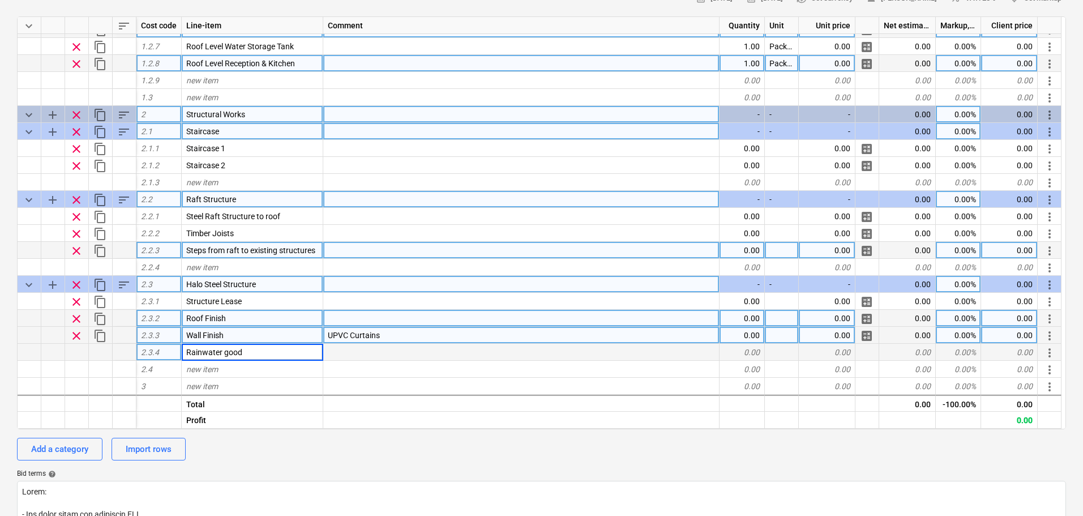
type input "Rainwater goods"
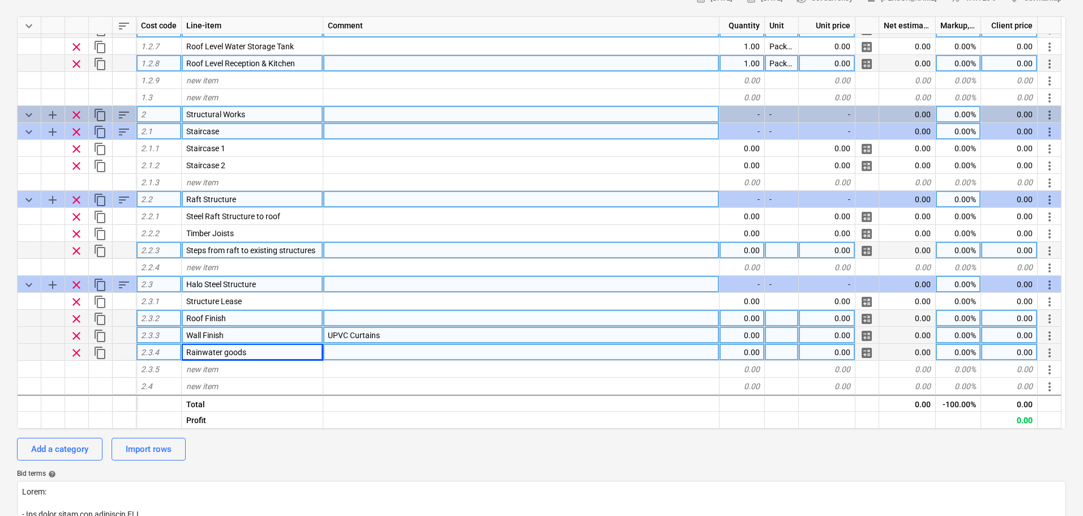
scroll to position [217, 0]
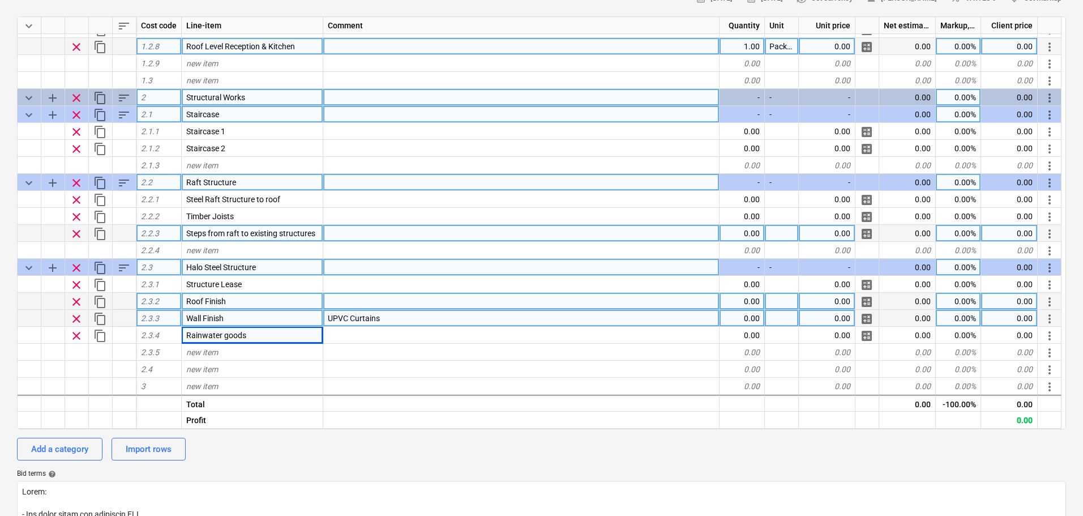
click at [0, 362] on div "Waterloo Sunset - Preliminary Budget QU-0246 Stage: Enquiry arrow_drop_down not…" at bounding box center [541, 401] width 1083 height 1039
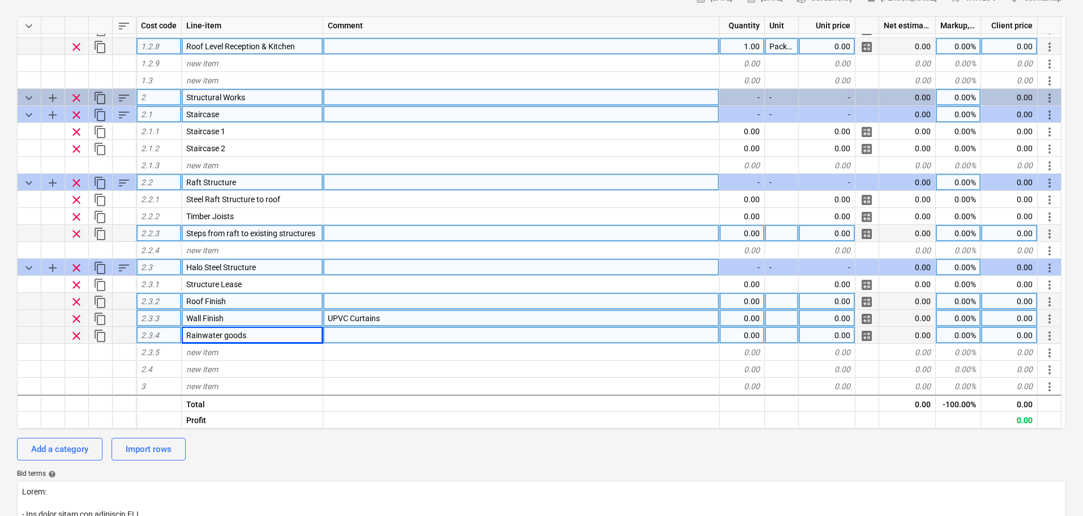
click at [76, 337] on span "clear" at bounding box center [77, 336] width 14 height 14
type textarea "x"
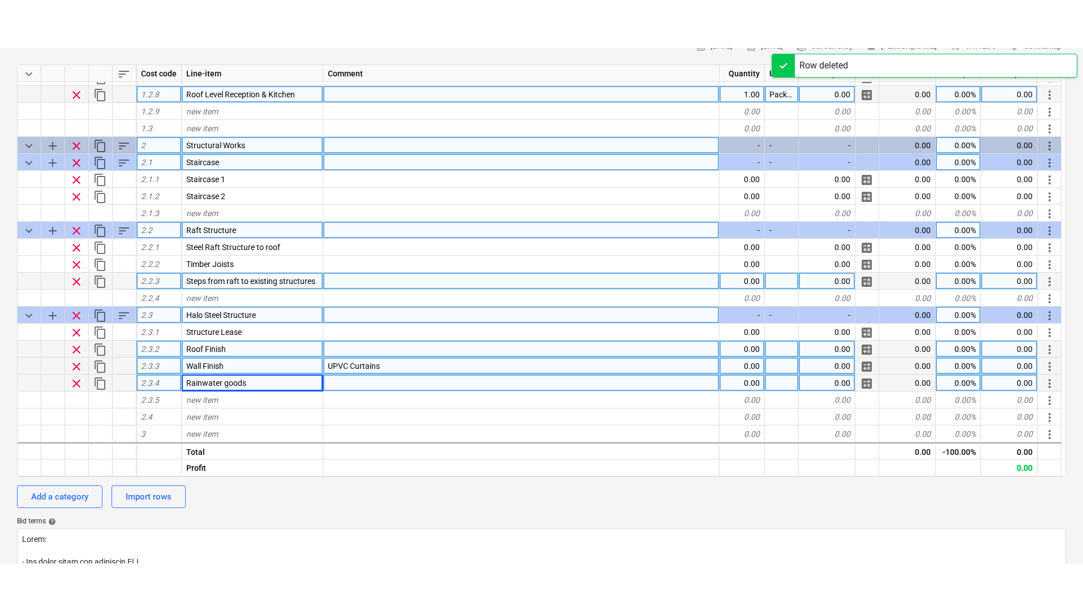
scroll to position [200, 0]
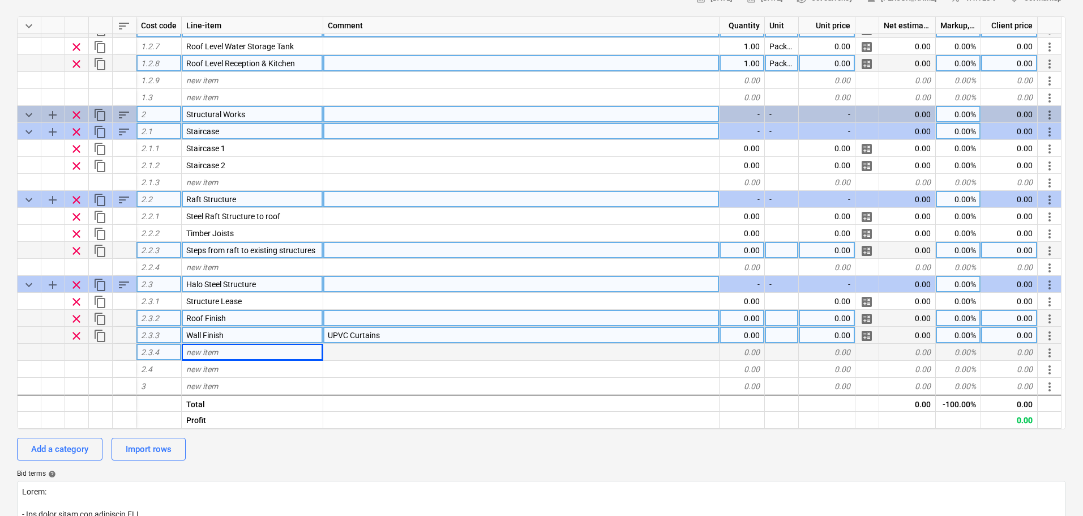
click at [250, 121] on div "Structural Works" at bounding box center [253, 114] width 142 height 17
click at [221, 113] on input "Structural Works" at bounding box center [252, 114] width 141 height 16
drag, startPoint x: 222, startPoint y: 113, endPoint x: 216, endPoint y: 113, distance: 6.2
click at [216, 113] on input "Structural Works" at bounding box center [252, 114] width 141 height 16
type input "Structure Works"
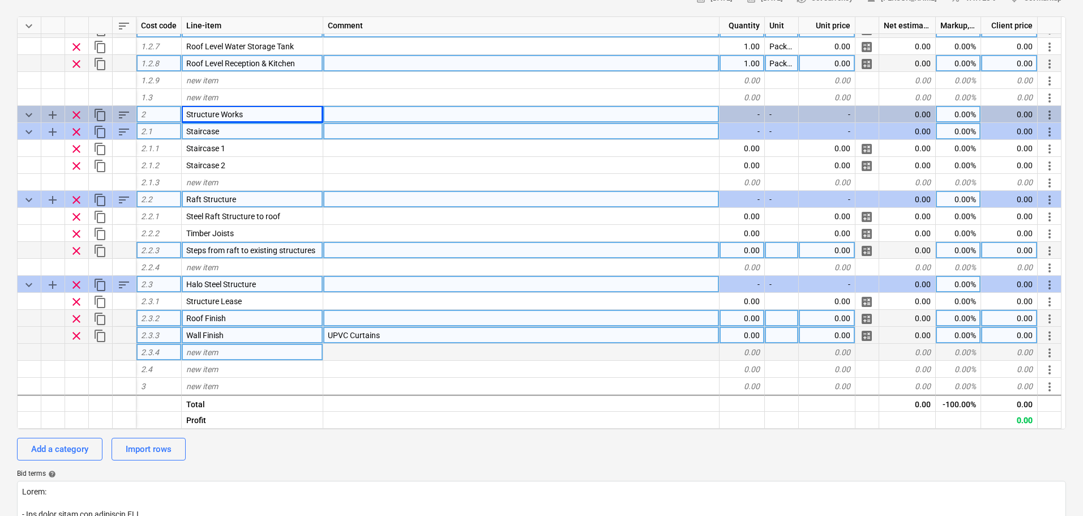
click at [233, 353] on div "new item" at bounding box center [253, 352] width 142 height 17
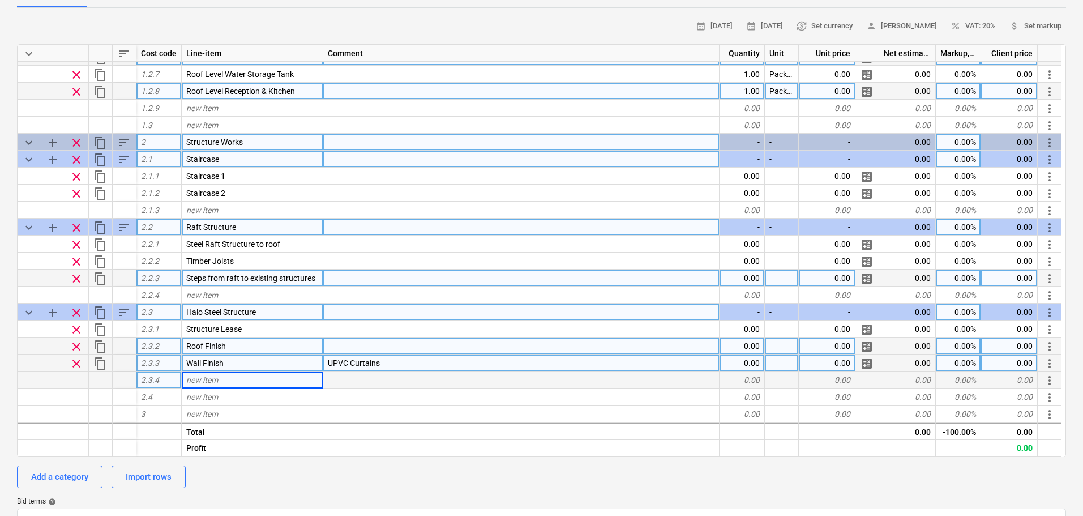
scroll to position [57, 0]
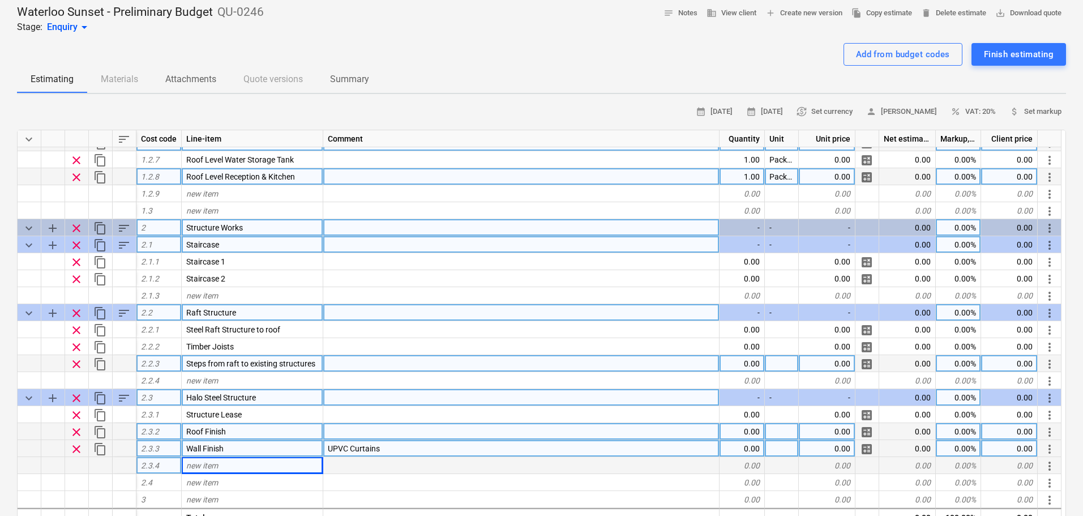
click at [51, 229] on span "add" at bounding box center [53, 228] width 14 height 14
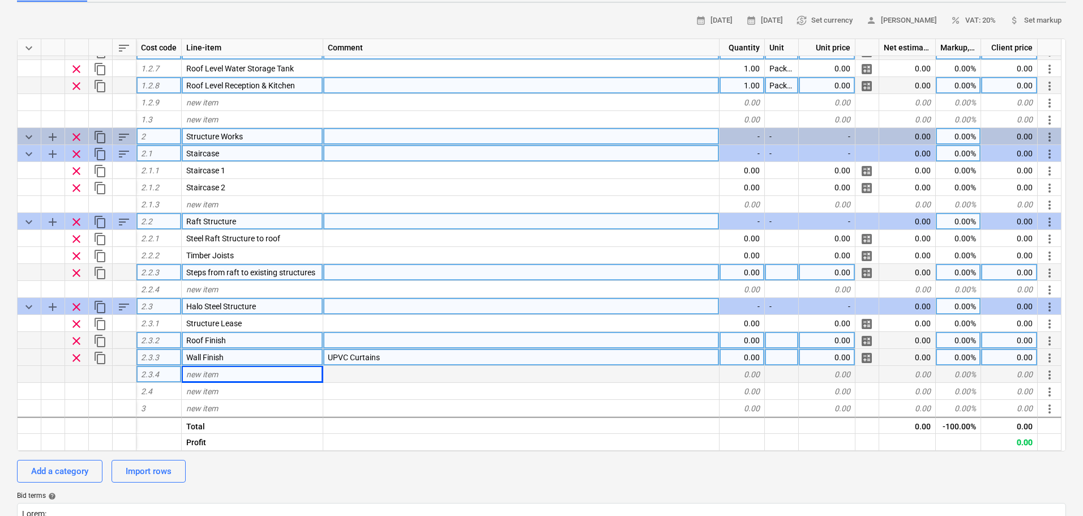
type textarea "x"
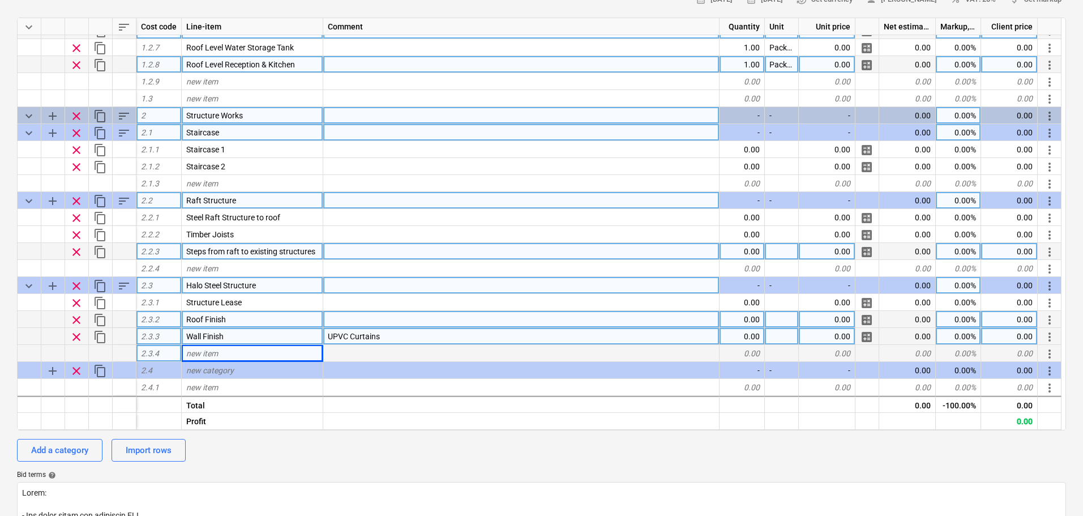
scroll to position [170, 0]
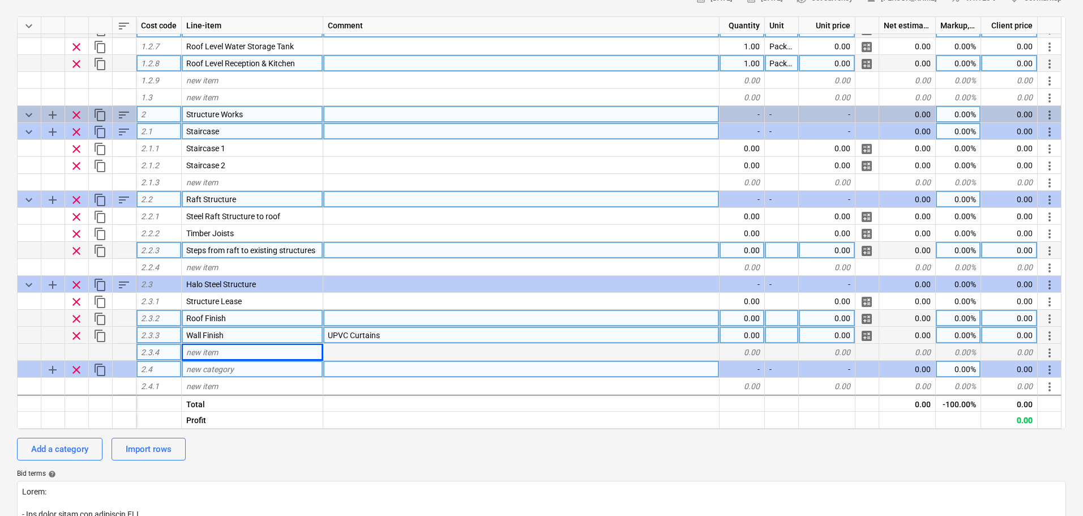
click at [221, 361] on div "new category" at bounding box center [253, 369] width 142 height 17
type input "Bar 1"
type textarea "x"
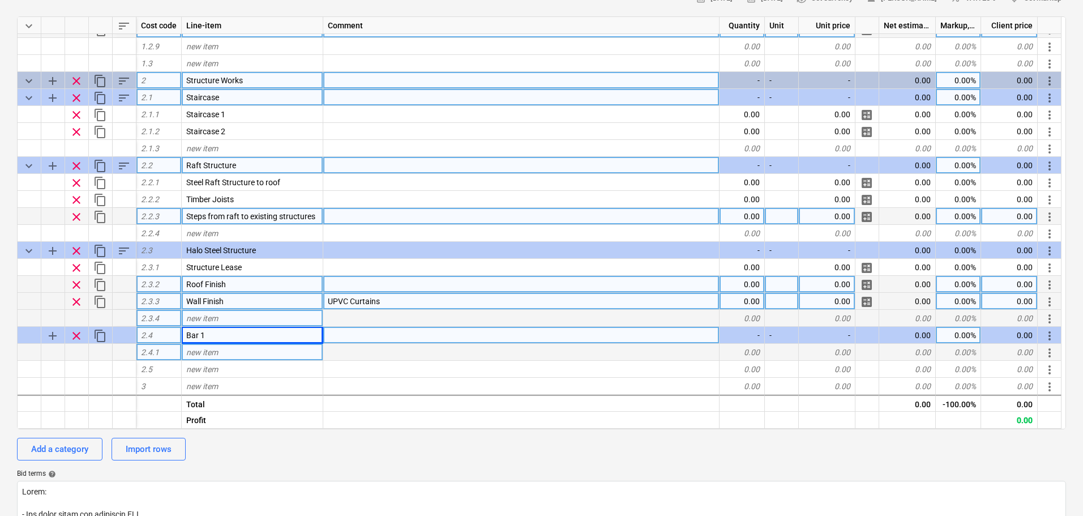
click at [238, 344] on div "new item" at bounding box center [253, 352] width 142 height 17
type input "Stucture"
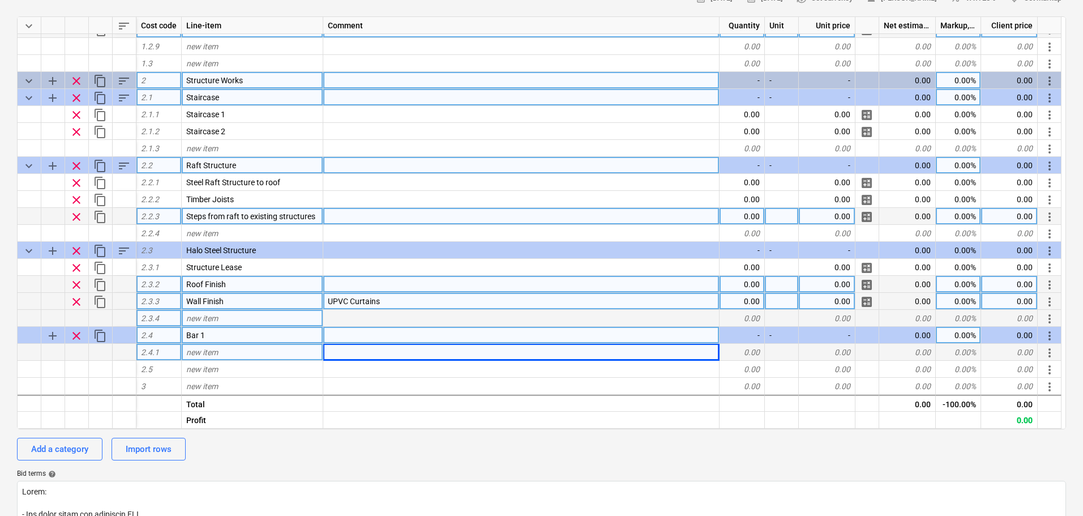
type textarea "x"
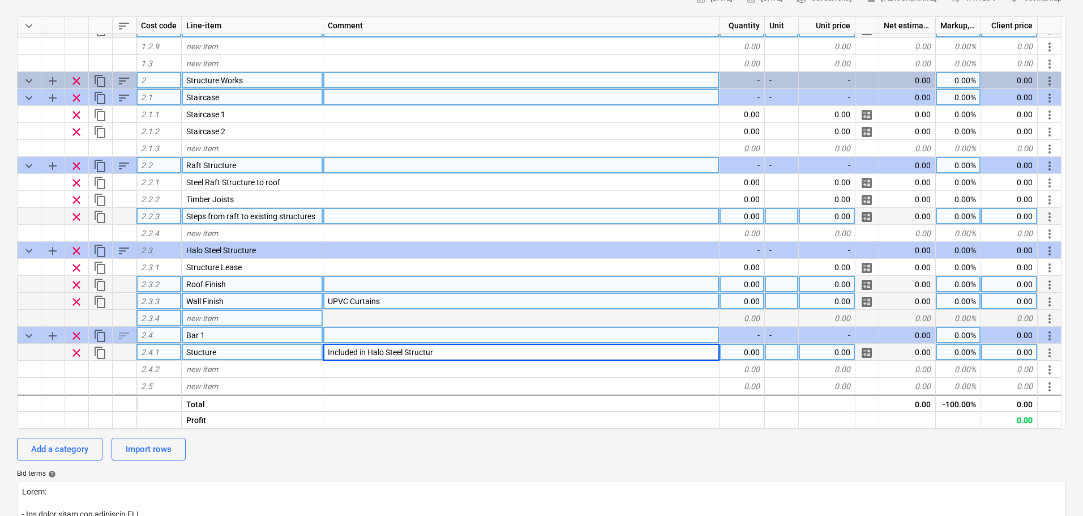
type input "Included in Halo Steel Structure"
type textarea "x"
type input "Package"
type textarea "x"
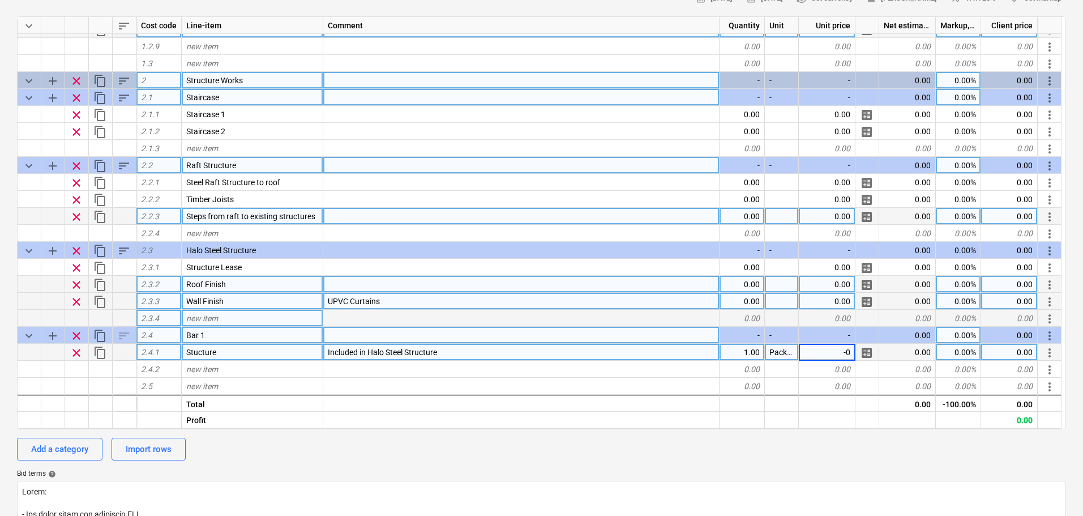
type input "-"
type input "1"
type textarea "x"
type input "-100"
type textarea "x"
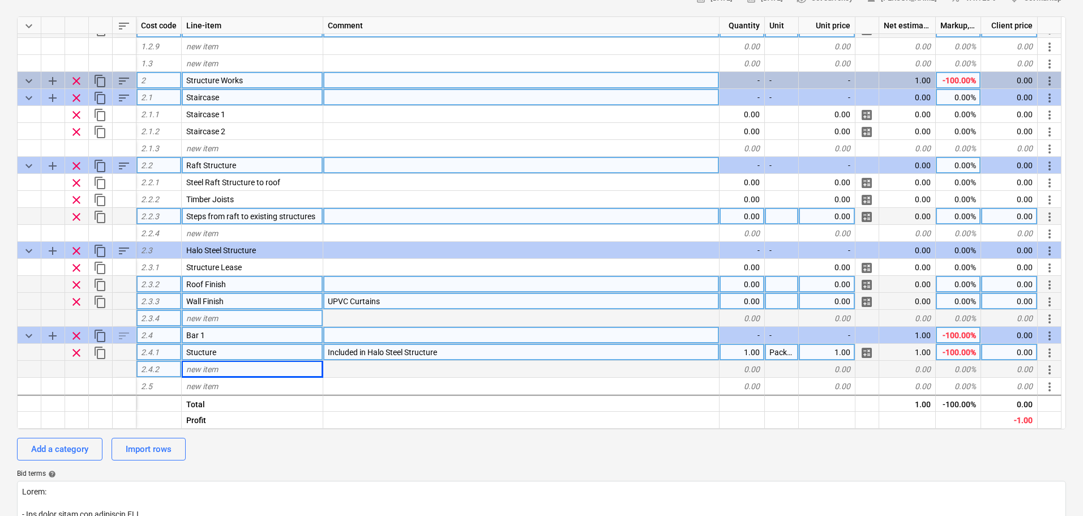
click at [231, 364] on div "new item" at bounding box center [253, 369] width 142 height 17
type input "Wall Panels"
type textarea "x"
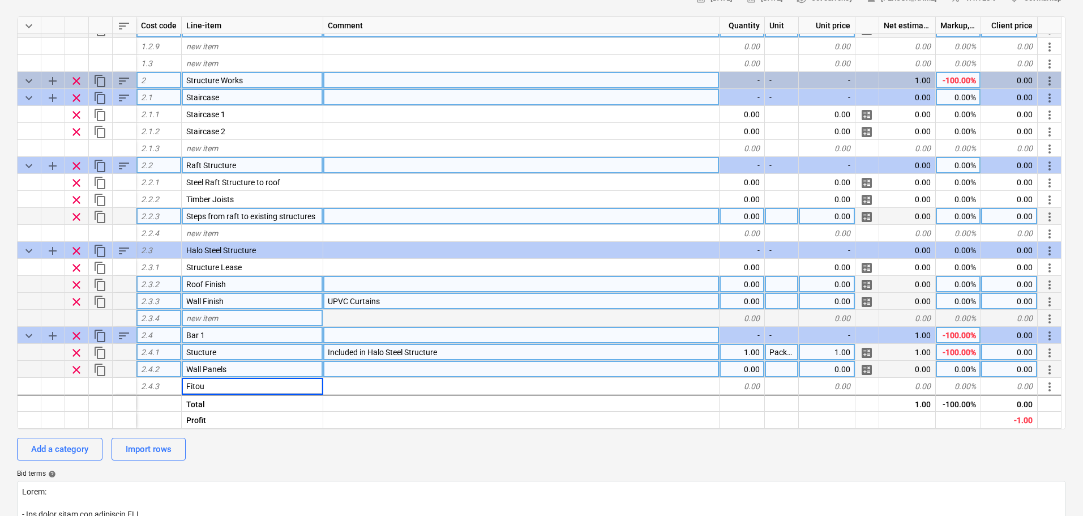
type input "Fitout"
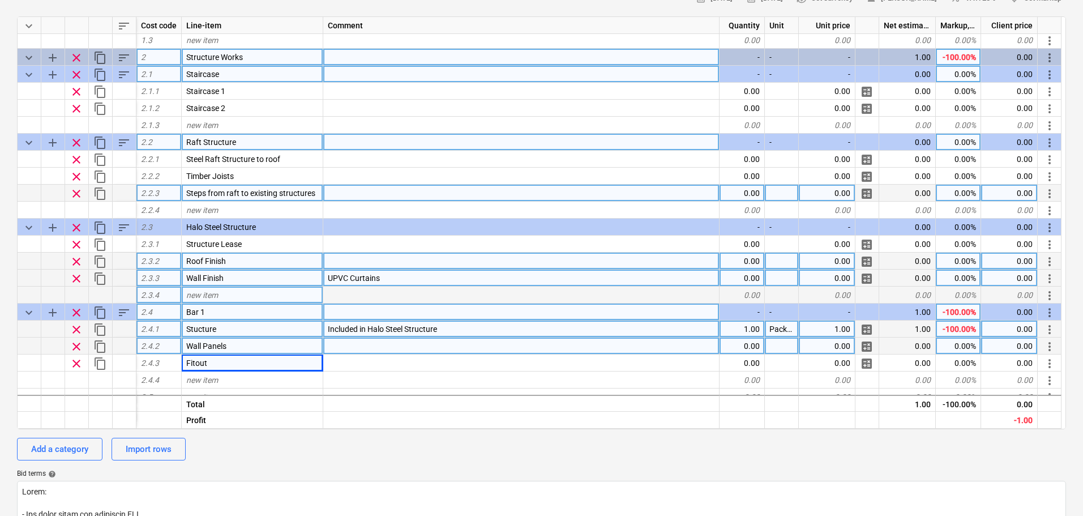
scroll to position [285, 0]
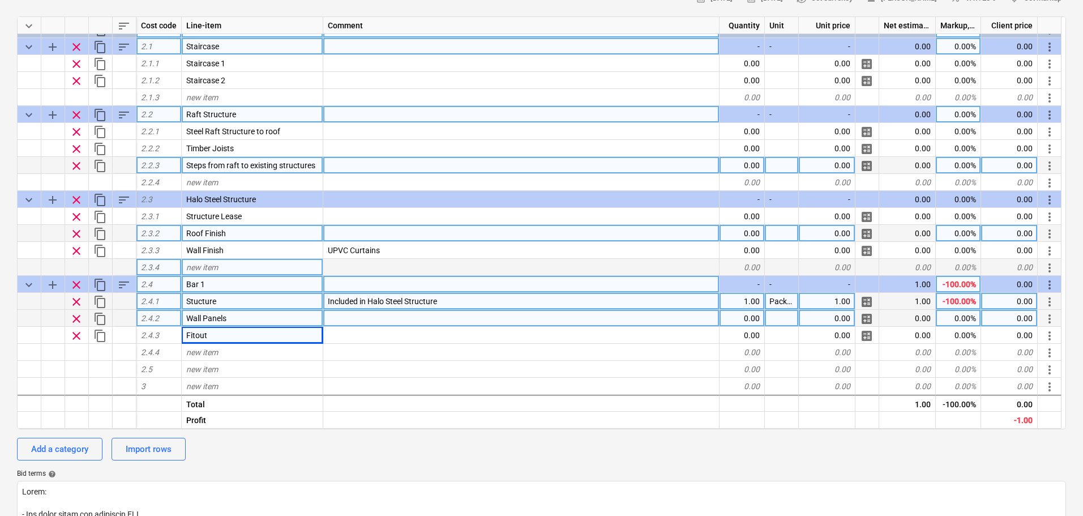
click at [99, 285] on span "content_copy" at bounding box center [100, 285] width 14 height 14
type textarea "x"
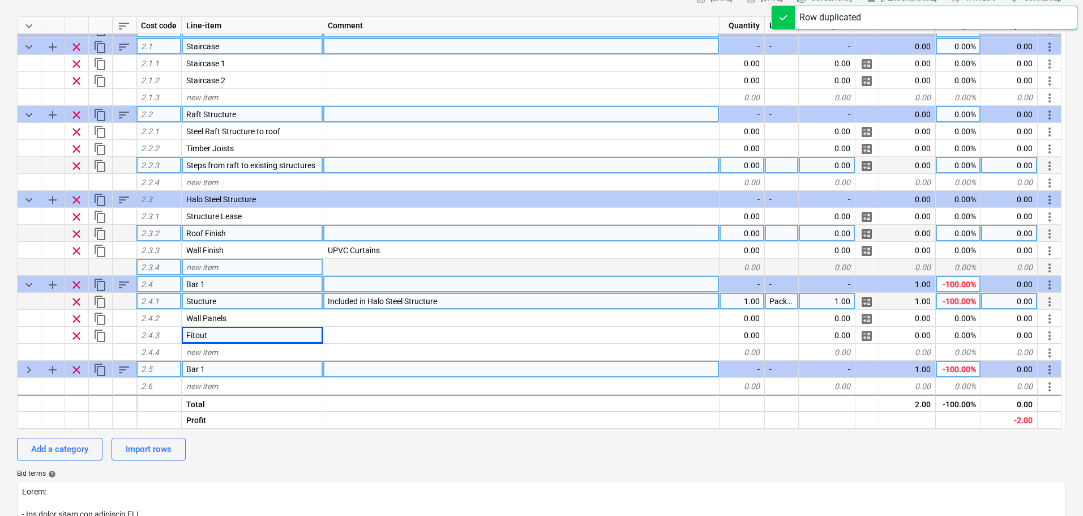
click at [255, 367] on div "Bar 1" at bounding box center [253, 369] width 142 height 17
click at [255, 367] on input "Bar 1" at bounding box center [252, 369] width 141 height 16
type input "Bar 2"
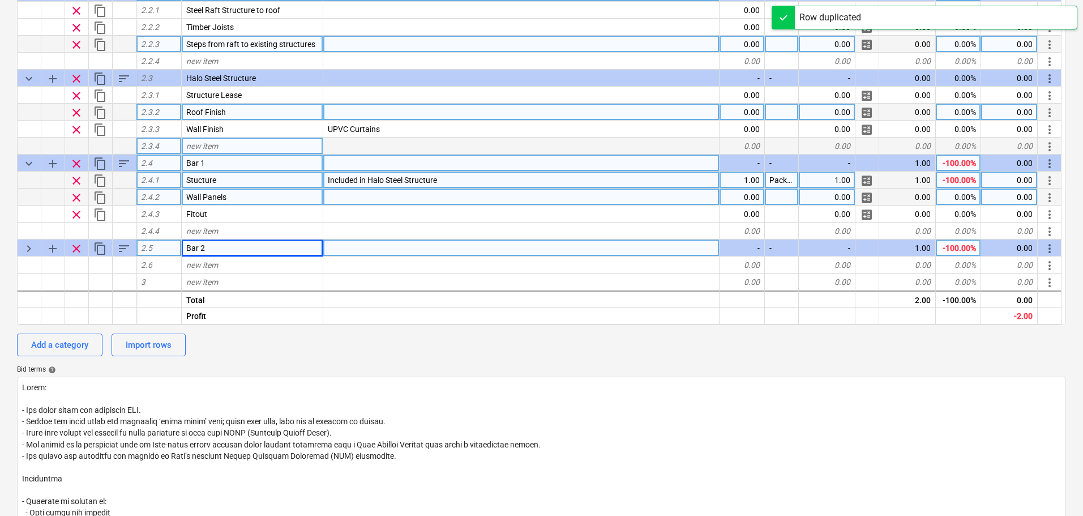
scroll to position [283, 0]
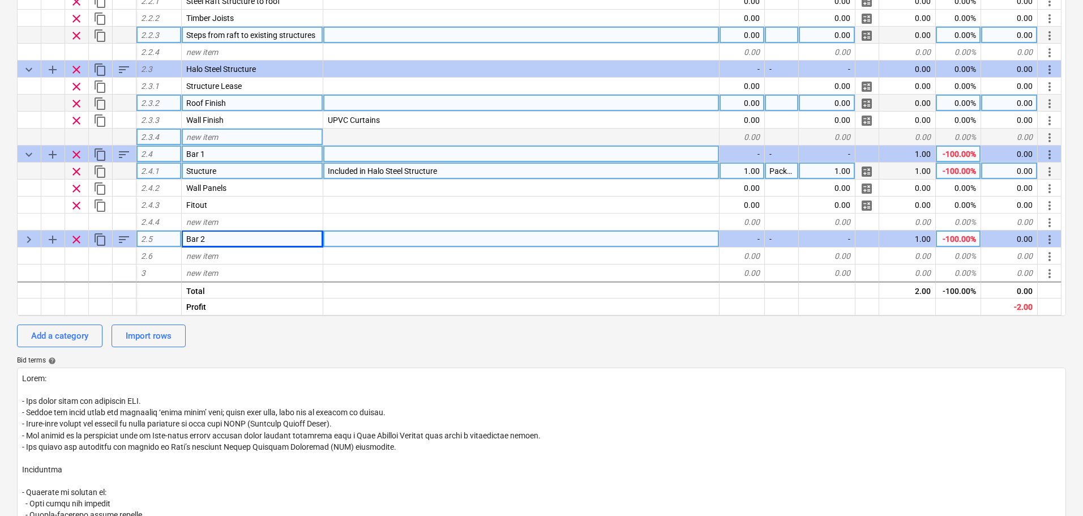
click at [24, 239] on span "keyboard_arrow_right" at bounding box center [29, 240] width 14 height 14
type textarea "x"
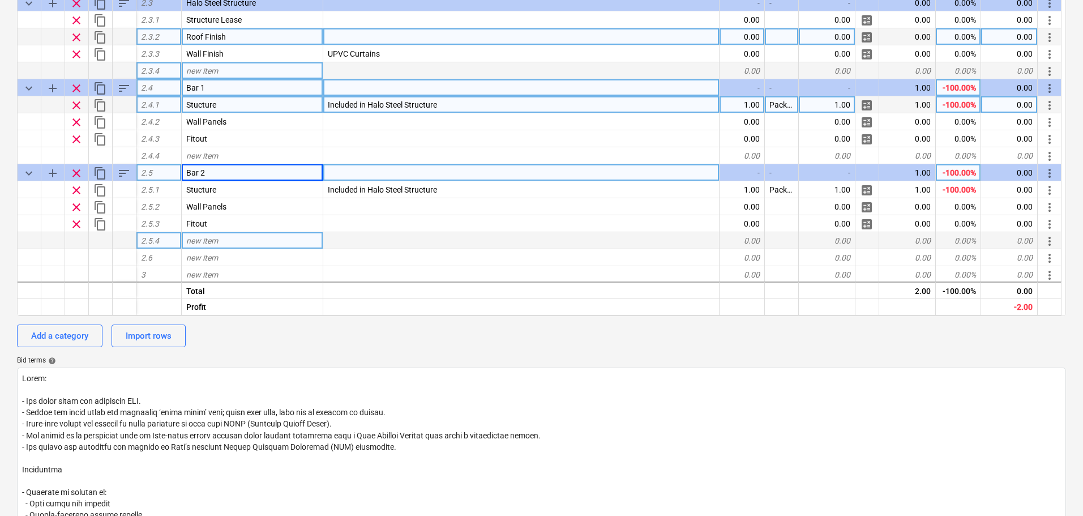
scroll to position [370, 0]
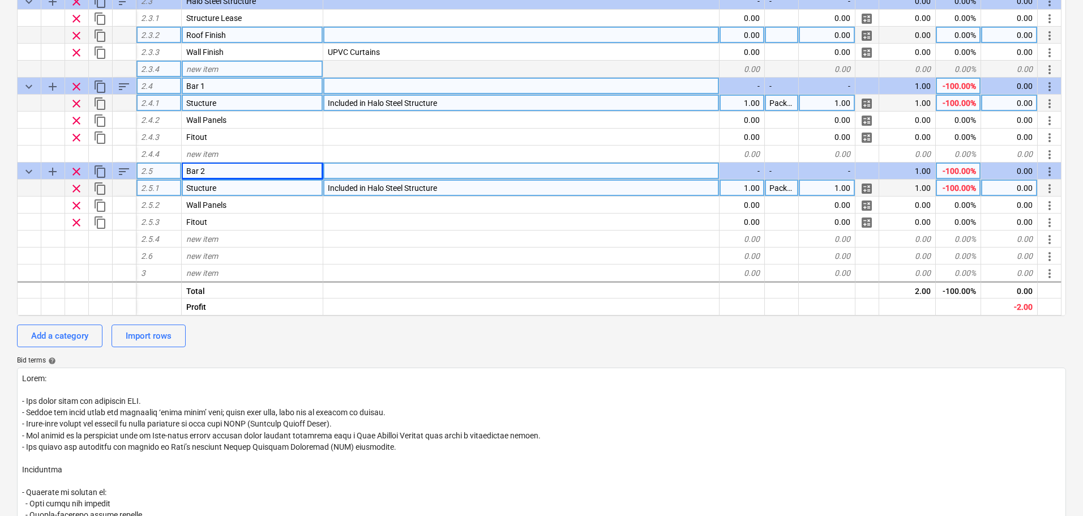
click at [236, 187] on div "Stucture" at bounding box center [253, 187] width 142 height 17
type input "Cut"
type input "Breakout existing wall"
type textarea "x"
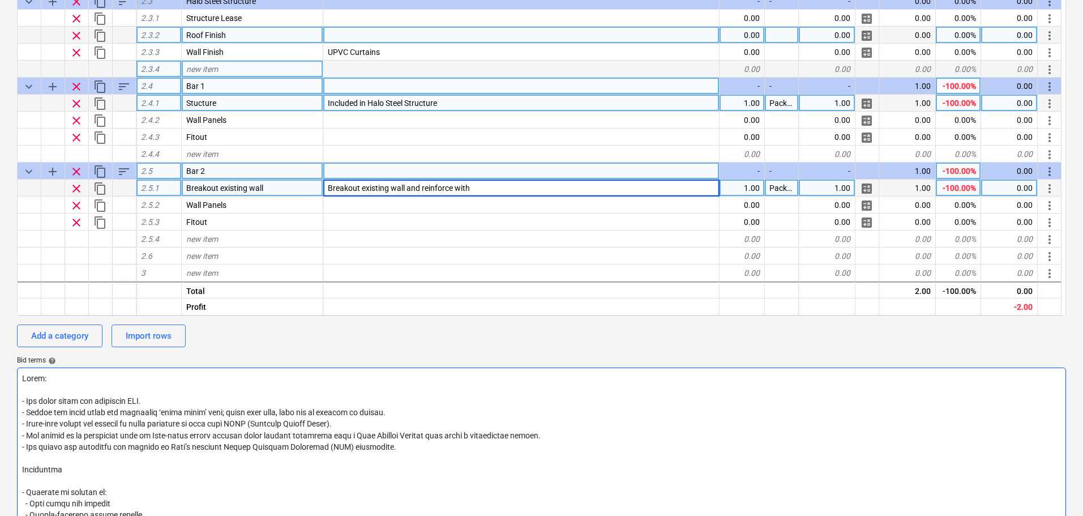
type input "Breakout existing wall and reinforce"
type textarea "x"
click at [458, 185] on div "Breakout existing wall and reinforce" at bounding box center [521, 187] width 396 height 17
click at [458, 185] on input "Breakout existing wall and reinforce" at bounding box center [521, 187] width 396 height 16
click at [469, 192] on input "Breakout existing wall and reinforce" at bounding box center [521, 187] width 396 height 16
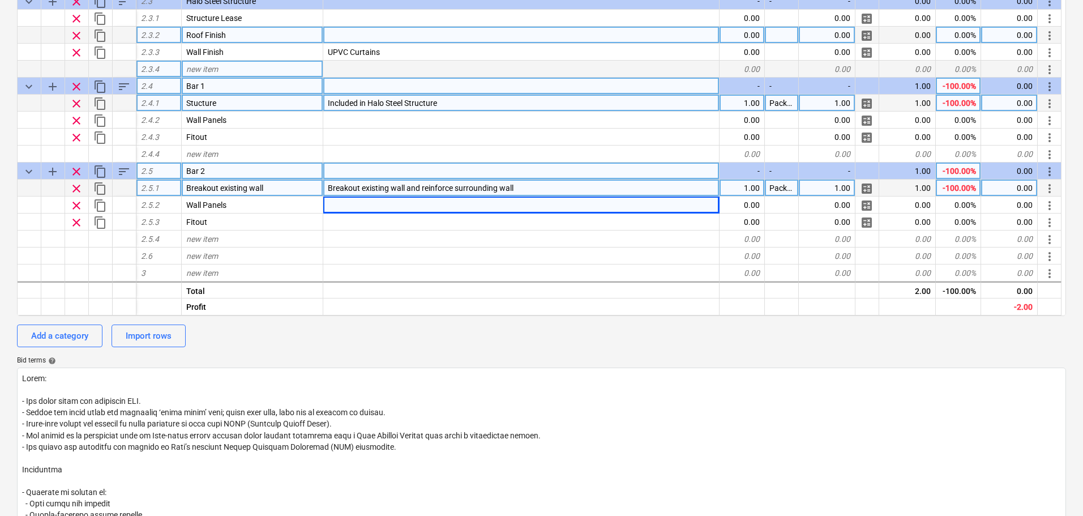
click at [359, 187] on span "Breakout existing wall and reinforce surrounding wall" at bounding box center [421, 187] width 186 height 9
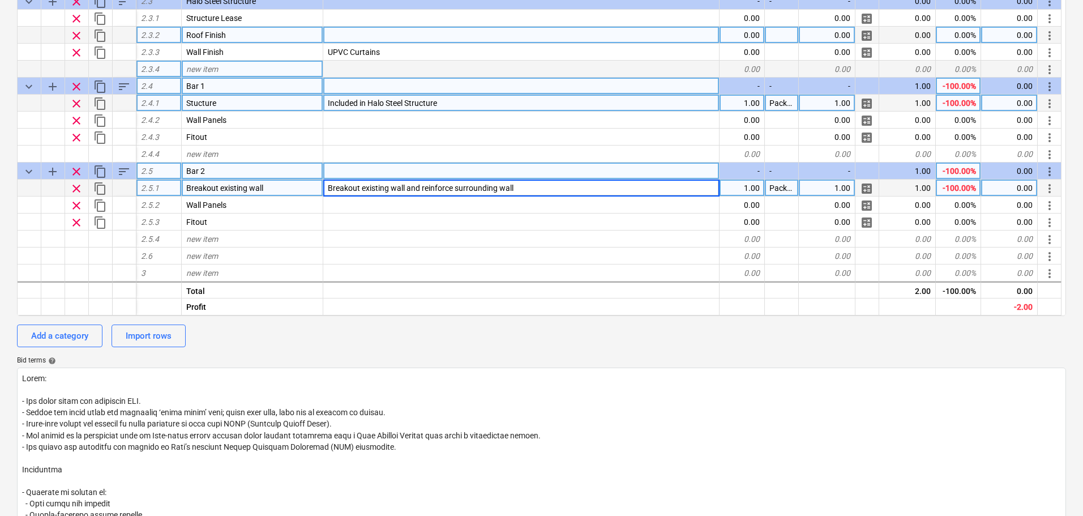
click at [358, 186] on input "Breakout existing wall and reinforce surrounding wall" at bounding box center [521, 187] width 396 height 16
click at [359, 186] on input "Breakout existing wall and reinforce surrounding wall" at bounding box center [521, 187] width 396 height 16
click at [360, 186] on input "Breakout existing wall and reinforce surrounding wall" at bounding box center [521, 187] width 396 height 16
click at [364, 191] on input "Breakout existing wall and reinforce surrounding wall" at bounding box center [521, 187] width 396 height 16
drag, startPoint x: 360, startPoint y: 189, endPoint x: 121, endPoint y: 181, distance: 239.6
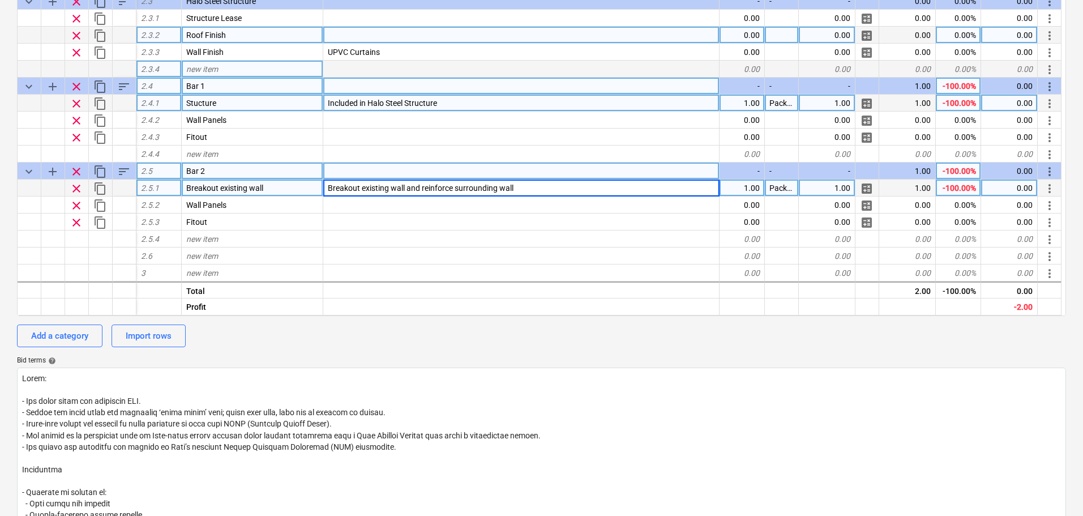
click at [0, 0] on div "clear content_copy 2.5.1 Breakout existing wall Breakout existing wall and rein…" at bounding box center [0, 0] width 0 height 0
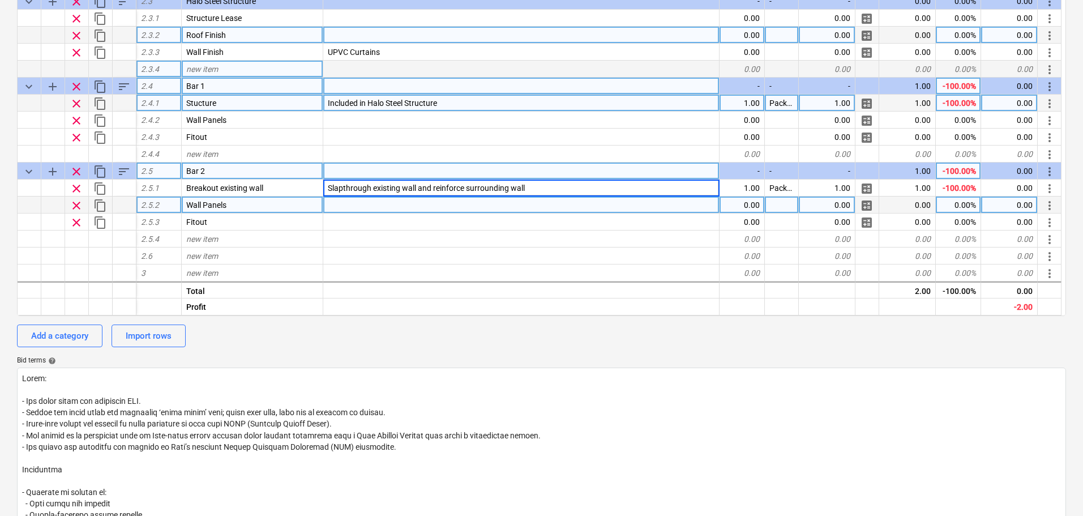
click at [480, 210] on div at bounding box center [521, 204] width 396 height 17
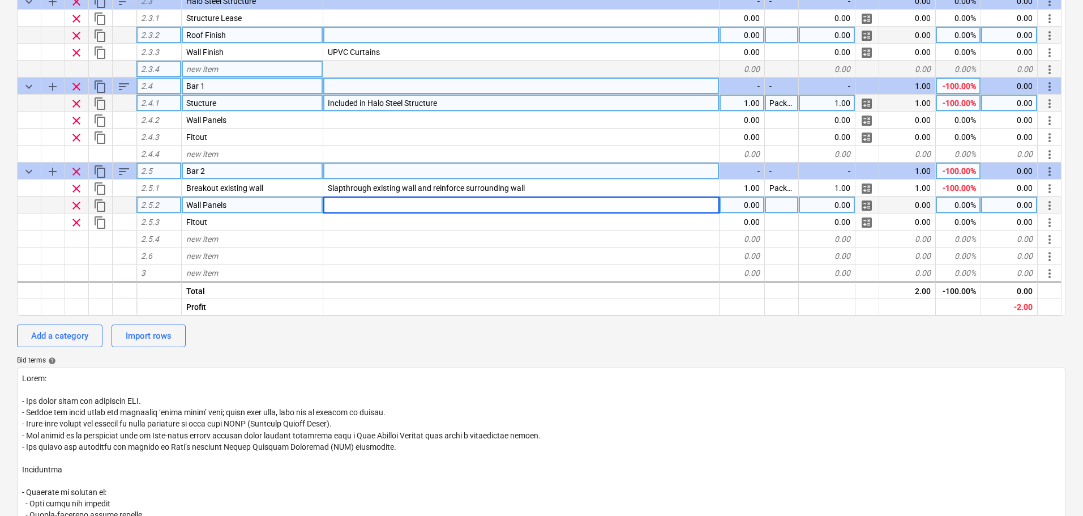
click at [231, 203] on div "Wall Panels" at bounding box center [253, 204] width 142 height 17
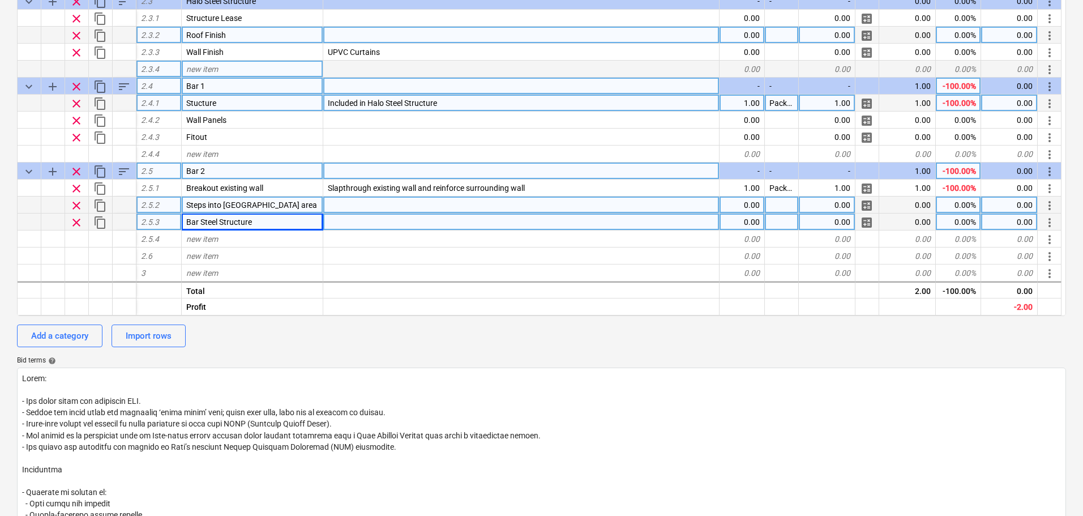
click at [333, 223] on div at bounding box center [521, 221] width 396 height 17
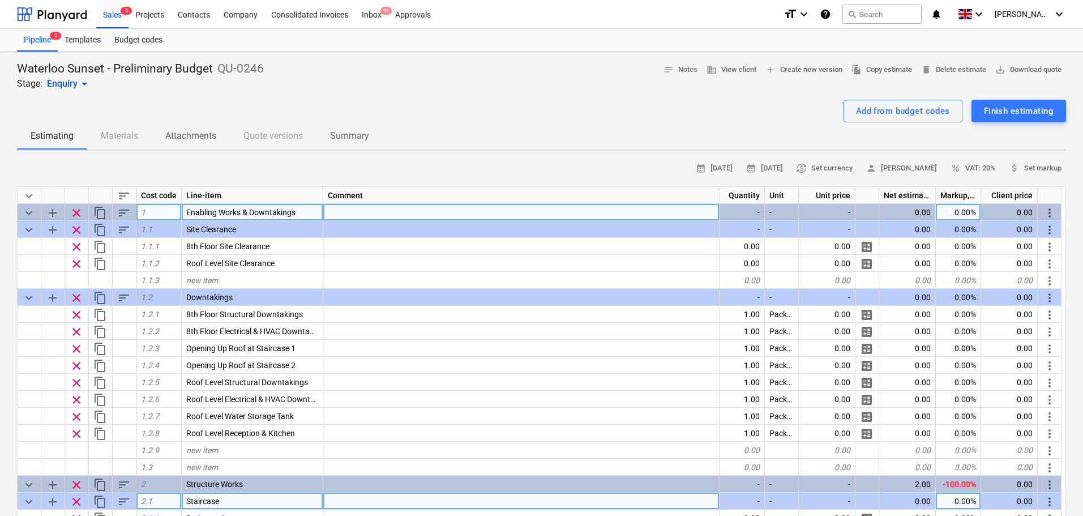
click at [28, 216] on span "keyboard_arrow_down" at bounding box center [29, 213] width 14 height 14
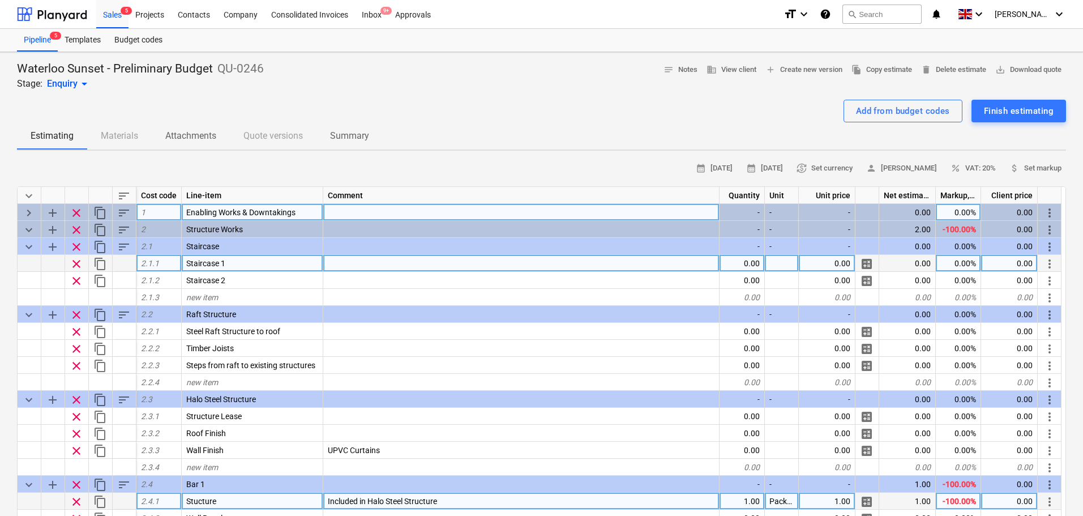
click at [232, 263] on div "Staircase 1" at bounding box center [253, 263] width 142 height 17
click at [242, 262] on input "Staircase 1" at bounding box center [252, 263] width 141 height 16
click at [409, 263] on div at bounding box center [521, 263] width 396 height 17
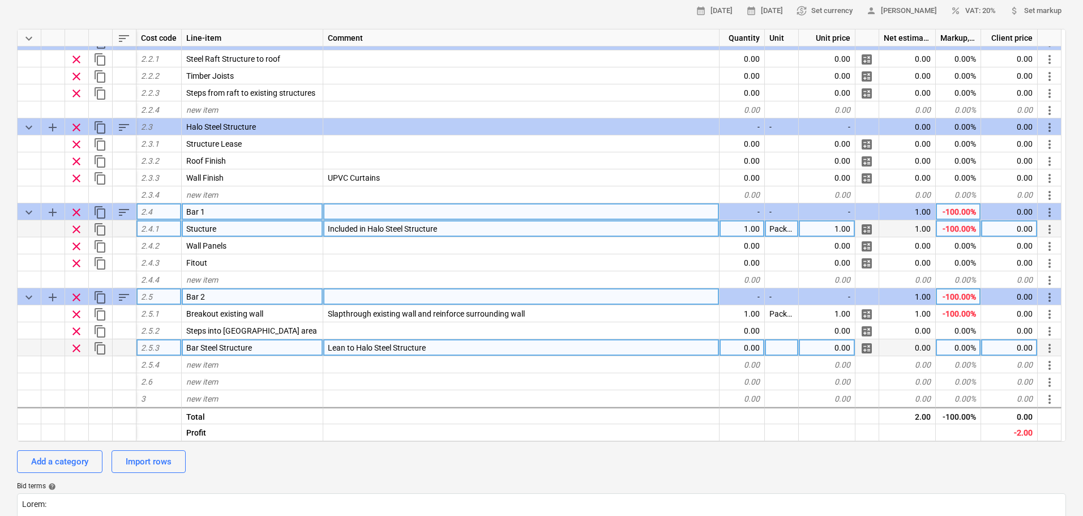
scroll to position [170, 0]
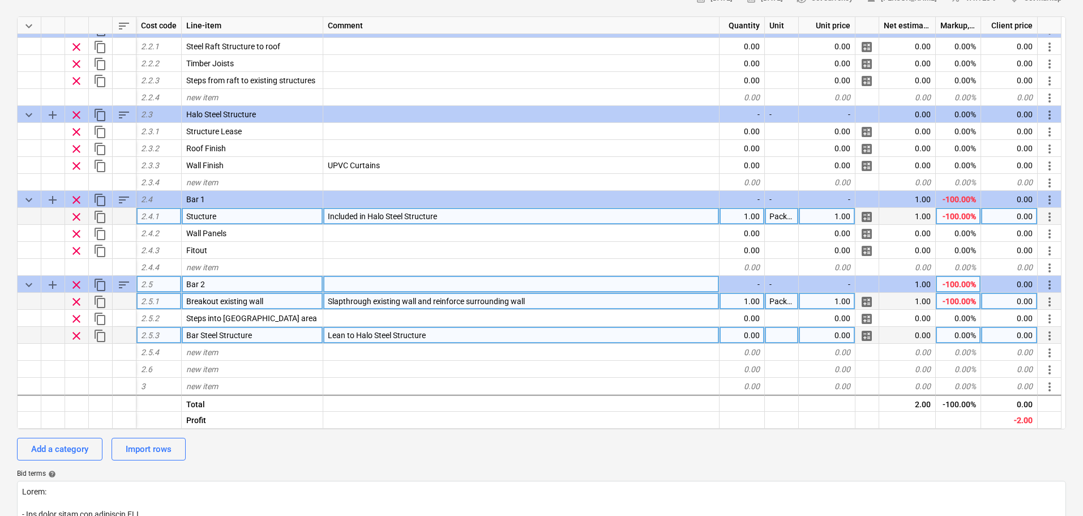
click at [822, 301] on div "1.00" at bounding box center [827, 301] width 57 height 17
click at [0, 262] on div "Waterloo Sunset - Preliminary Budget QU-0246 Stage: Enquiry arrow_drop_down not…" at bounding box center [541, 401] width 1083 height 1039
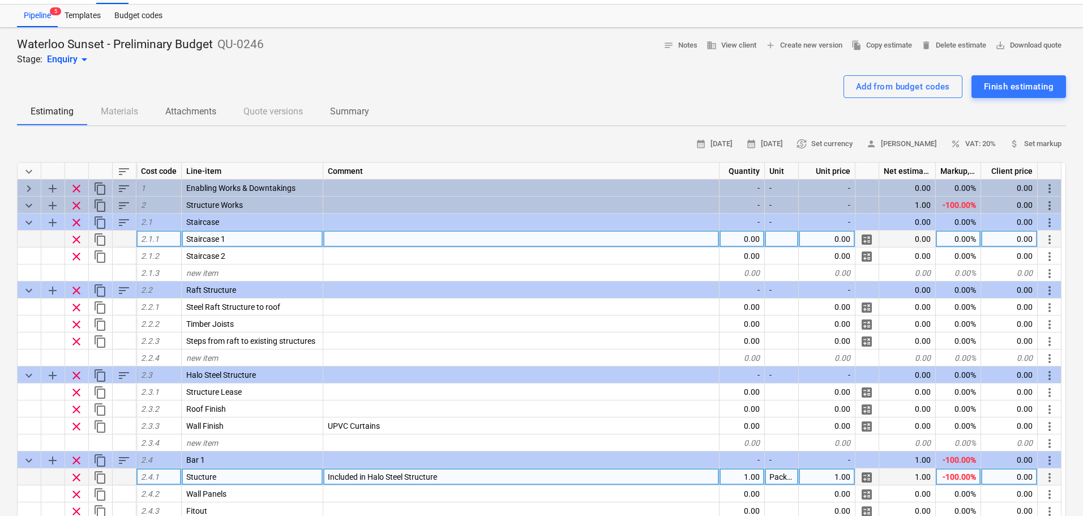
scroll to position [0, 0]
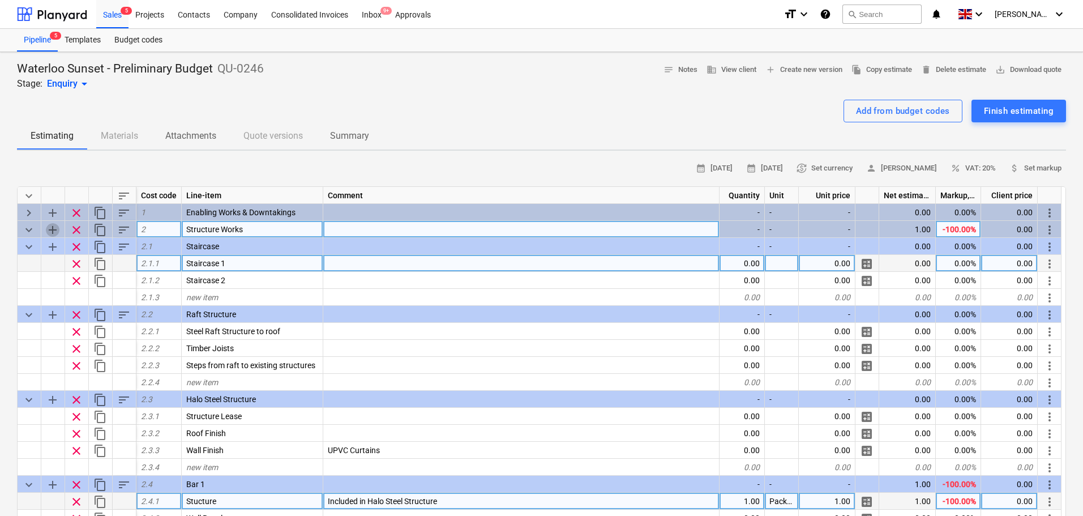
click at [52, 232] on span "add" at bounding box center [53, 230] width 14 height 14
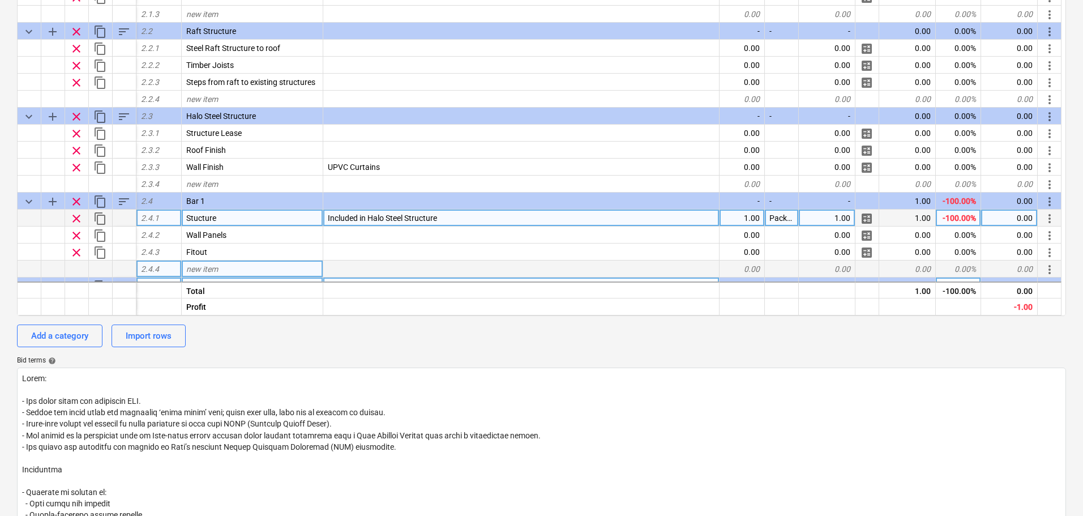
scroll to position [149, 0]
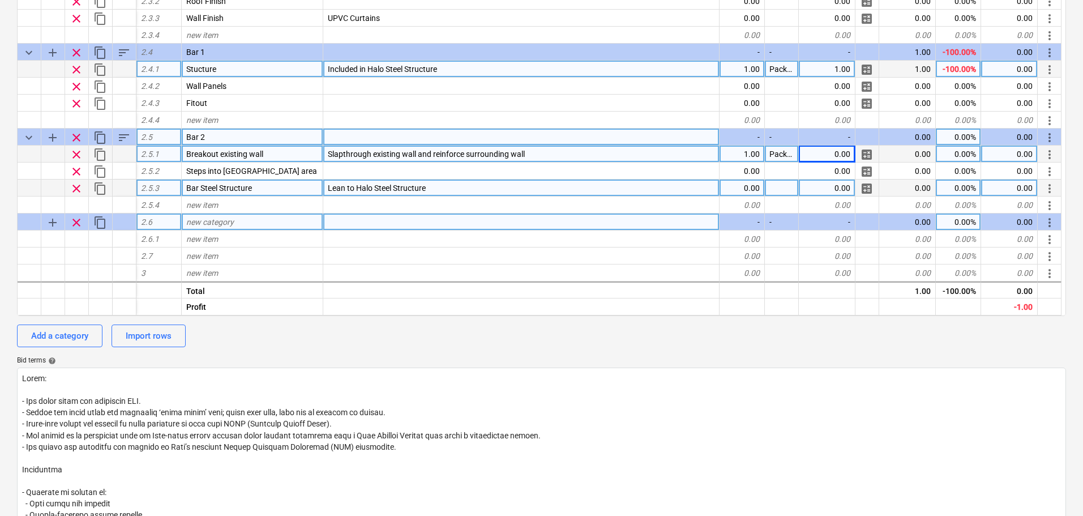
click at [232, 217] on div "new category" at bounding box center [253, 221] width 142 height 17
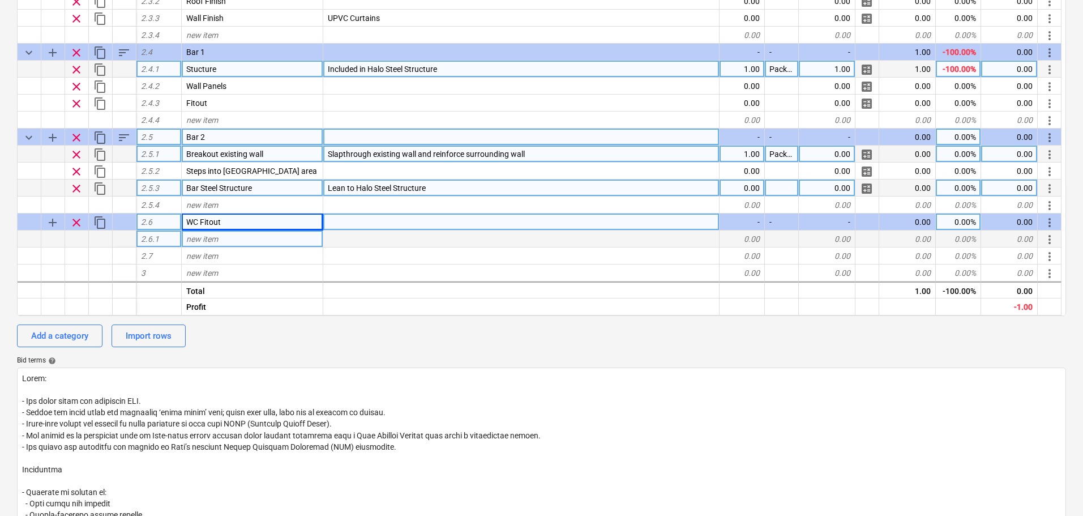
click at [238, 235] on div "new item" at bounding box center [253, 238] width 142 height 17
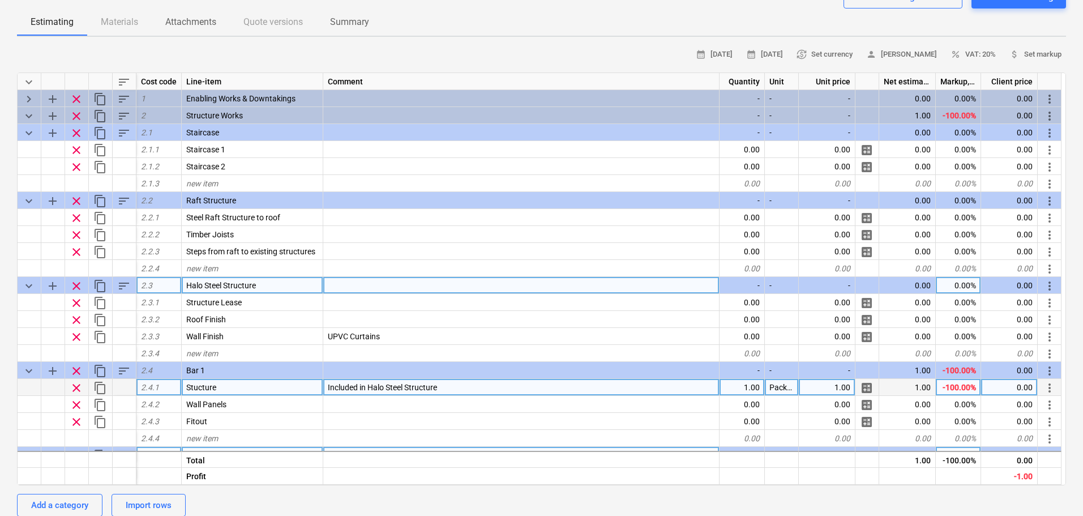
scroll to position [113, 0]
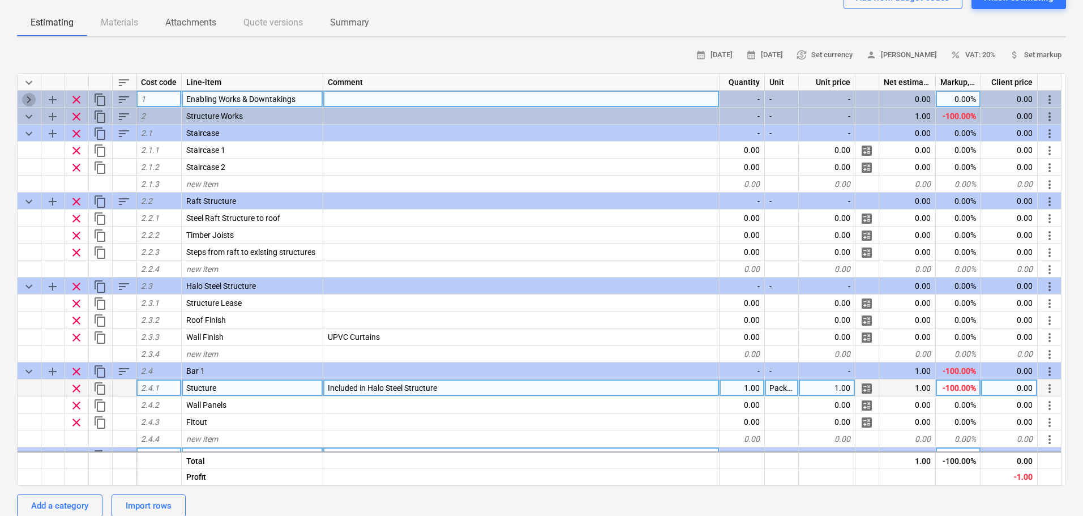
click at [28, 101] on span "keyboard_arrow_right" at bounding box center [29, 100] width 14 height 14
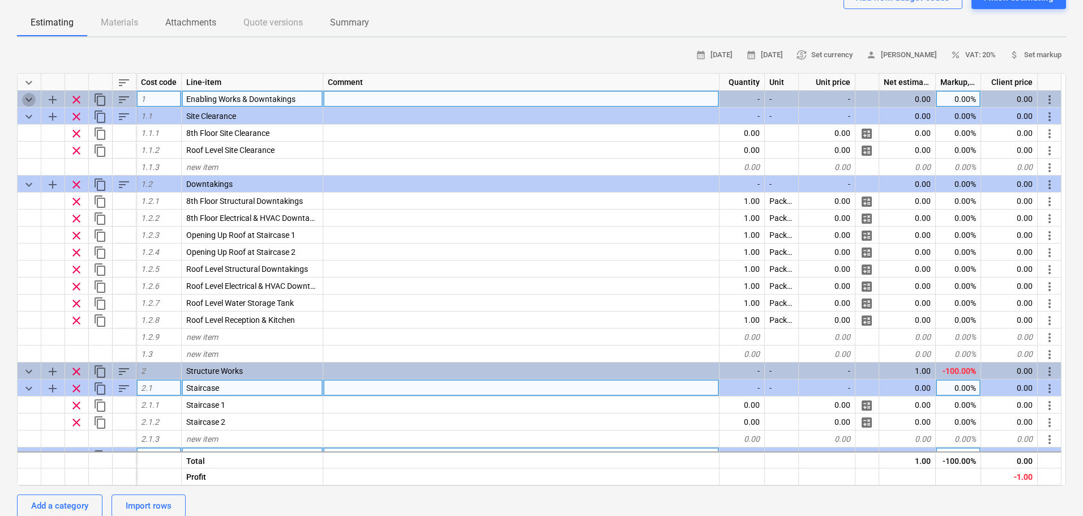
click at [28, 101] on span "keyboard_arrow_down" at bounding box center [29, 100] width 14 height 14
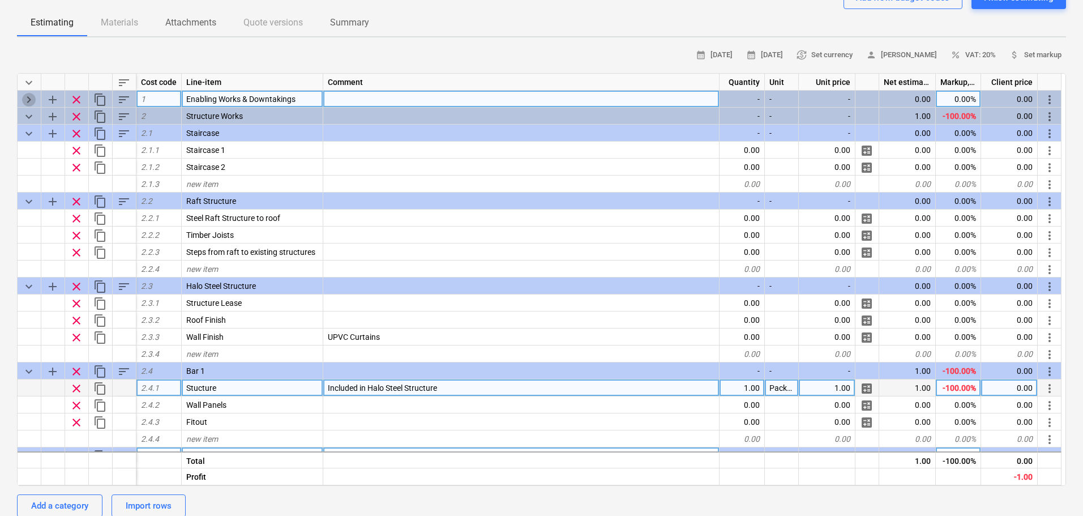
click at [28, 101] on span "keyboard_arrow_right" at bounding box center [29, 100] width 14 height 14
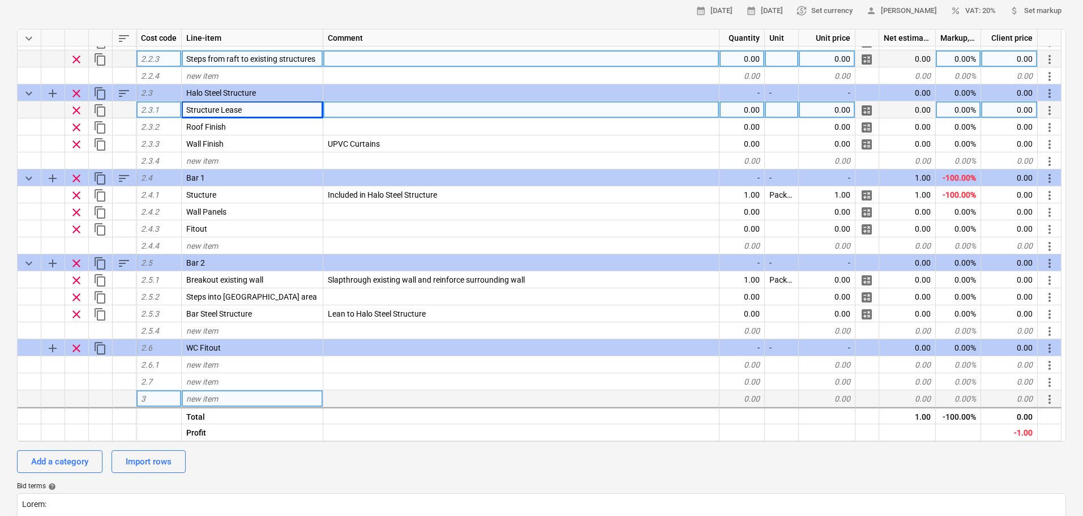
scroll to position [226, 0]
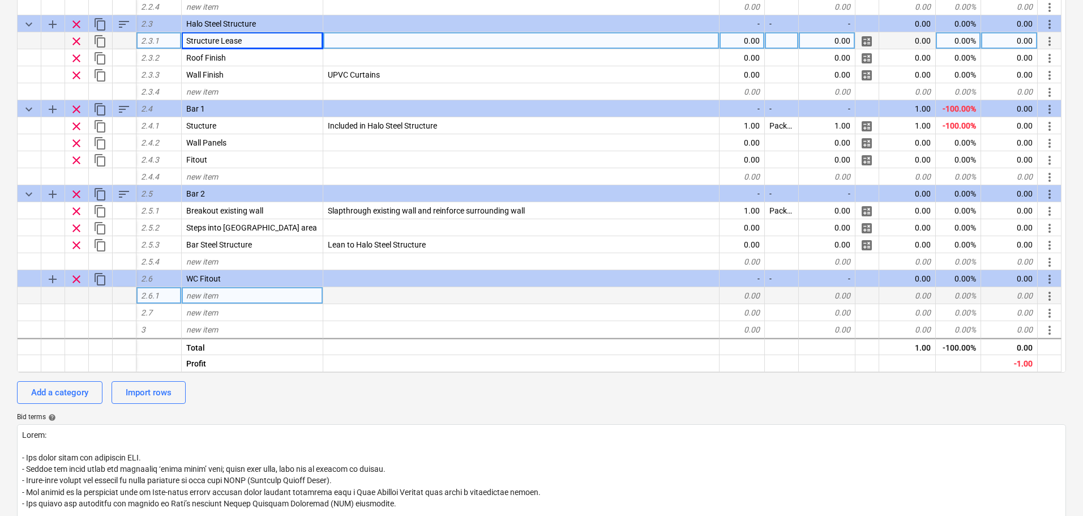
drag, startPoint x: 218, startPoint y: 303, endPoint x: 222, endPoint y: 292, distance: 12.0
click at [222, 292] on div "new item" at bounding box center [253, 295] width 142 height 17
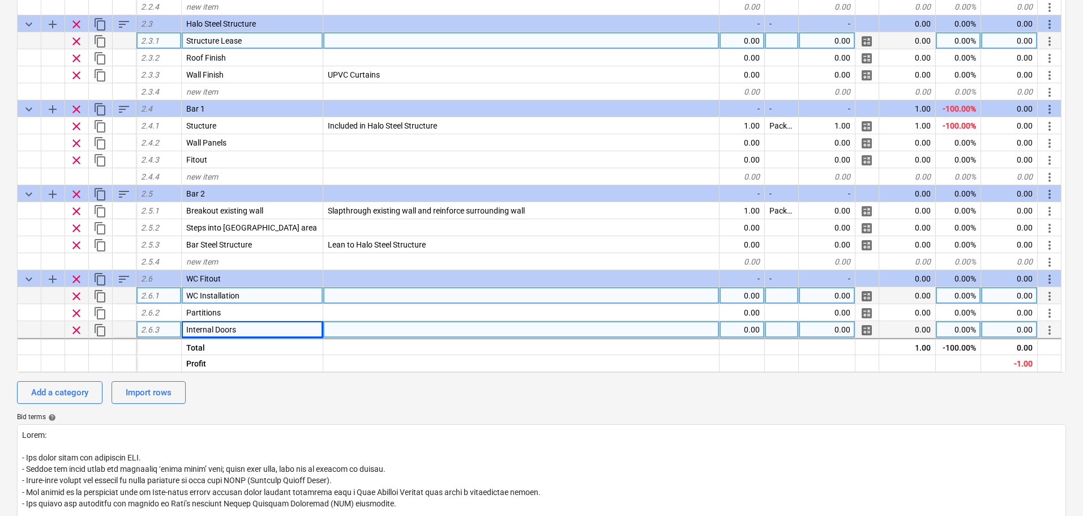
scroll to position [455, 0]
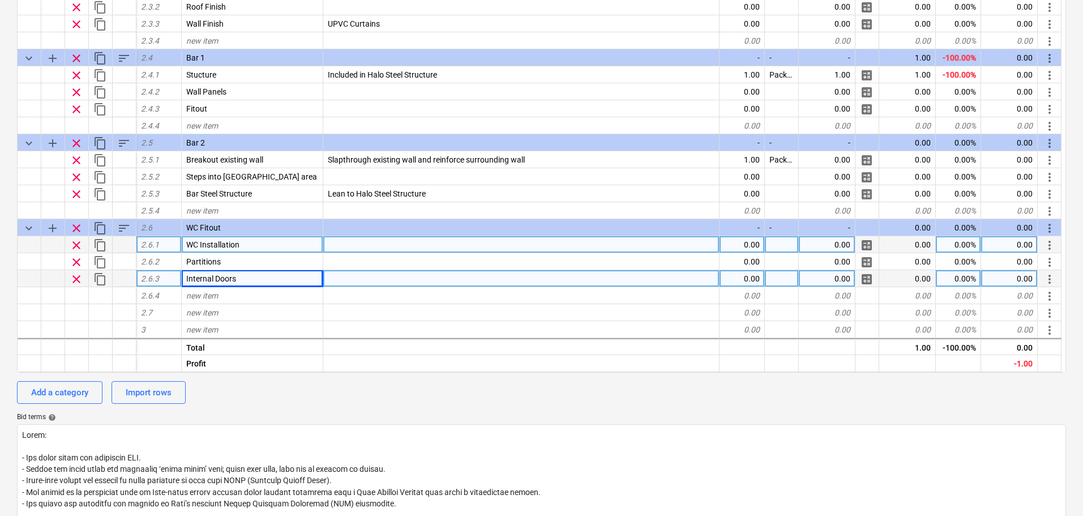
click at [224, 298] on div "new item" at bounding box center [253, 295] width 142 height 17
click at [224, 298] on div "Finish" at bounding box center [253, 295] width 142 height 17
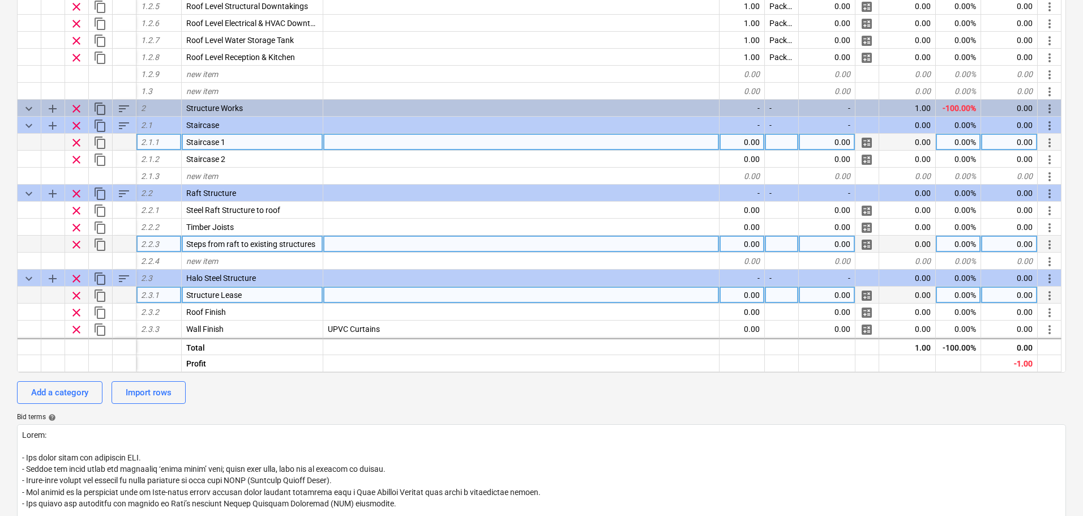
scroll to position [149, 0]
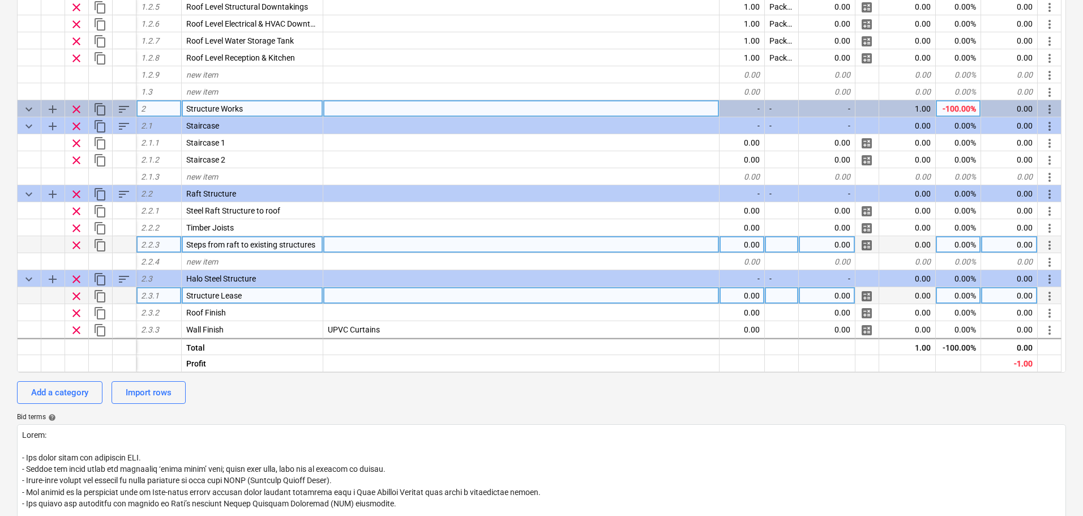
click at [53, 105] on span "add" at bounding box center [53, 109] width 14 height 14
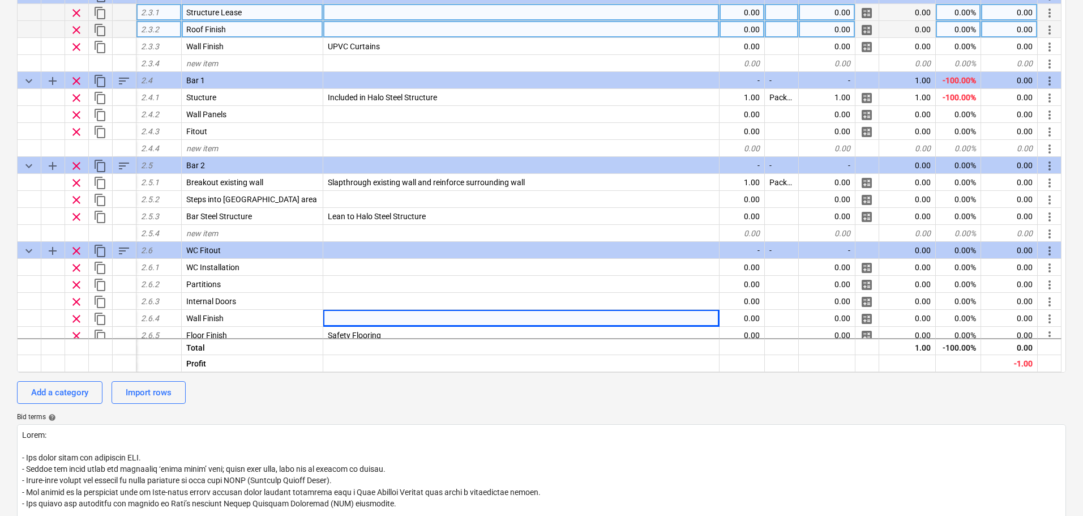
scroll to position [522, 0]
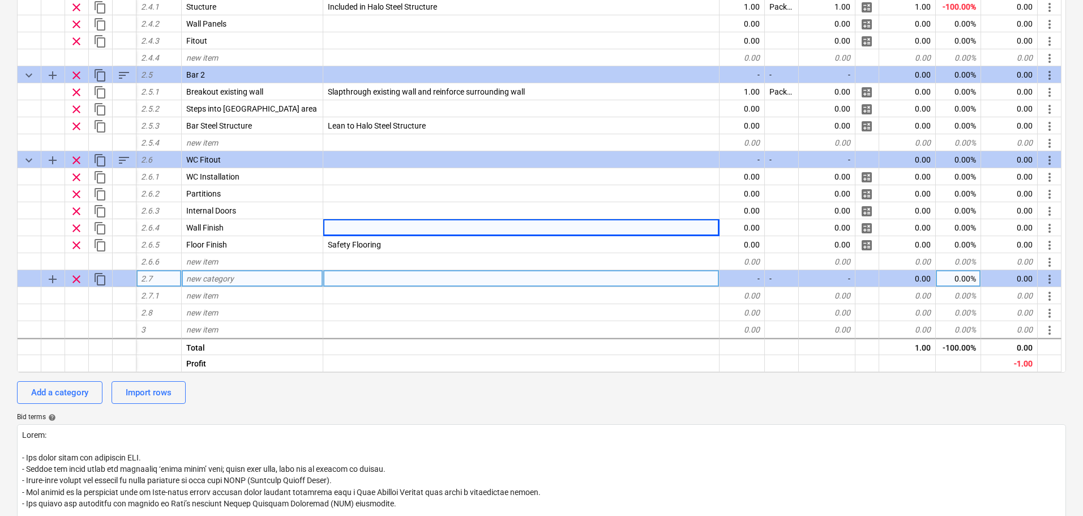
click at [226, 281] on span "new category" at bounding box center [210, 278] width 48 height 9
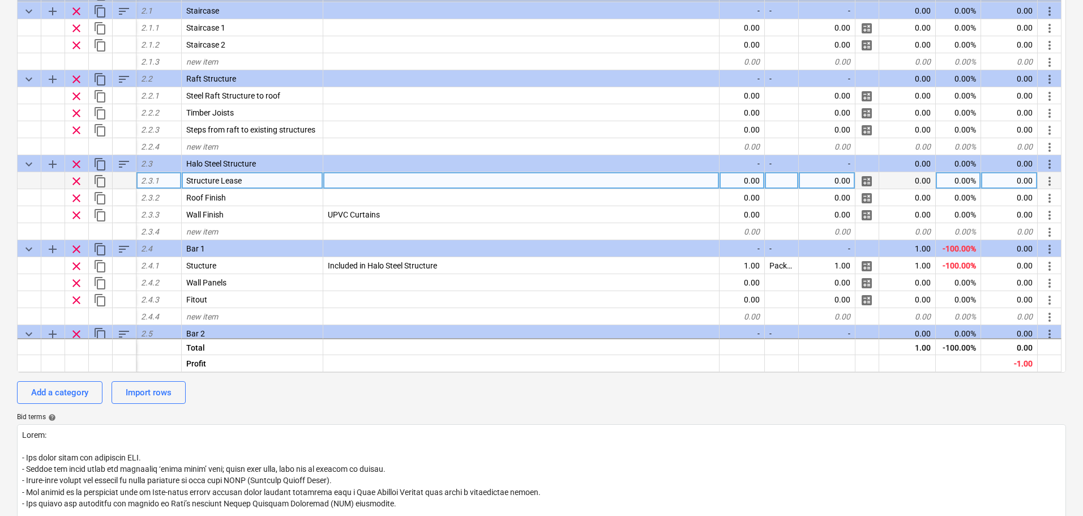
scroll to position [239, 0]
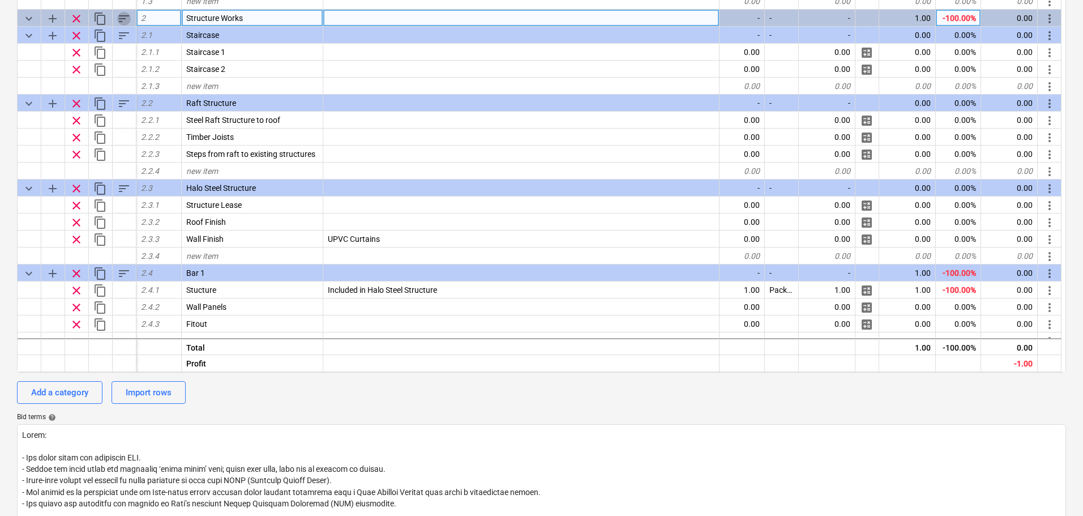
click at [124, 18] on span "sort" at bounding box center [124, 19] width 14 height 14
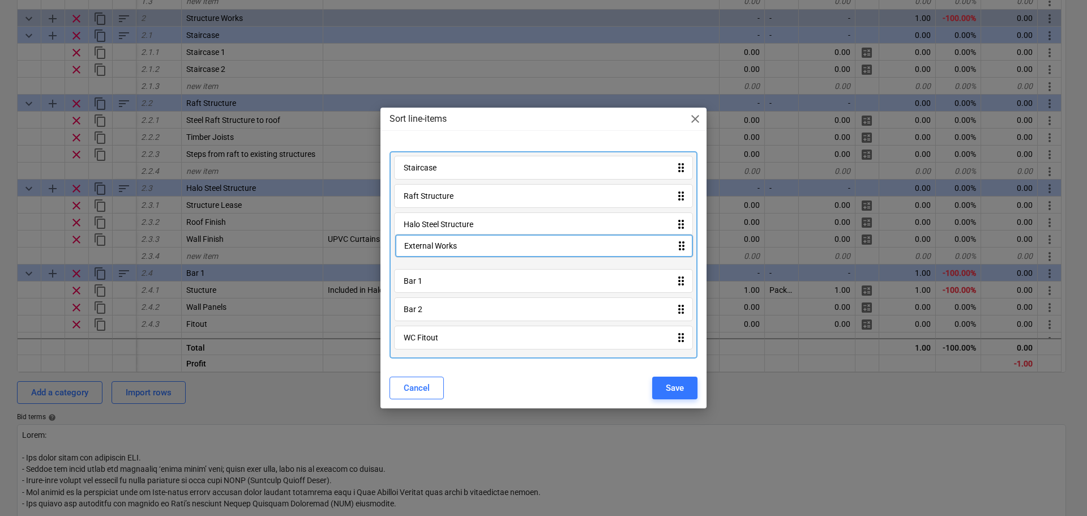
drag, startPoint x: 448, startPoint y: 299, endPoint x: 448, endPoint y: 237, distance: 61.7
click at [448, 237] on div "Staircase drag_indicator Raft Structure drag_indicator Halo Steel Structure dra…" at bounding box center [543, 254] width 308 height 207
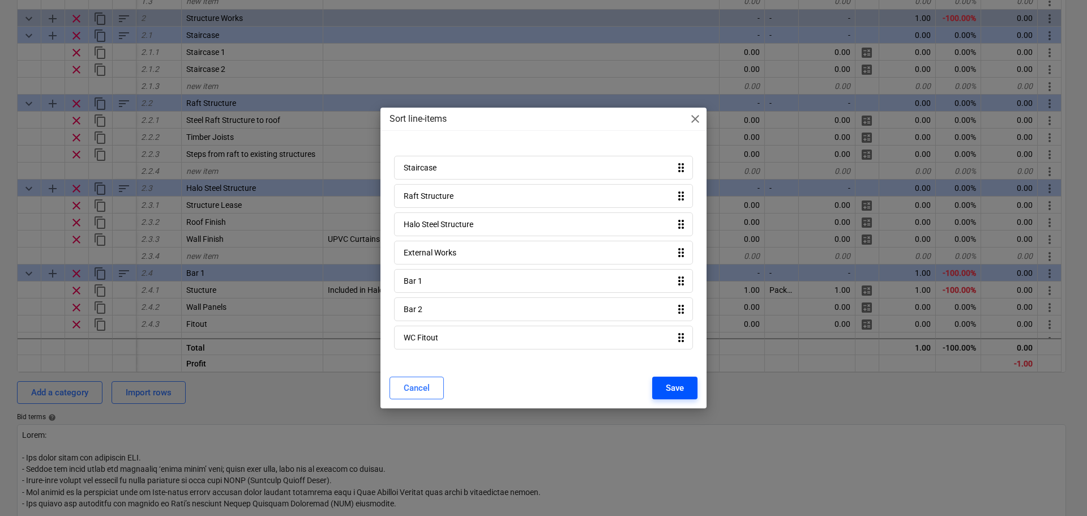
click at [673, 393] on div "Save" at bounding box center [675, 387] width 18 height 15
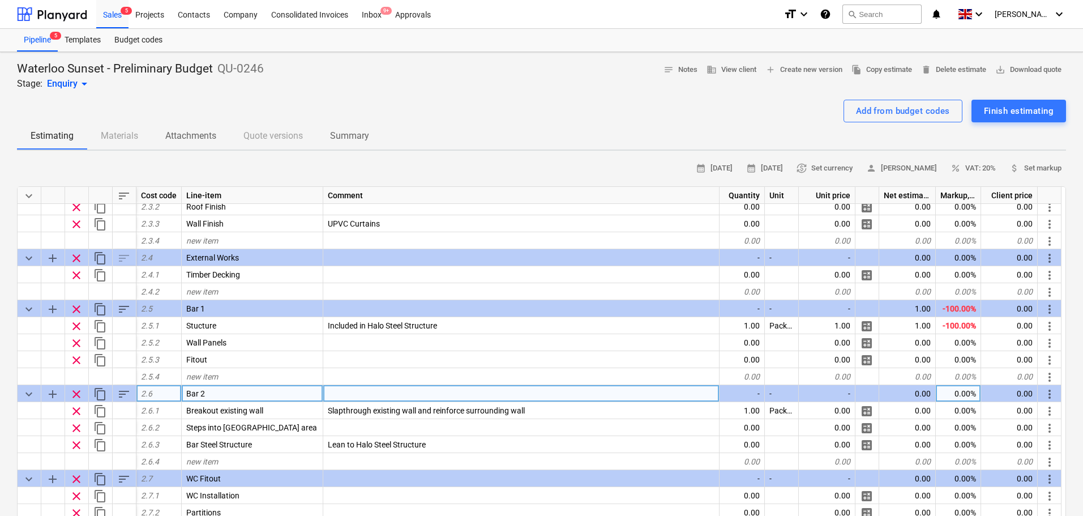
scroll to position [370, 0]
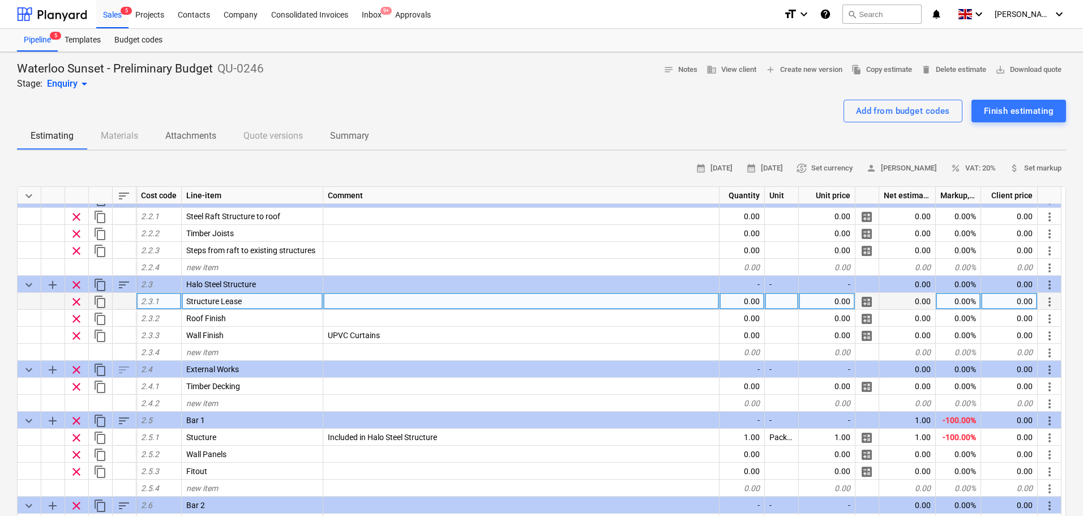
click at [368, 299] on div at bounding box center [521, 301] width 396 height 17
click at [328, 302] on input "0 x 43m demountable Halo structure" at bounding box center [521, 301] width 396 height 16
